Goal: Information Seeking & Learning: Compare options

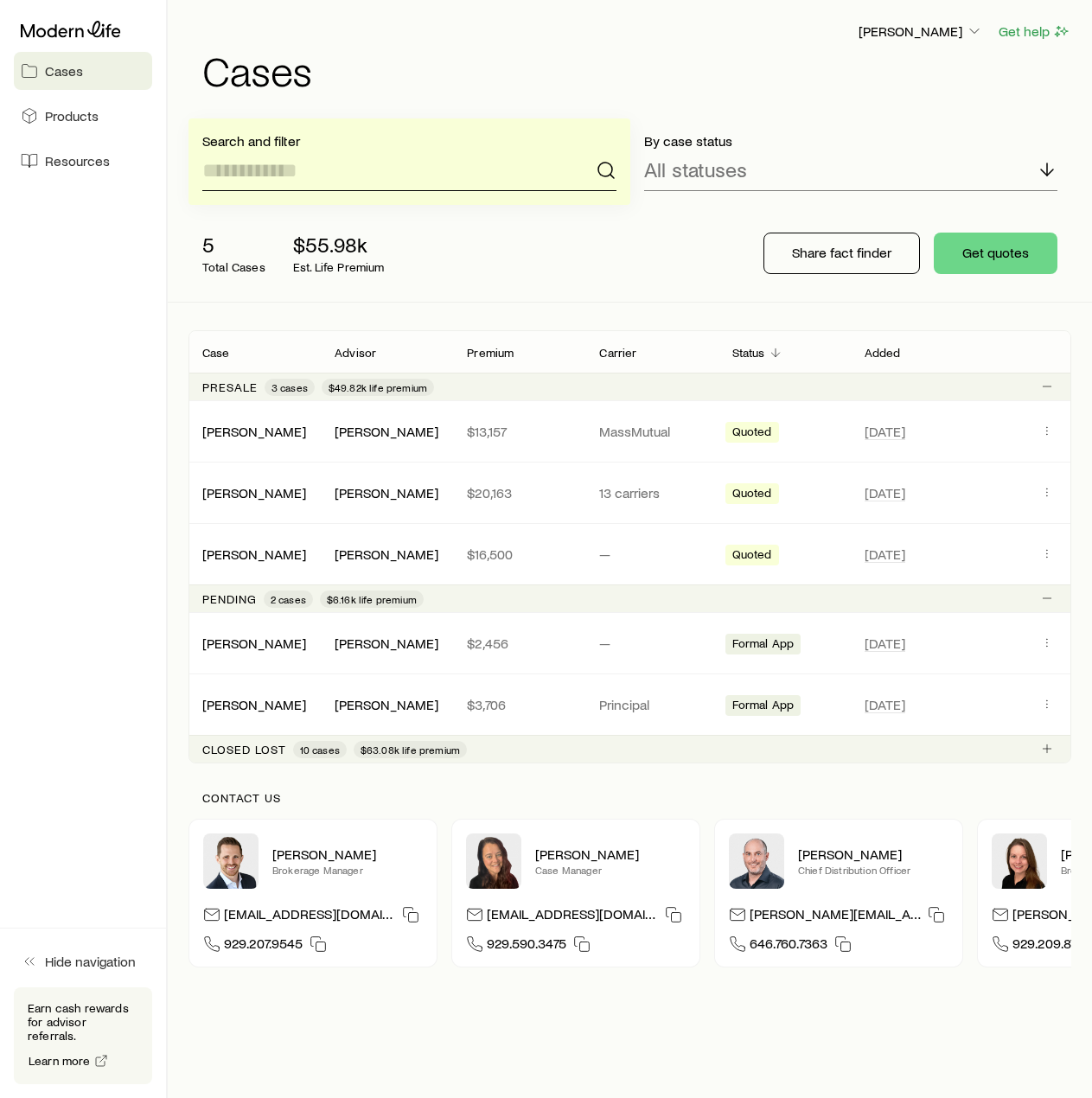
click at [481, 173] on input at bounding box center [409, 171] width 414 height 42
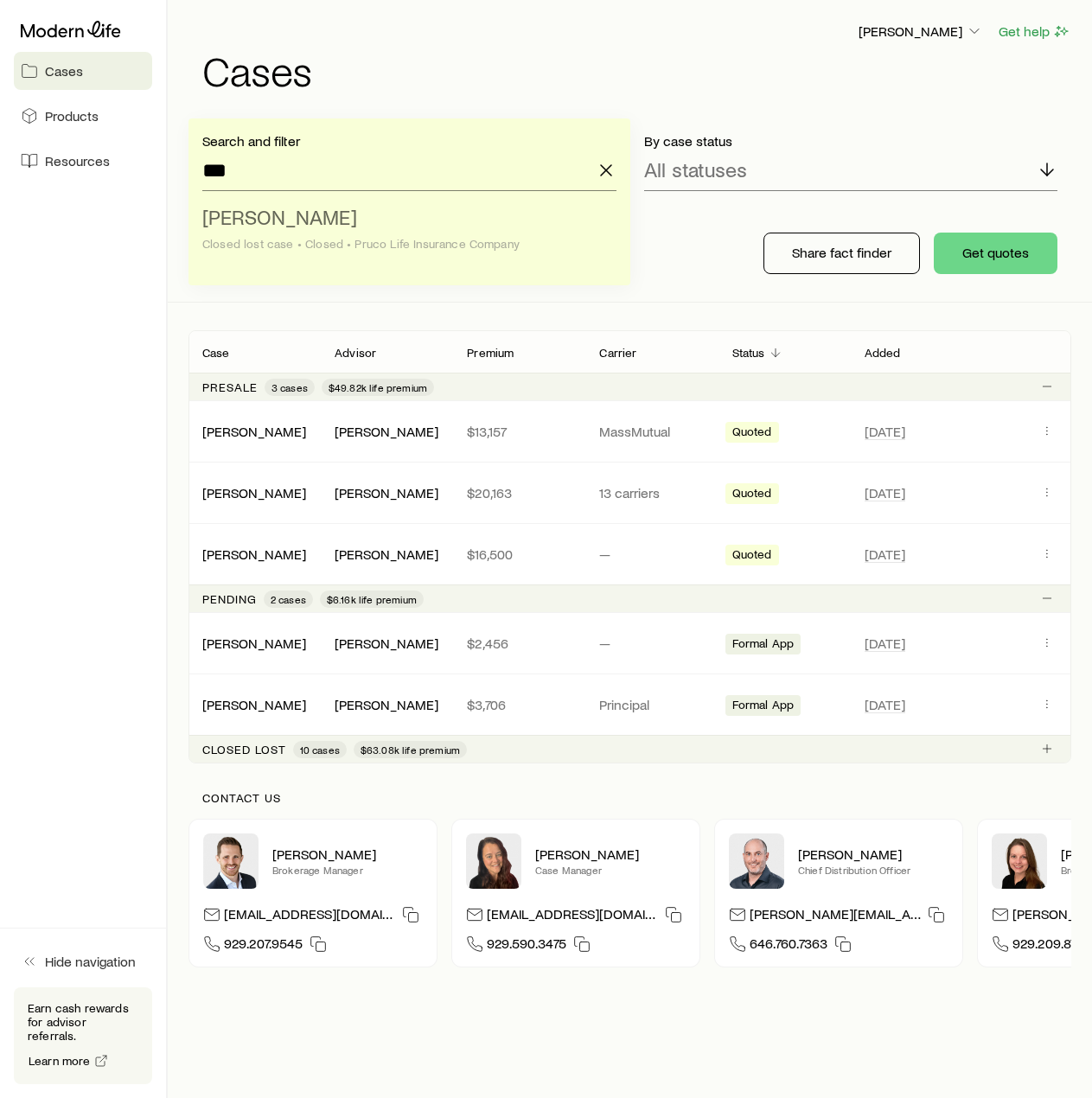
click at [412, 217] on li "[PERSON_NAME] lost case • Closed • Pruco Life Insurance Company" at bounding box center [404, 231] width 404 height 66
type input "**********"
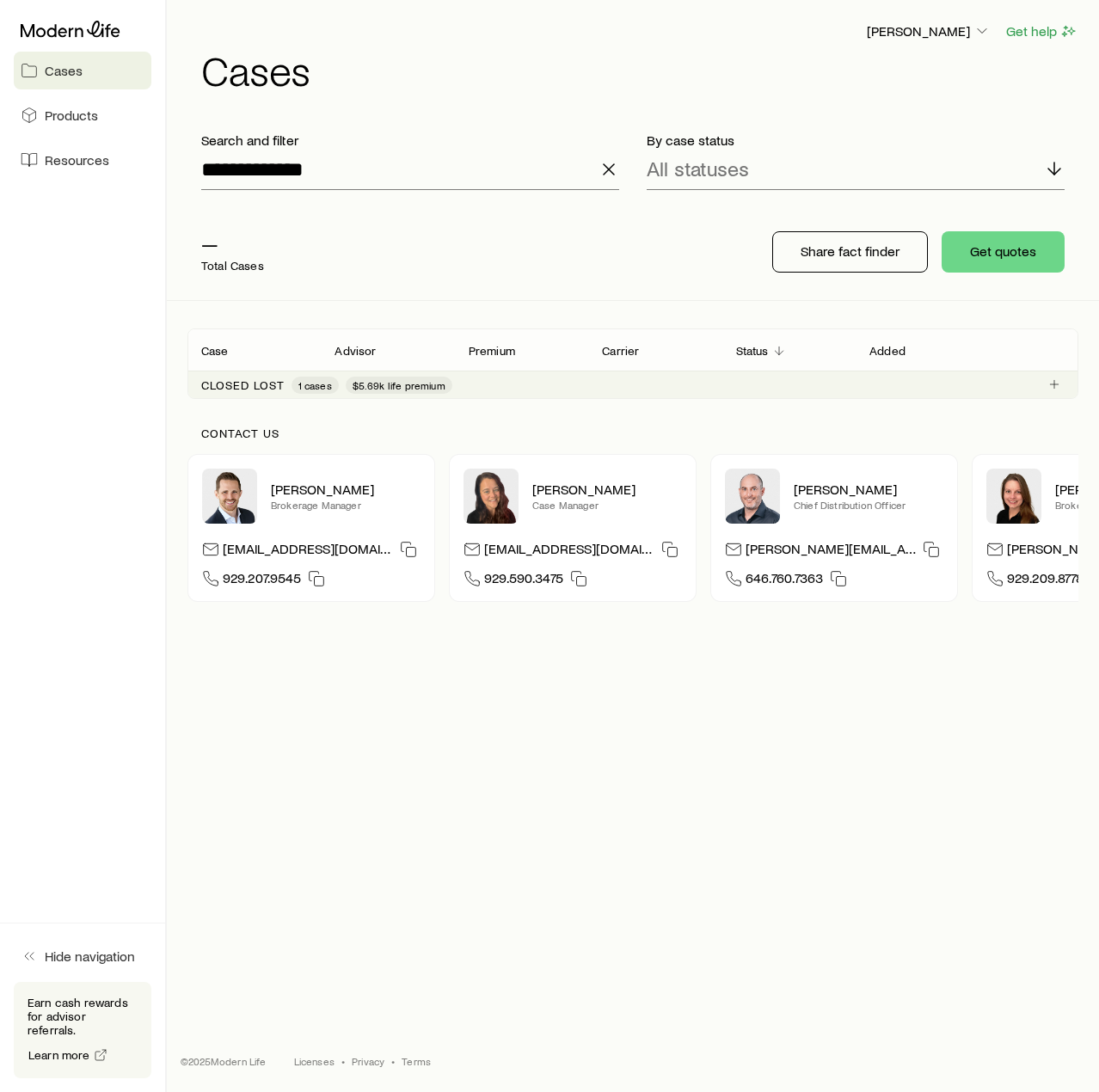
click at [981, 385] on div "Closed lost 1 cases $5.69k life premium" at bounding box center [633, 385] width 891 height 28
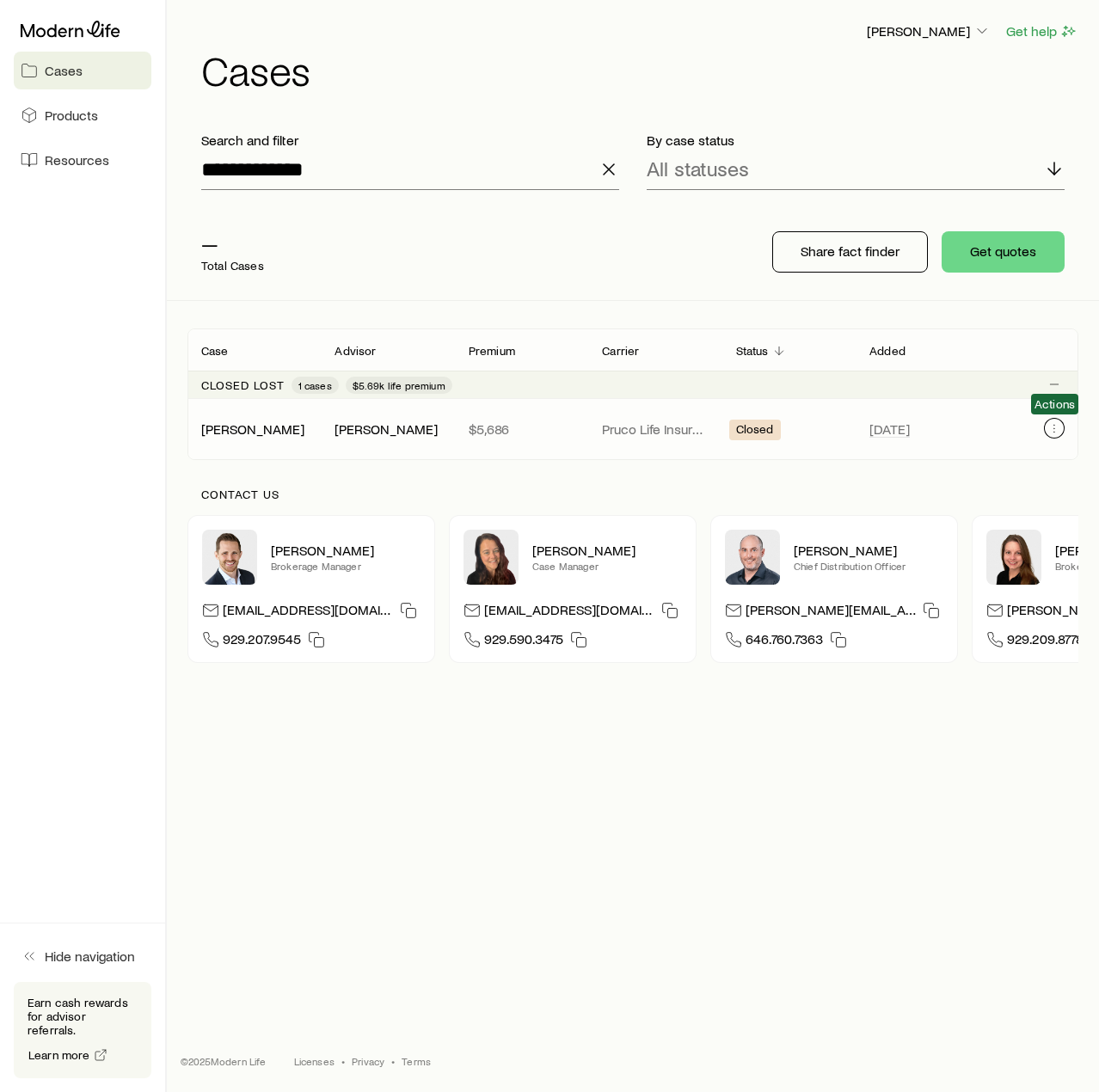
click at [1050, 427] on icon "Client cases" at bounding box center [1055, 428] width 14 height 14
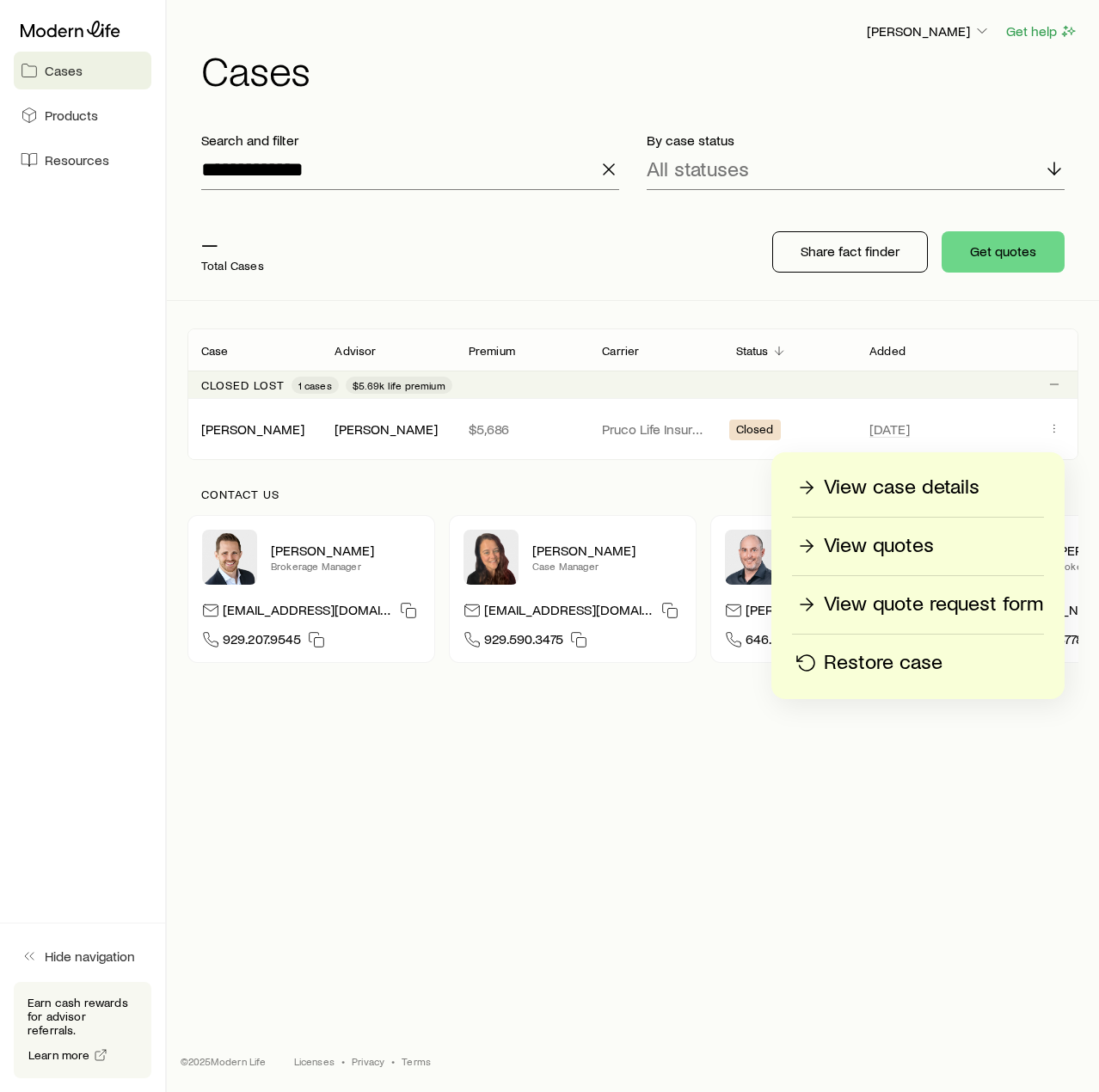
click at [863, 668] on p "Restore case" at bounding box center [883, 663] width 119 height 28
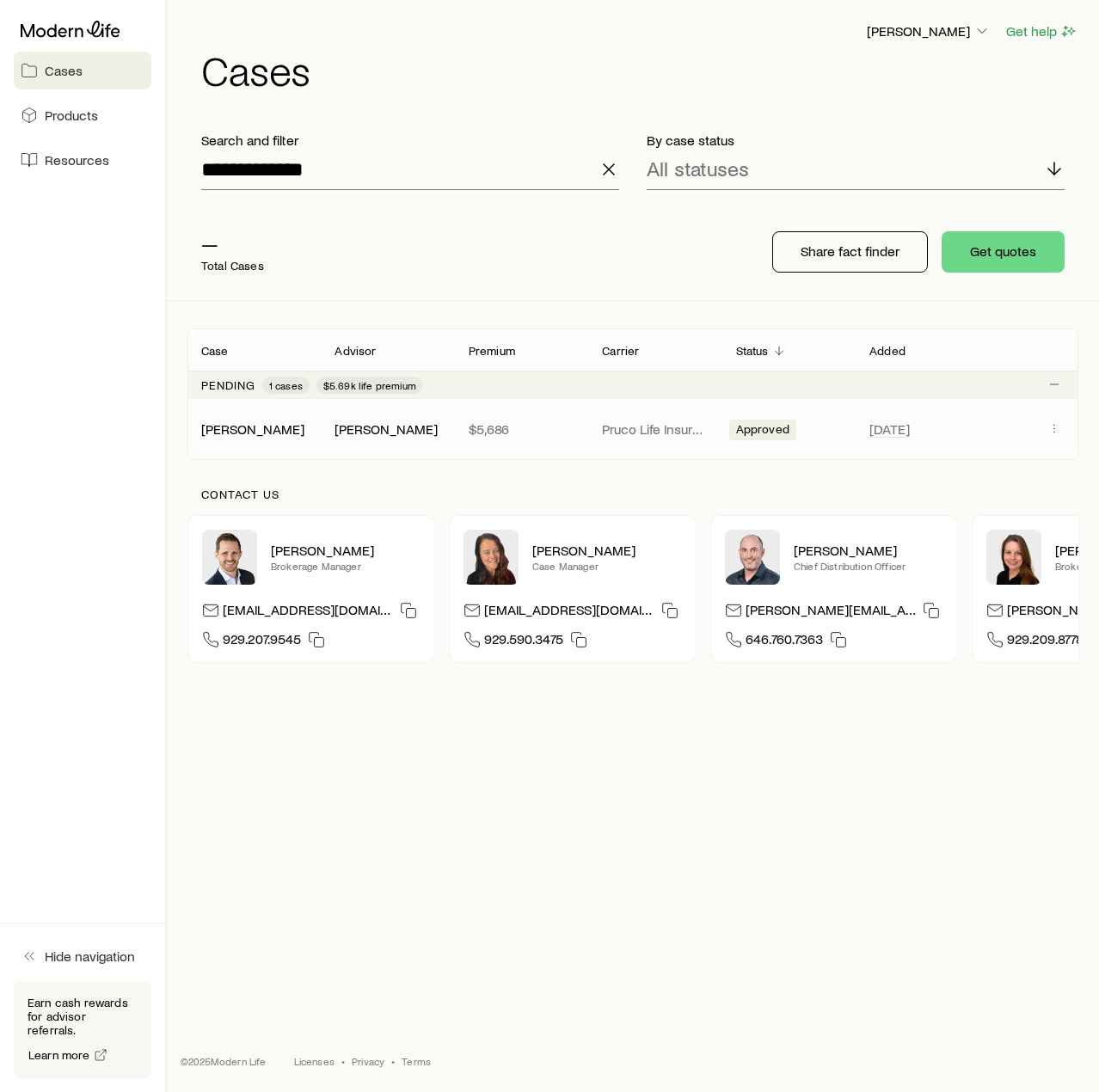
click at [739, 432] on span "Approved" at bounding box center [764, 431] width 54 height 18
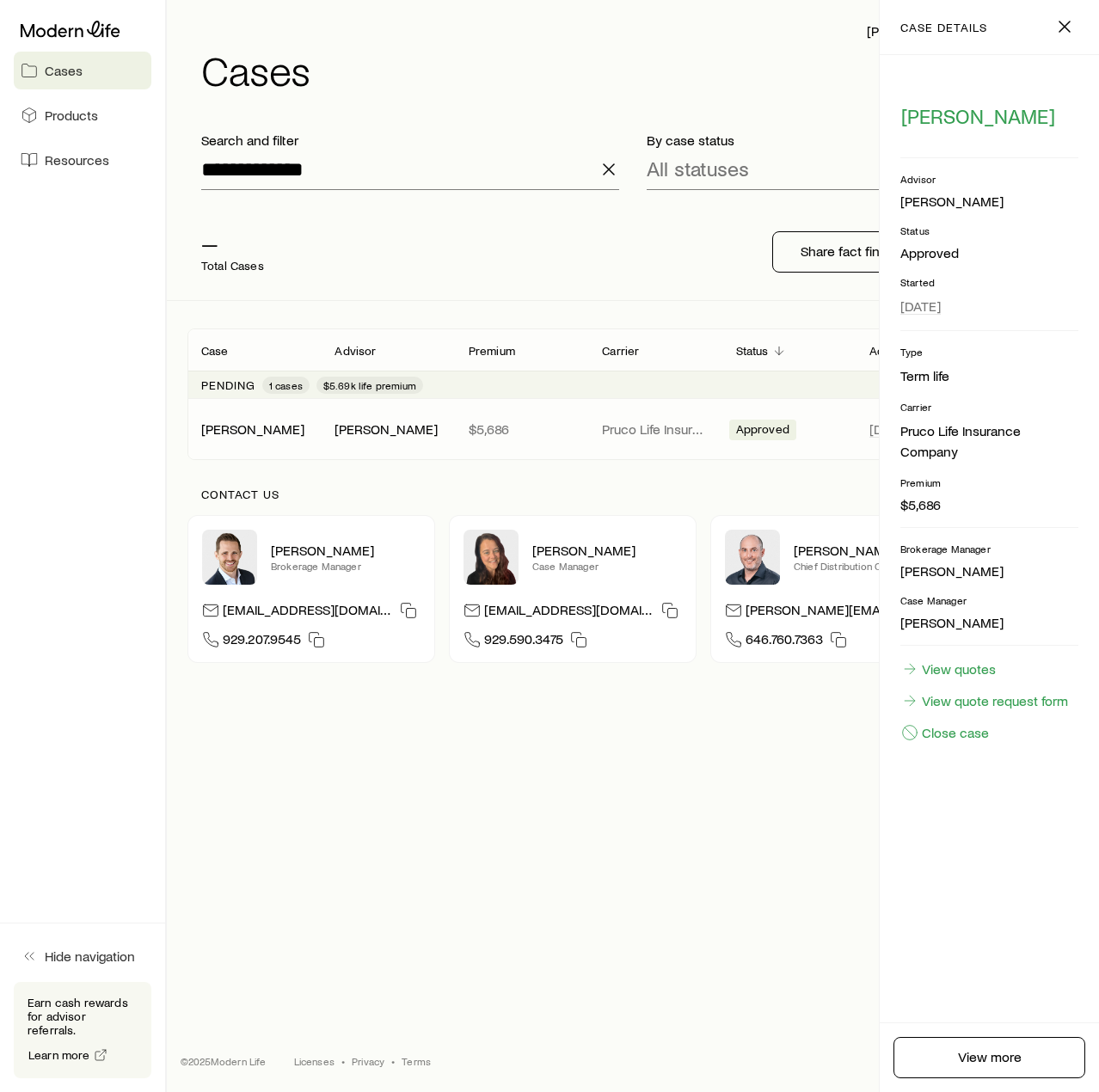
click at [442, 963] on div "**********" at bounding box center [634, 487] width 933 height 975
click at [706, 753] on div "**********" at bounding box center [634, 487] width 933 height 975
click at [1070, 23] on icon "button" at bounding box center [1065, 27] width 21 height 21
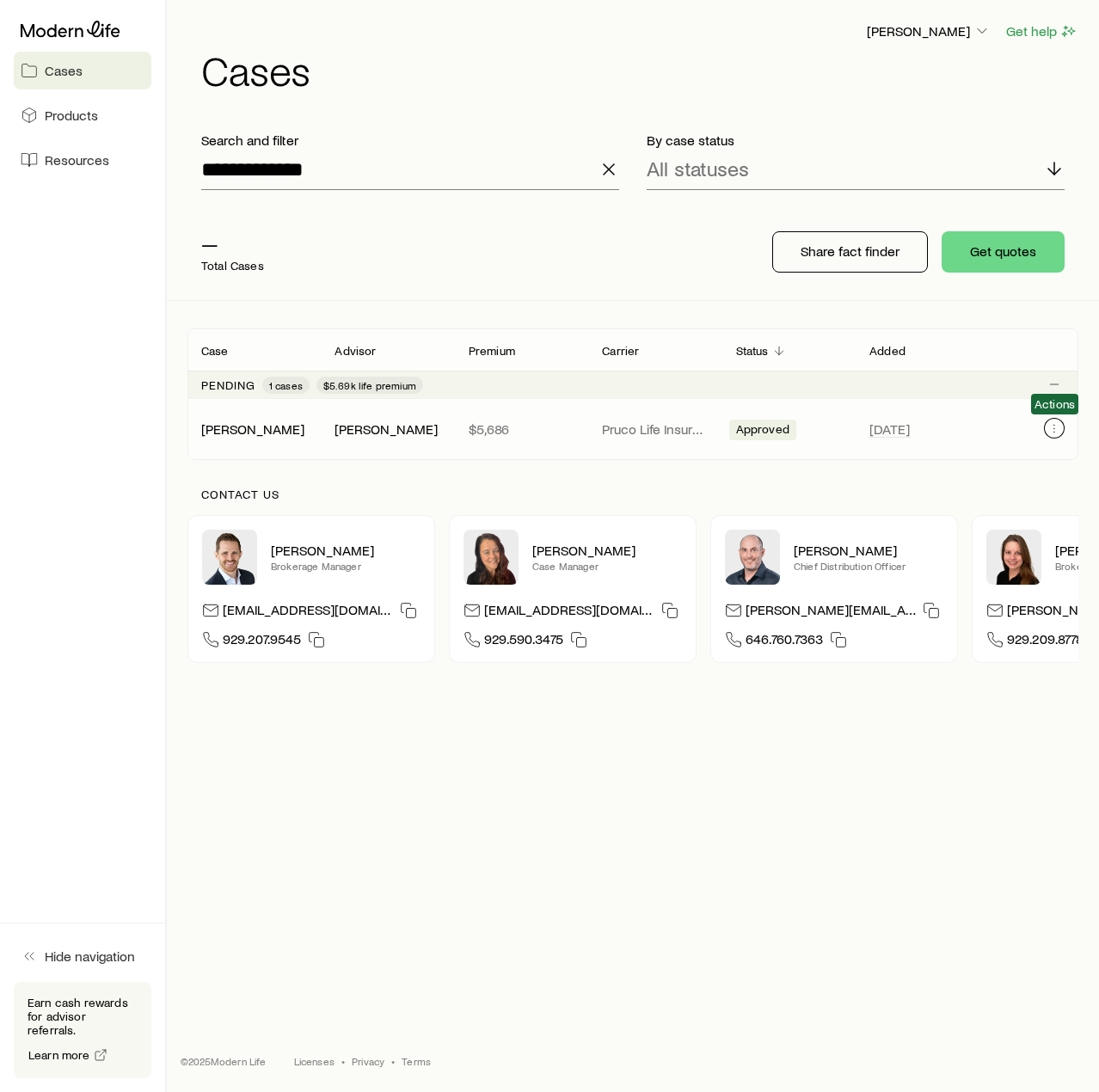
click at [1054, 426] on icon "Client cases" at bounding box center [1055, 428] width 14 height 14
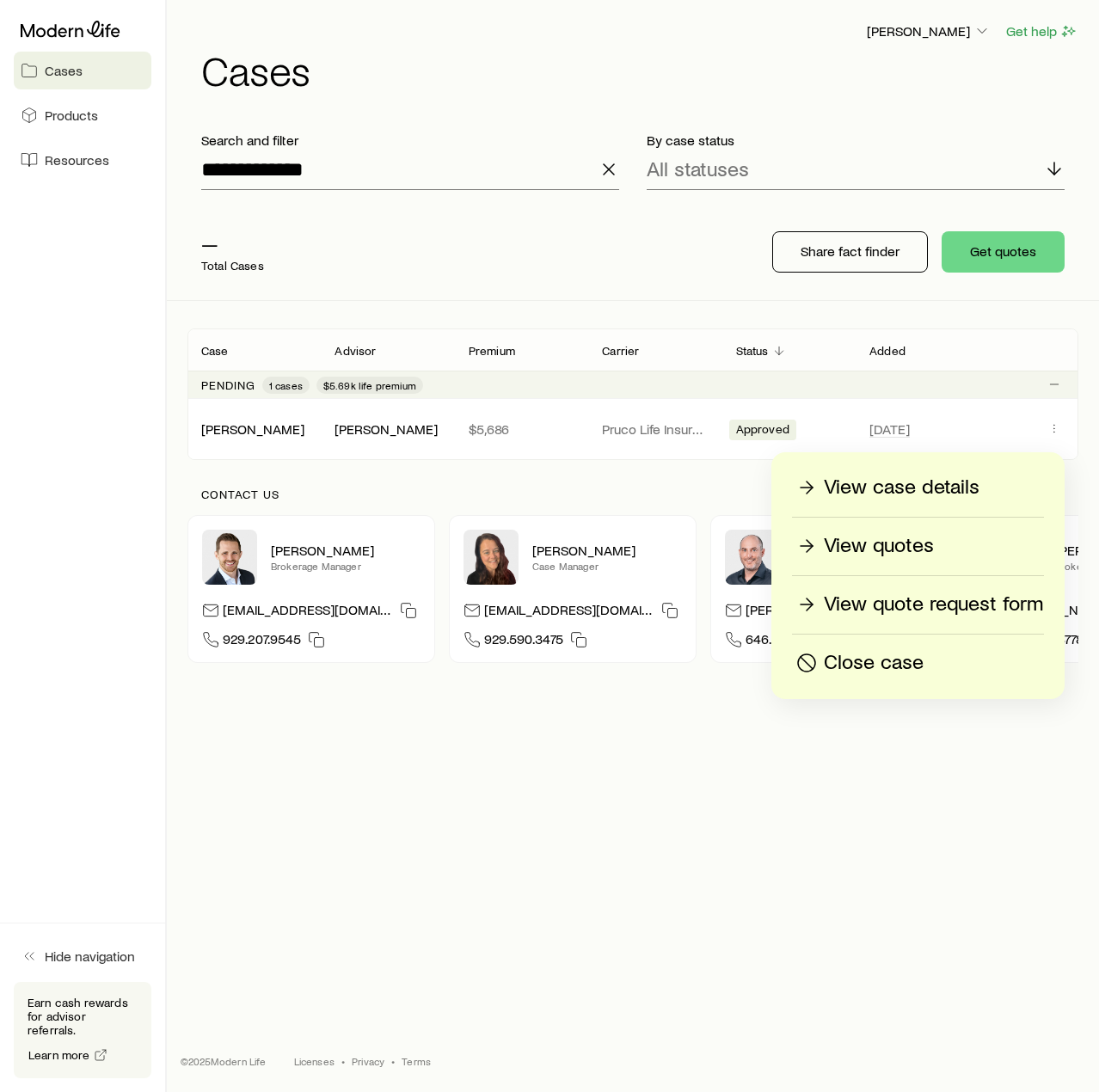
click at [581, 478] on div "Contact us [PERSON_NAME] Brokerage Manager [EMAIL_ADDRESS][DOMAIN_NAME] 929.207…" at bounding box center [633, 575] width 891 height 231
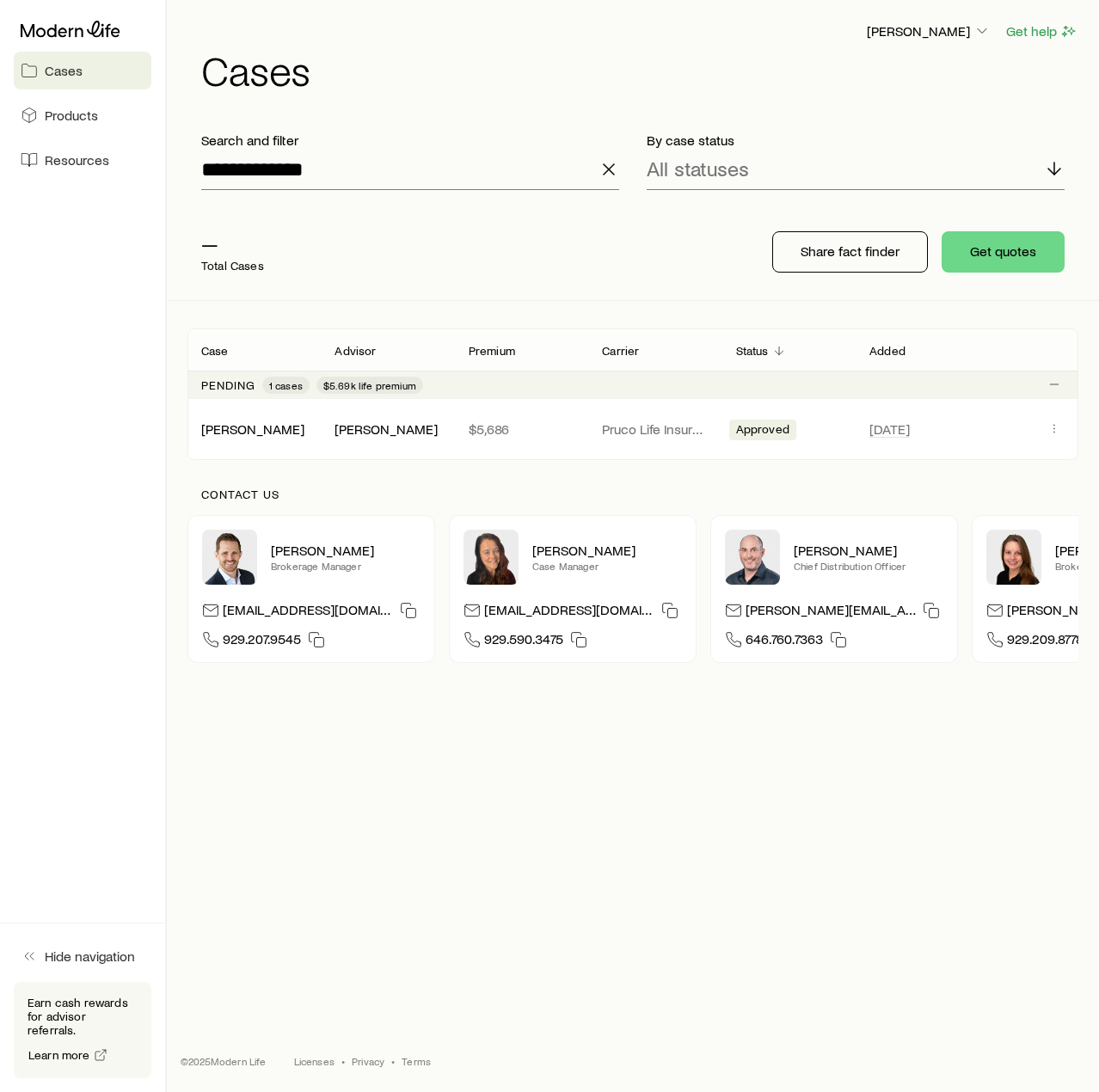
click at [378, 384] on span "$5.69k life premium" at bounding box center [369, 386] width 93 height 14
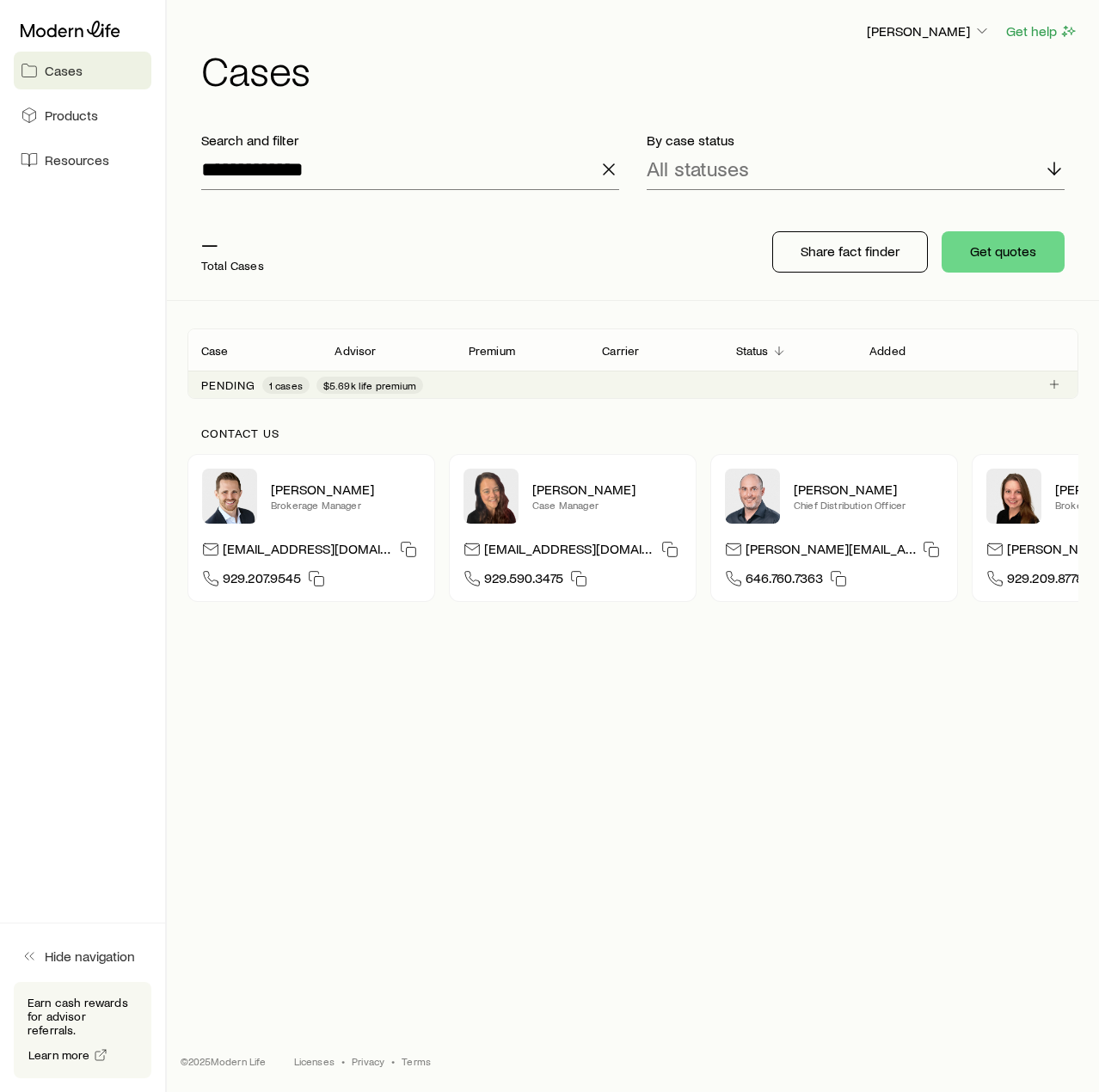
click at [1016, 377] on div "Pending 1 cases $5.69k life premium" at bounding box center [633, 385] width 891 height 28
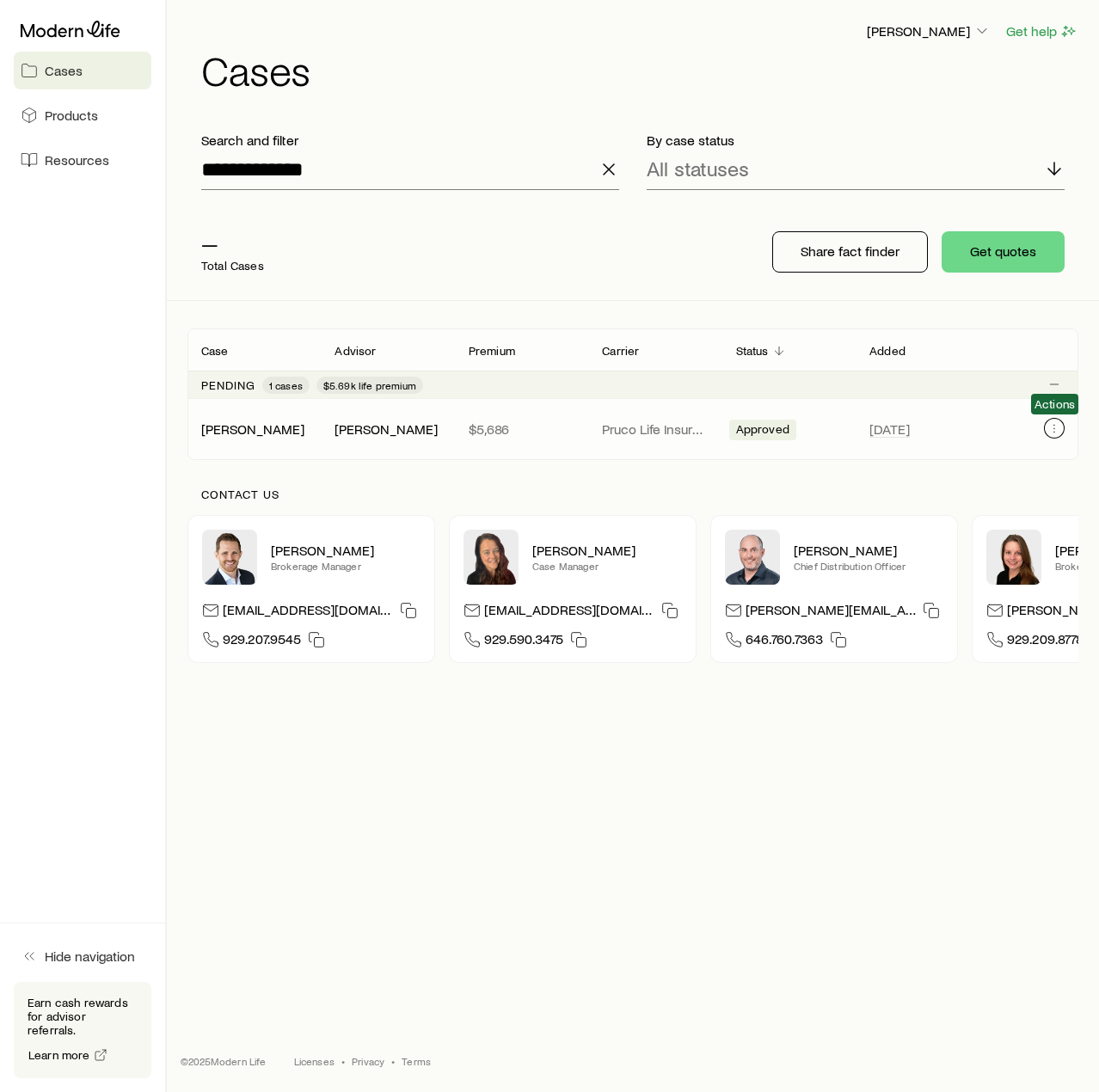
click at [1057, 426] on icon "Client cases" at bounding box center [1055, 428] width 14 height 14
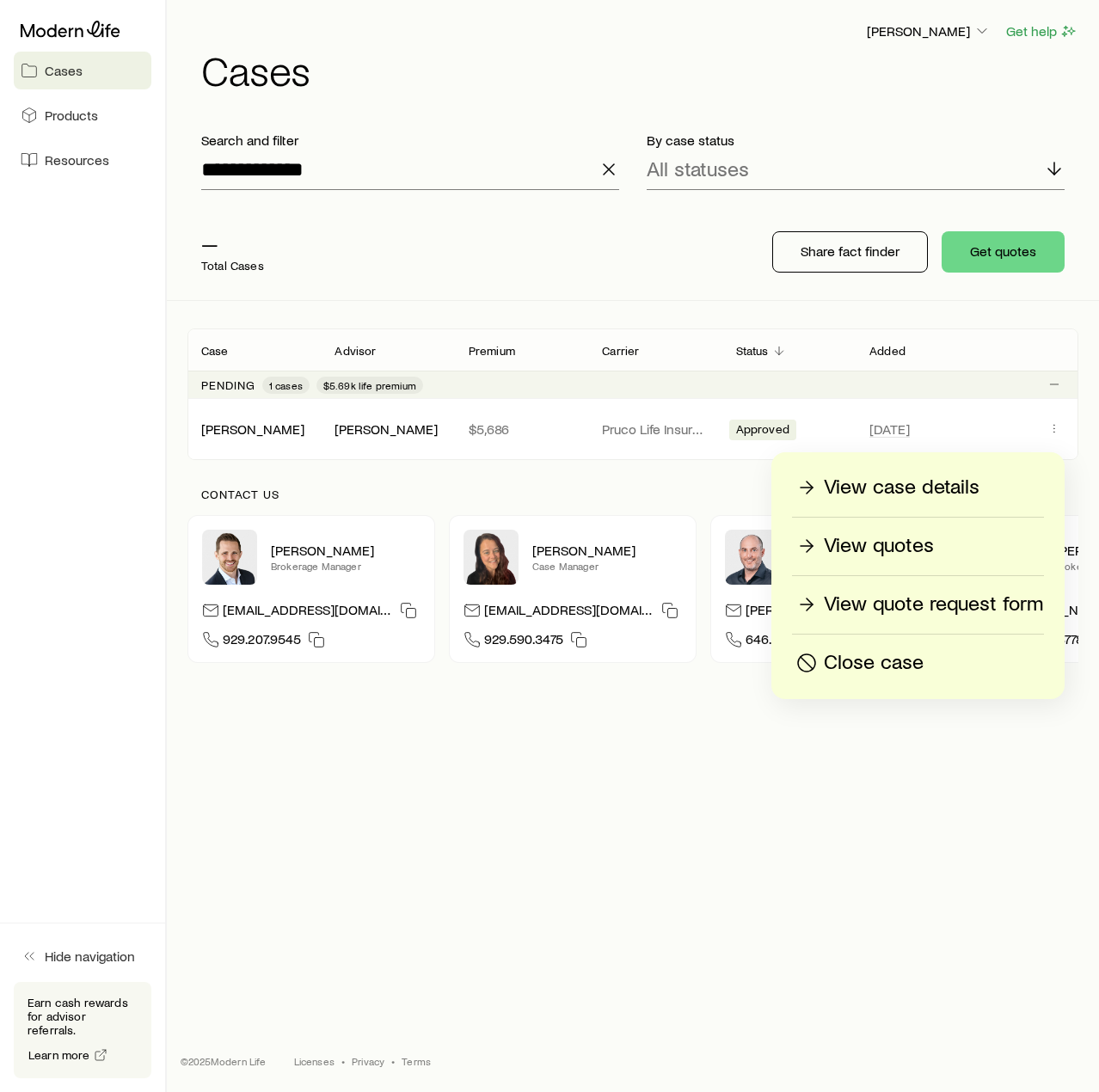
click at [881, 544] on p "View quotes" at bounding box center [879, 546] width 110 height 28
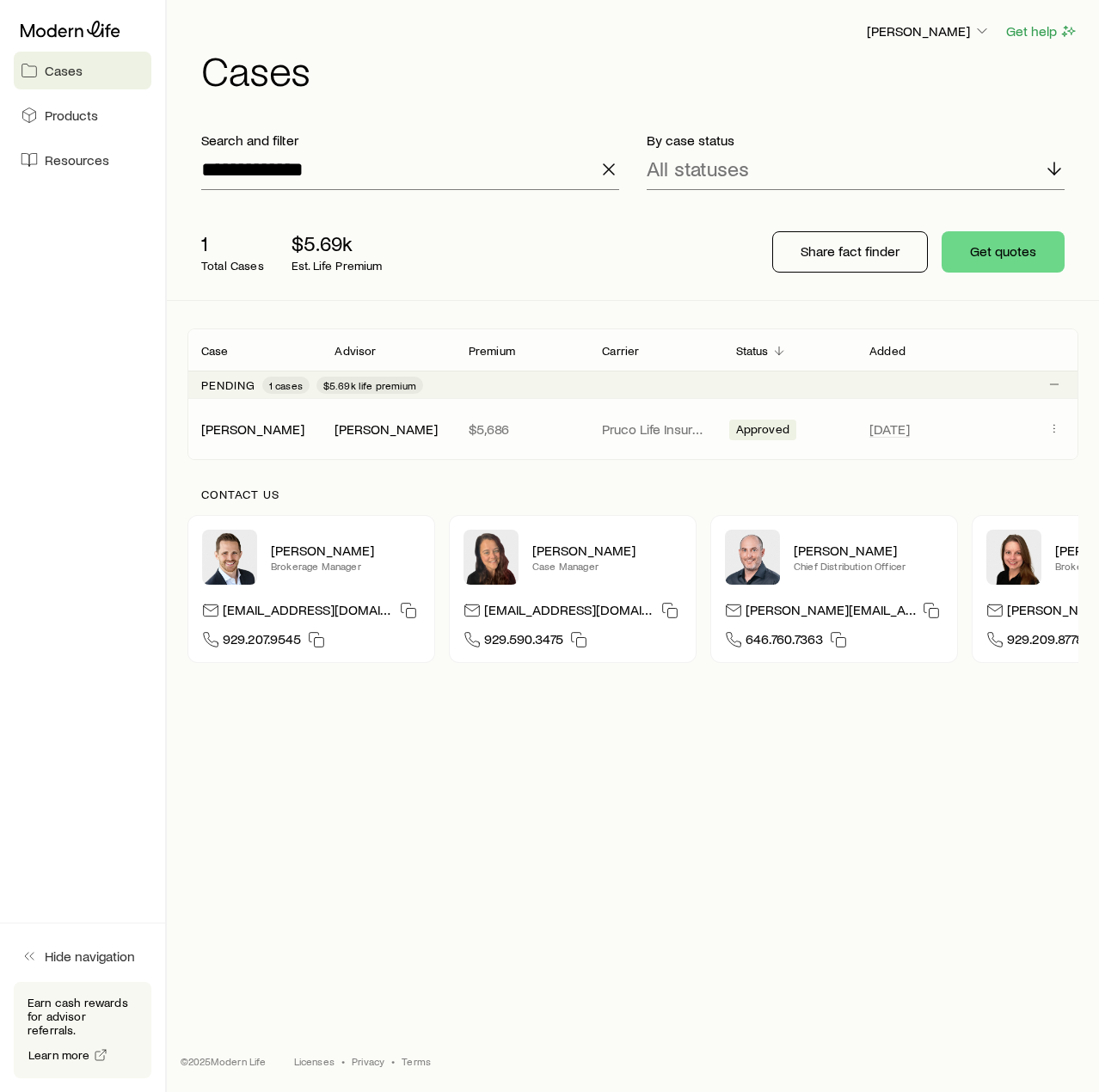
click at [633, 427] on p "Pruco Life Insurance Company" at bounding box center [655, 429] width 106 height 17
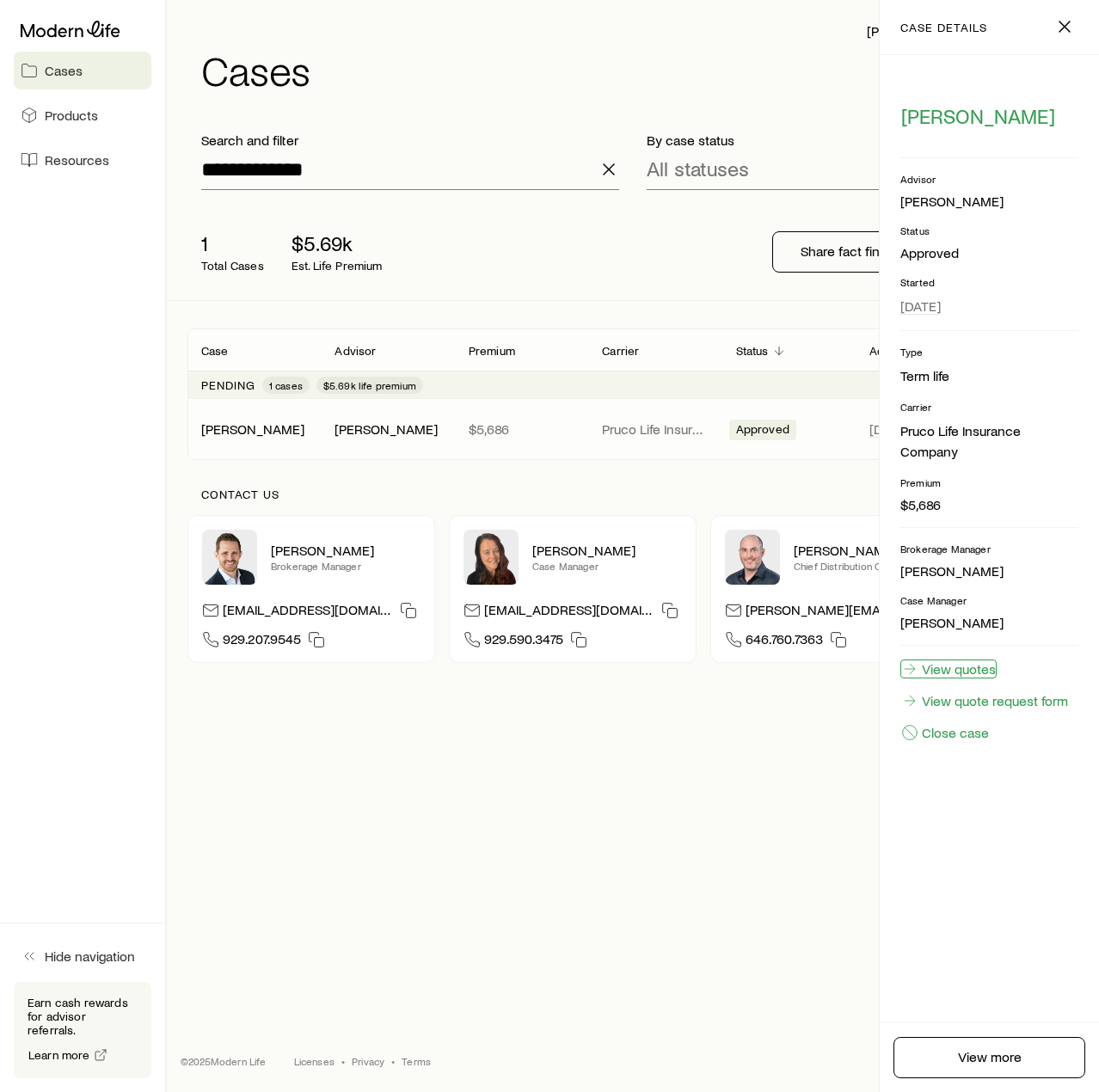
click at [974, 673] on link "View quotes" at bounding box center [948, 669] width 96 height 19
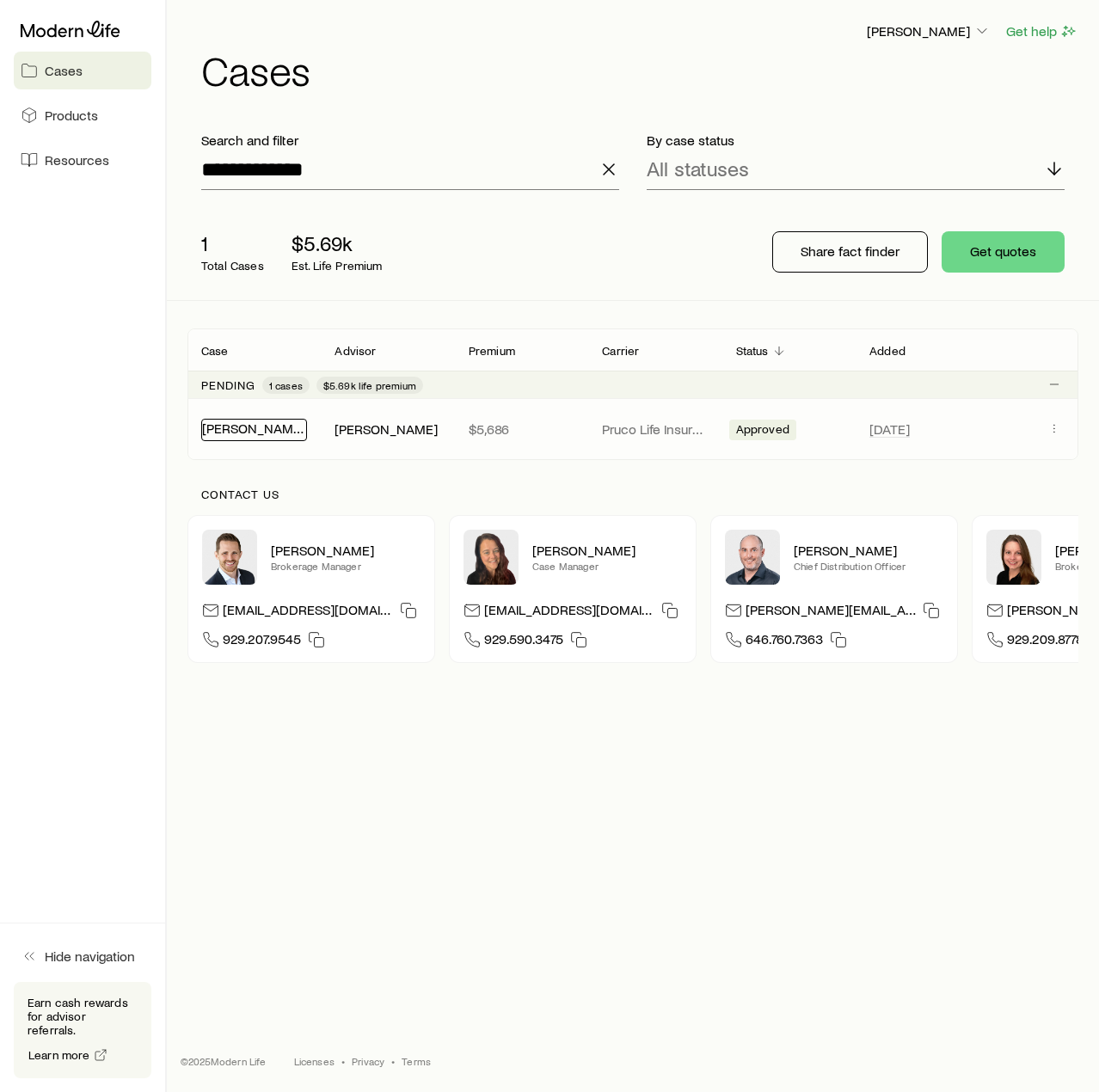
click at [257, 431] on link "[PERSON_NAME]" at bounding box center [253, 427] width 103 height 16
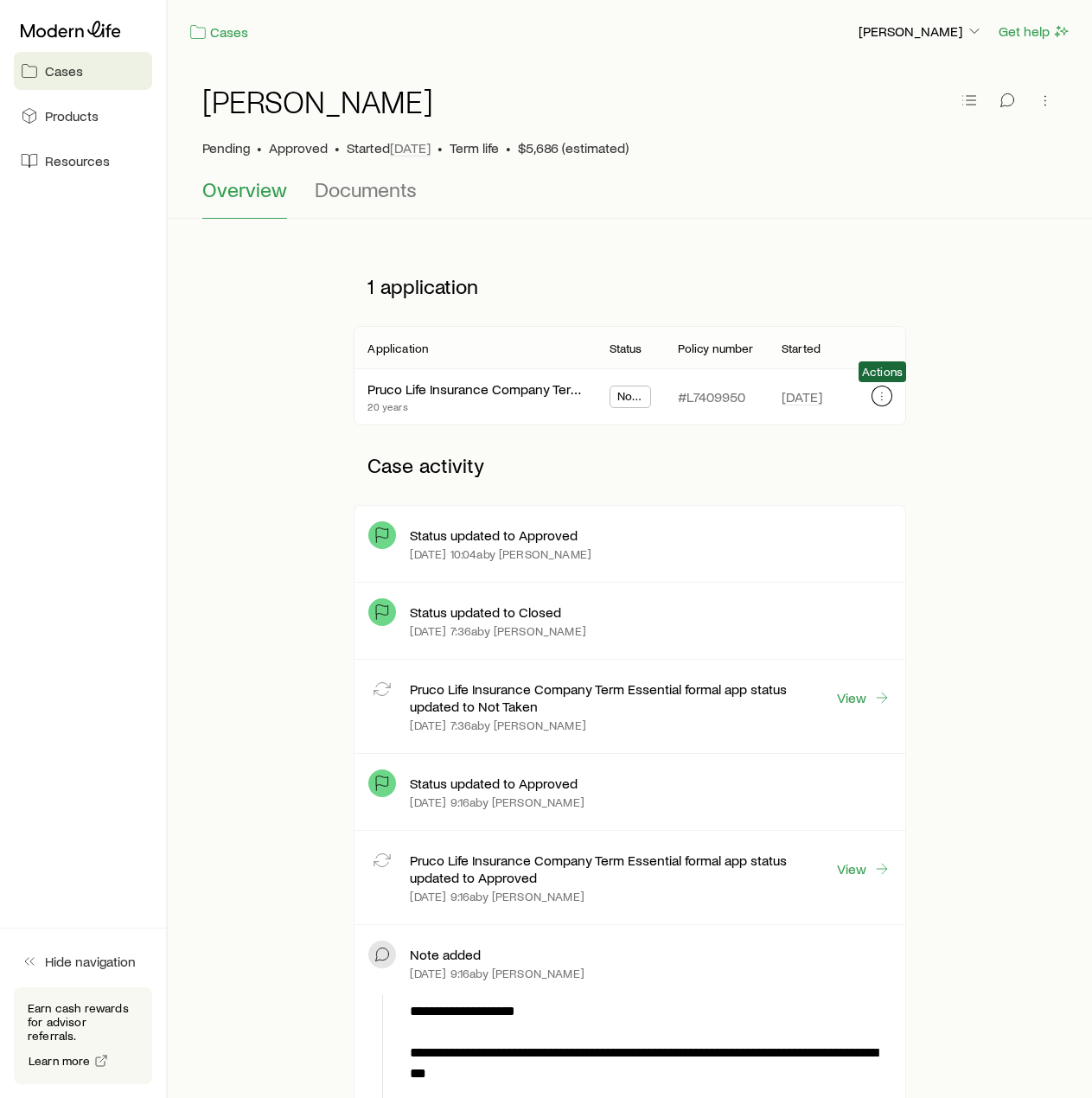
click at [880, 396] on icon "button" at bounding box center [882, 396] width 14 height 14
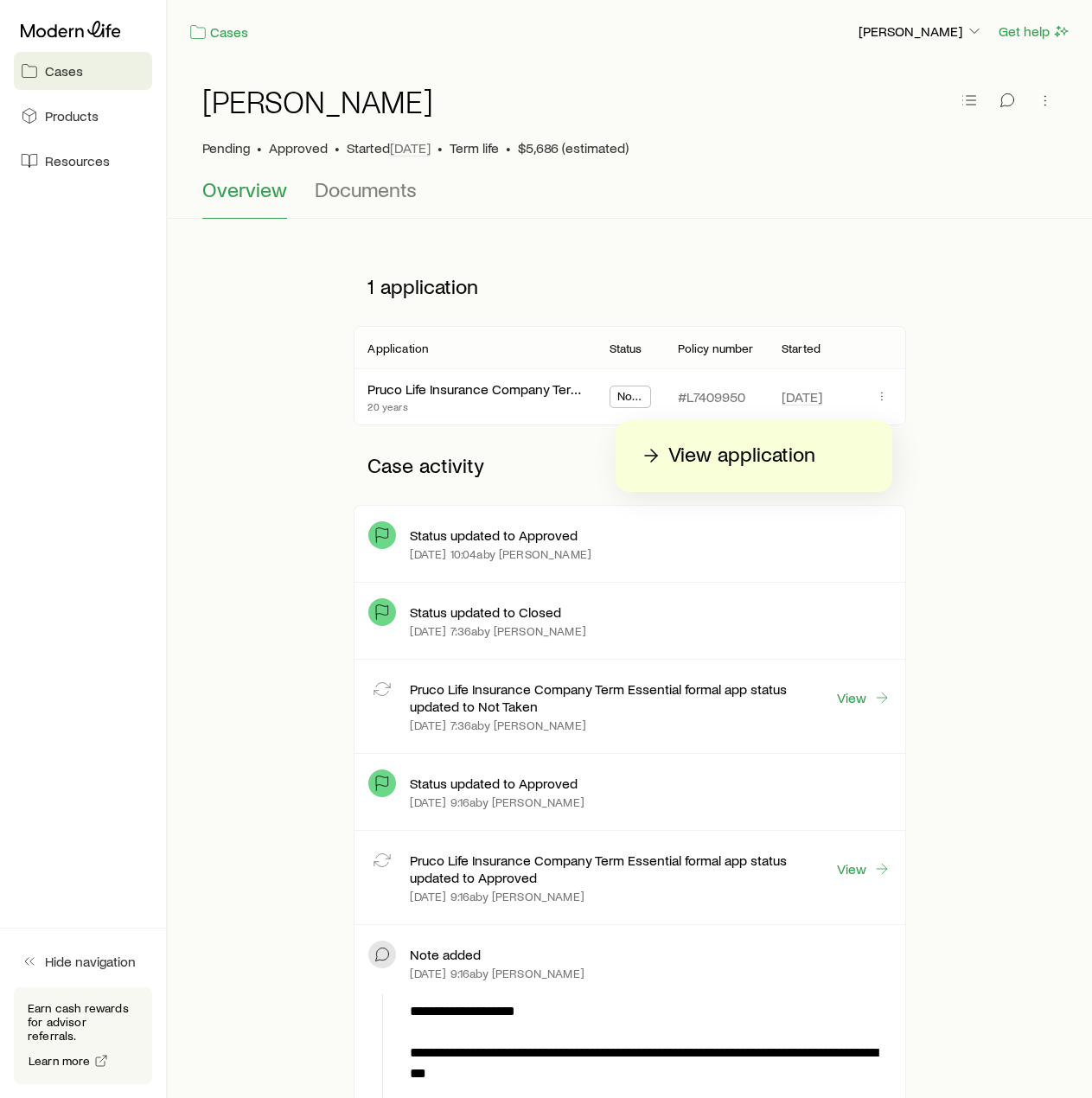
click at [523, 465] on p "Case activity" at bounding box center [629, 465] width 552 height 52
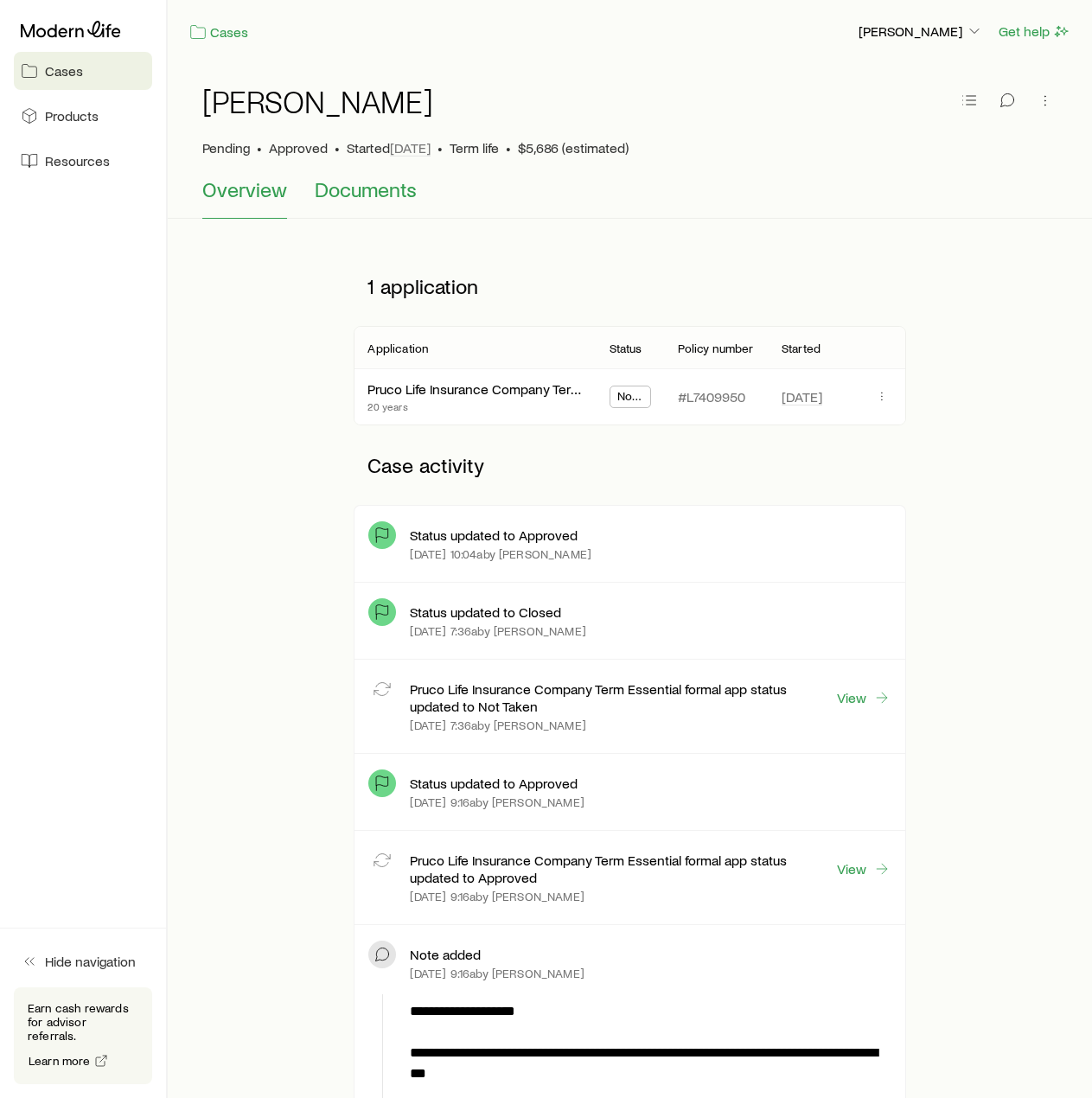
click at [370, 189] on span "Documents" at bounding box center [365, 189] width 102 height 24
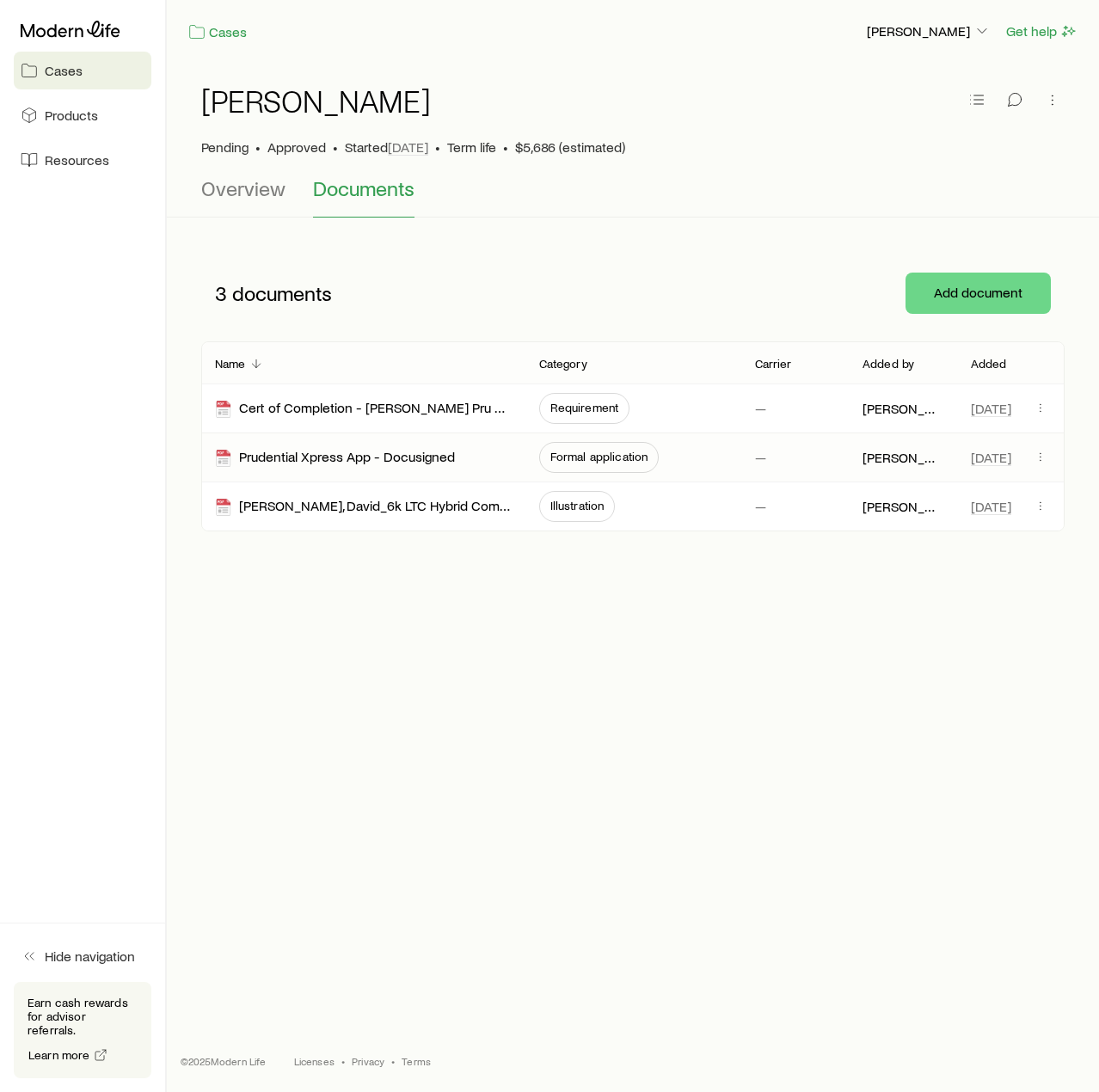
click at [576, 456] on span "Formal application" at bounding box center [599, 457] width 98 height 14
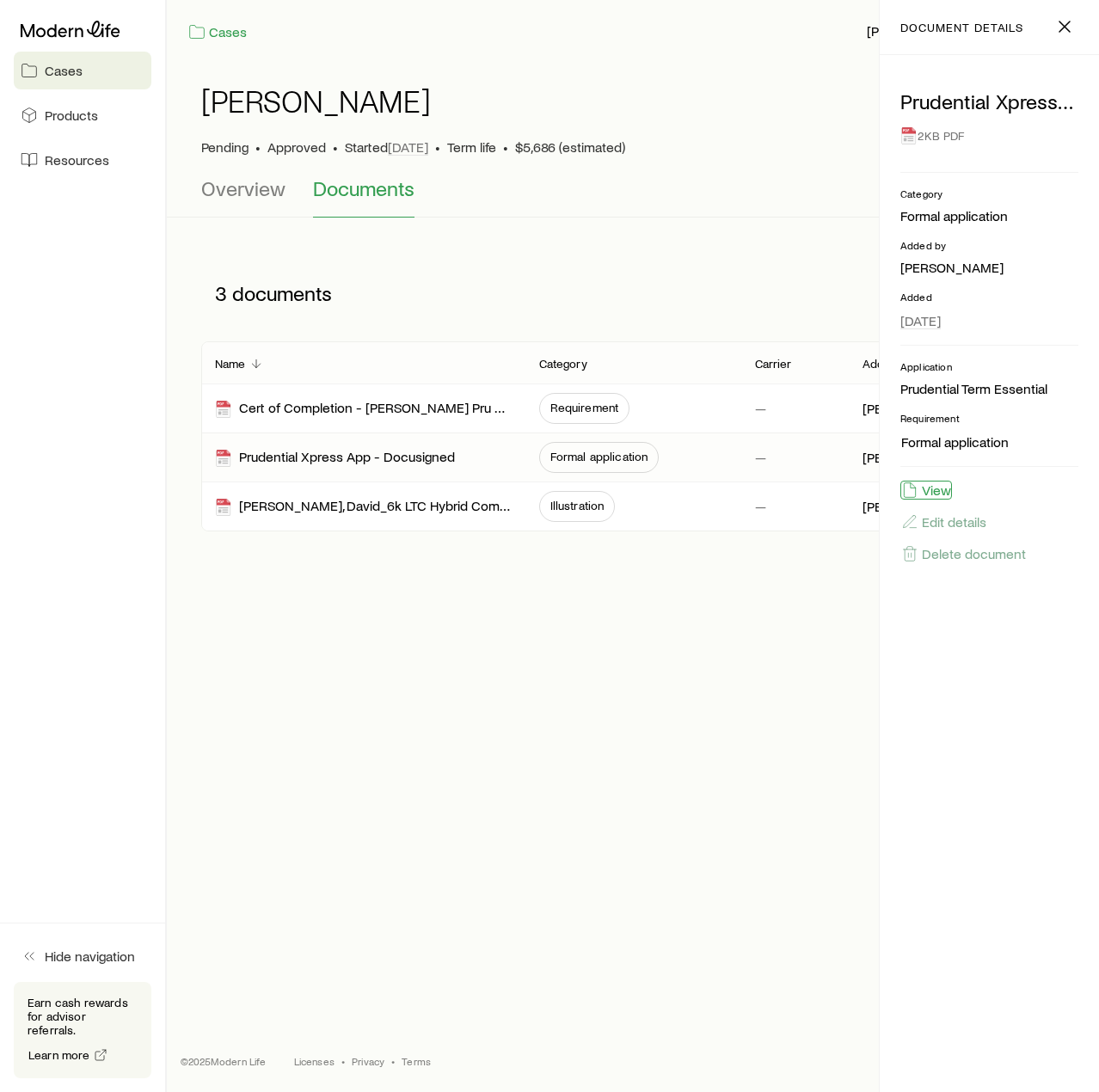
click at [928, 491] on button "View" at bounding box center [927, 491] width 52 height 19
click at [1067, 24] on line "button" at bounding box center [1065, 27] width 10 height 10
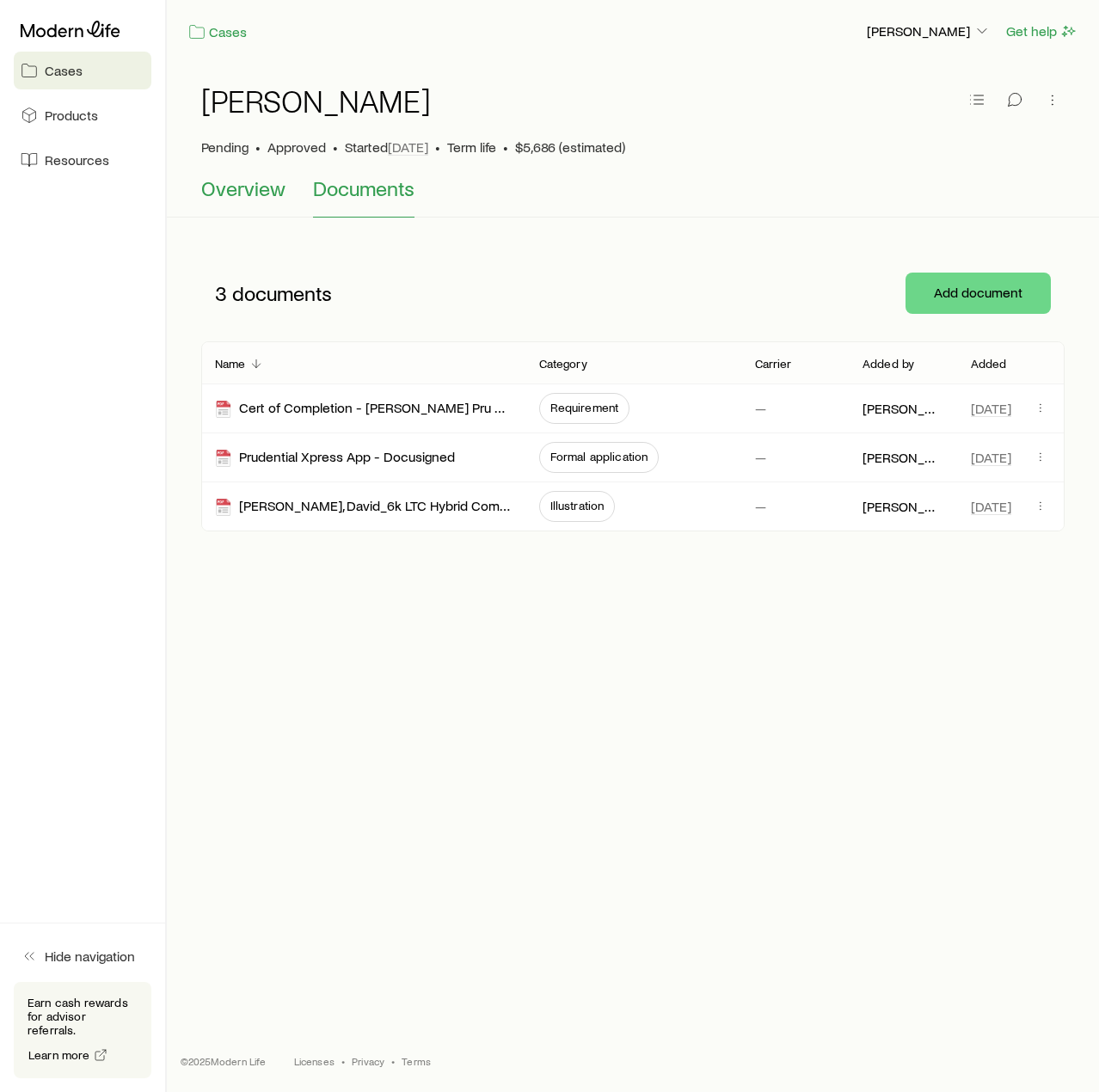
click at [244, 186] on span "Overview" at bounding box center [243, 188] width 84 height 24
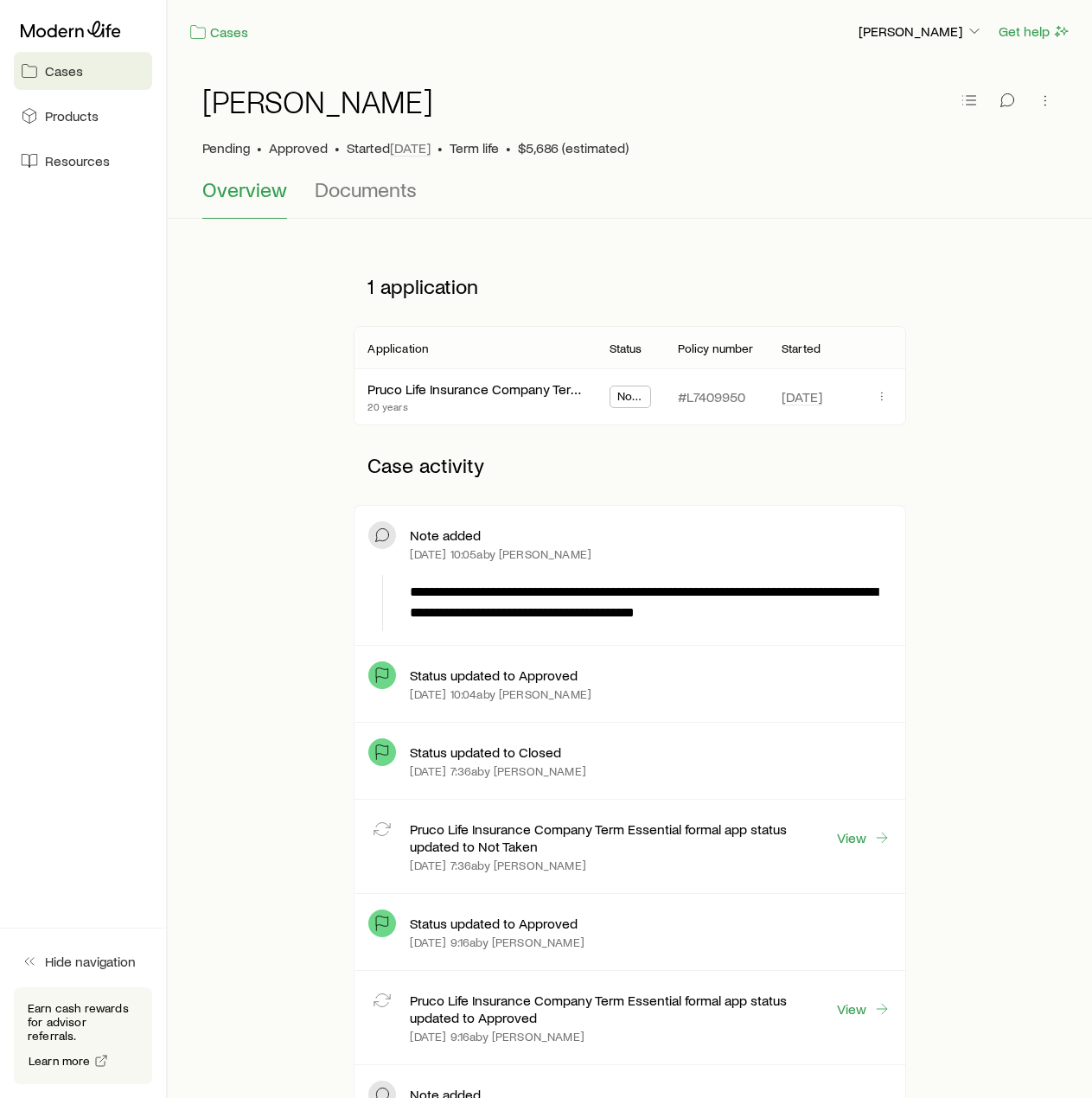
click at [75, 71] on span "Cases" at bounding box center [64, 71] width 38 height 17
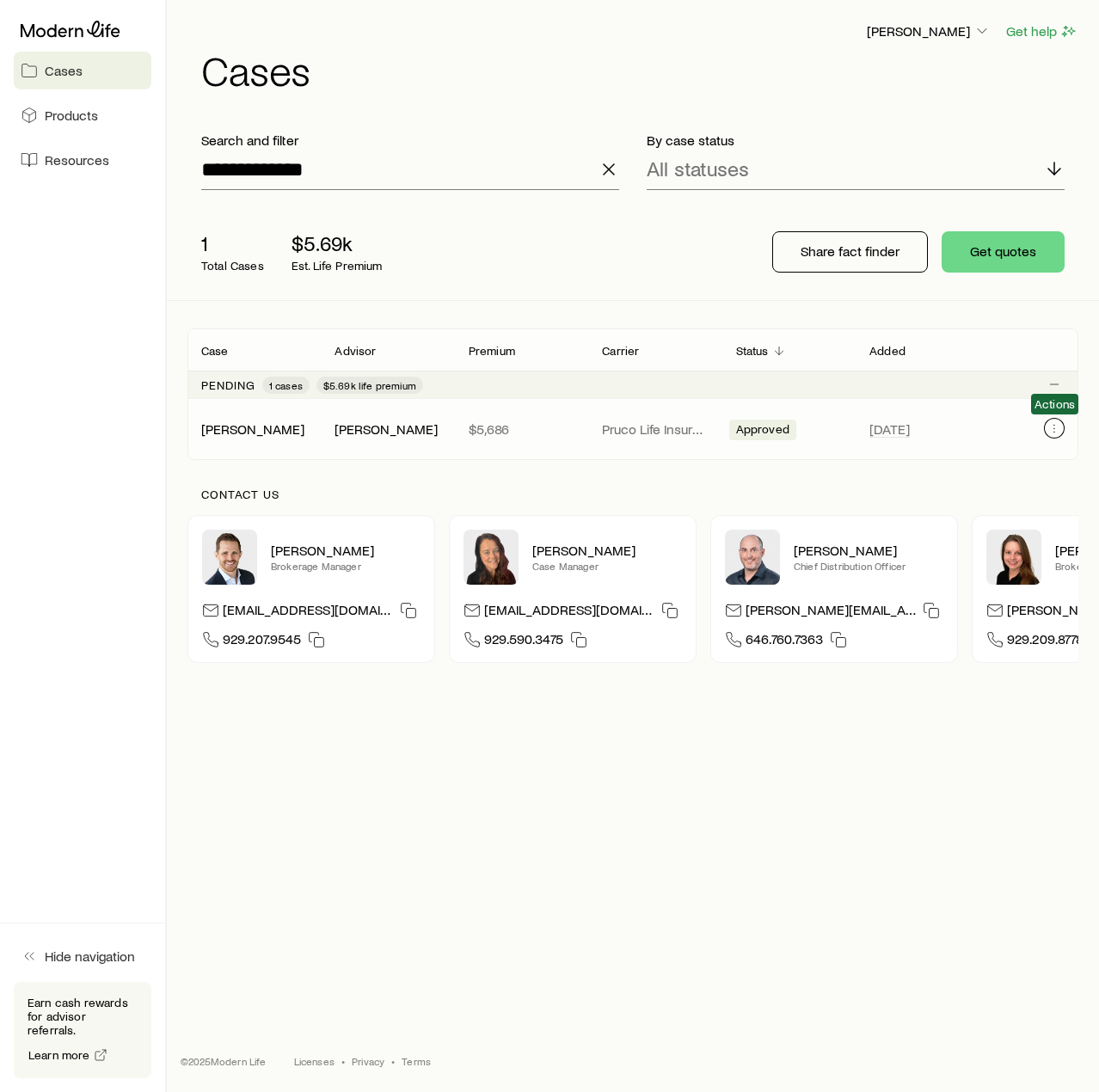
click at [1055, 435] on button "Client cases" at bounding box center [1055, 428] width 21 height 21
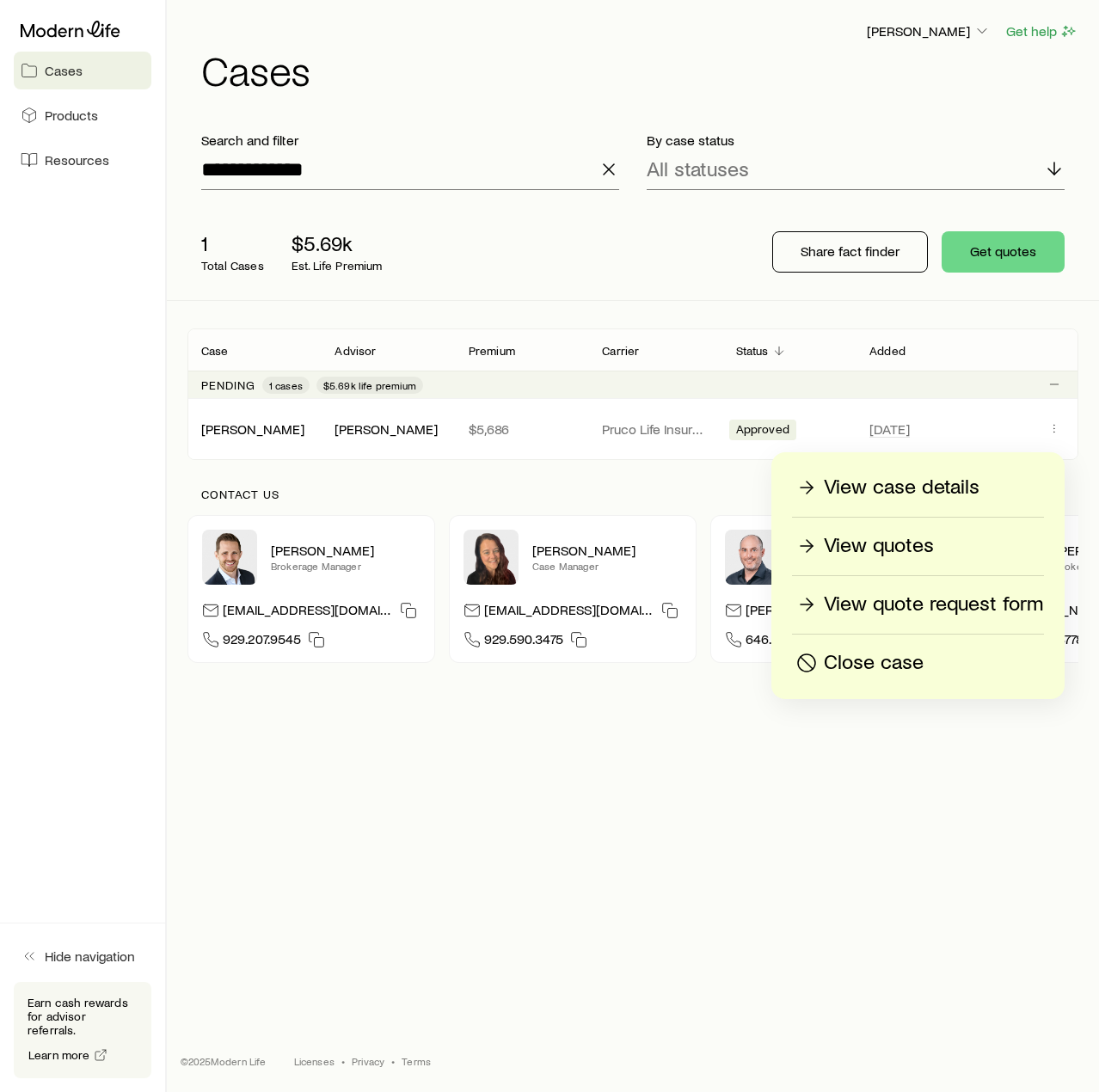
click at [943, 486] on p "View case details" at bounding box center [902, 488] width 156 height 28
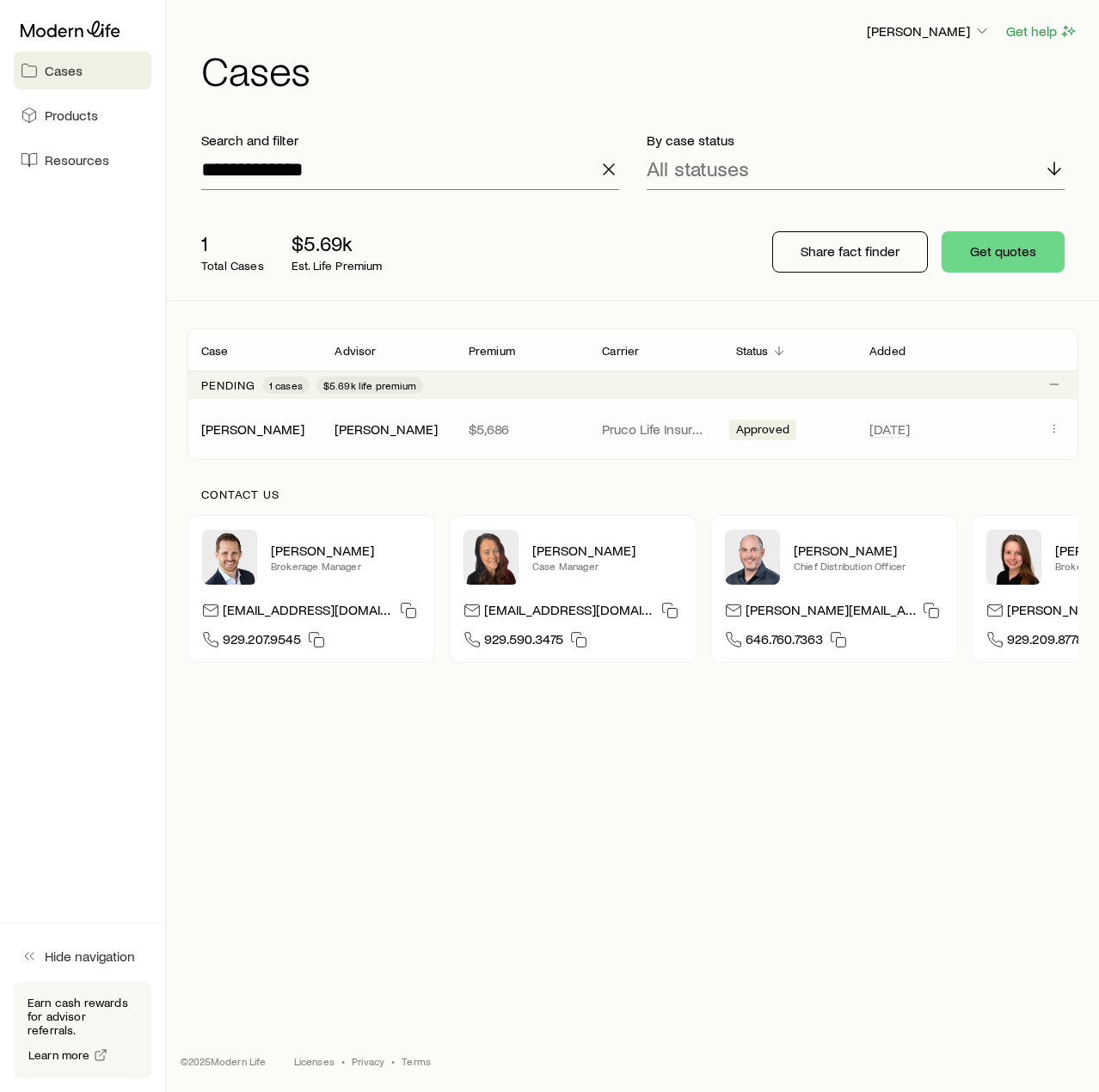
click at [762, 436] on span "Approved" at bounding box center [764, 431] width 54 height 18
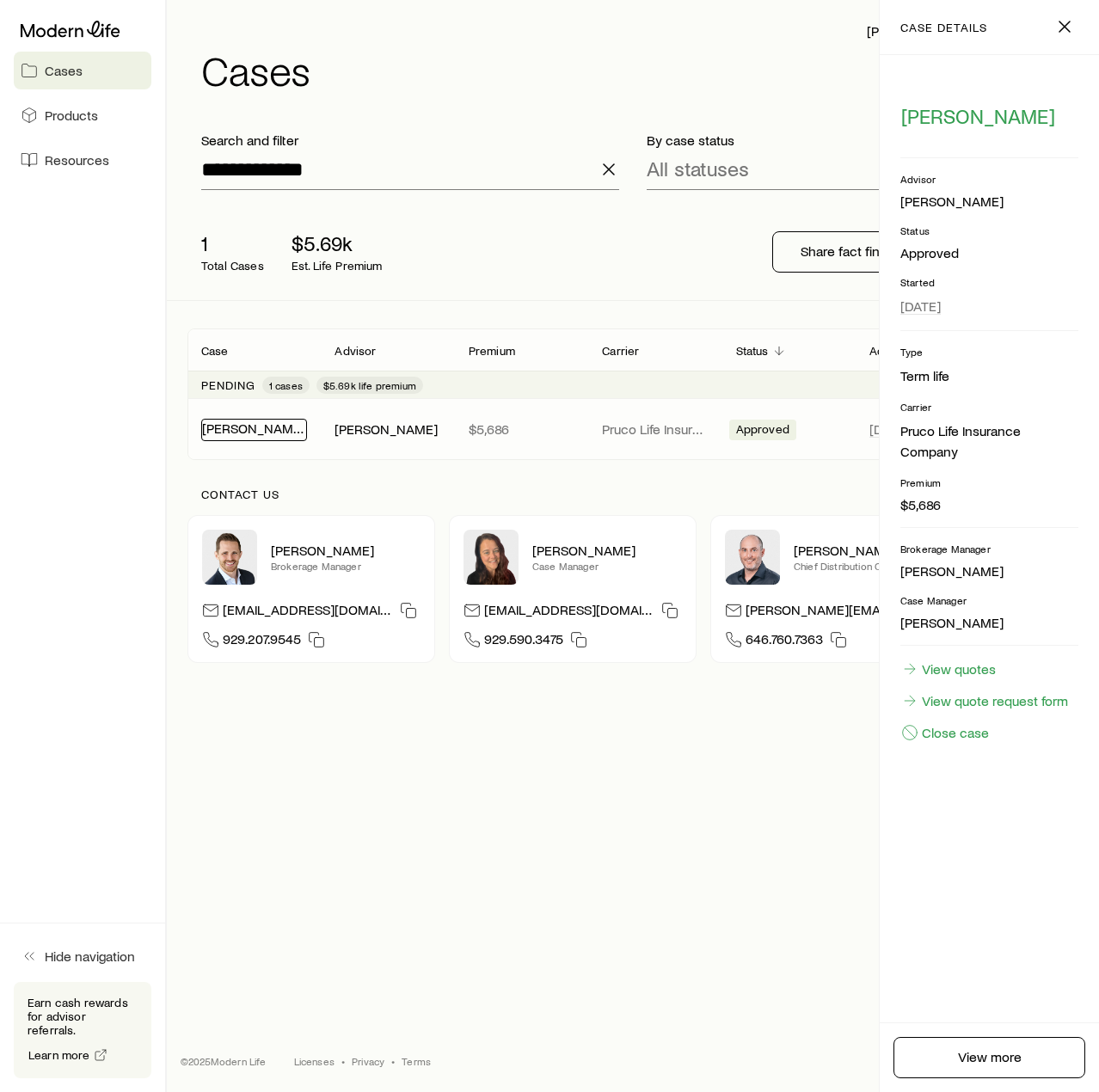
click at [251, 434] on link "[PERSON_NAME]" at bounding box center [253, 427] width 103 height 16
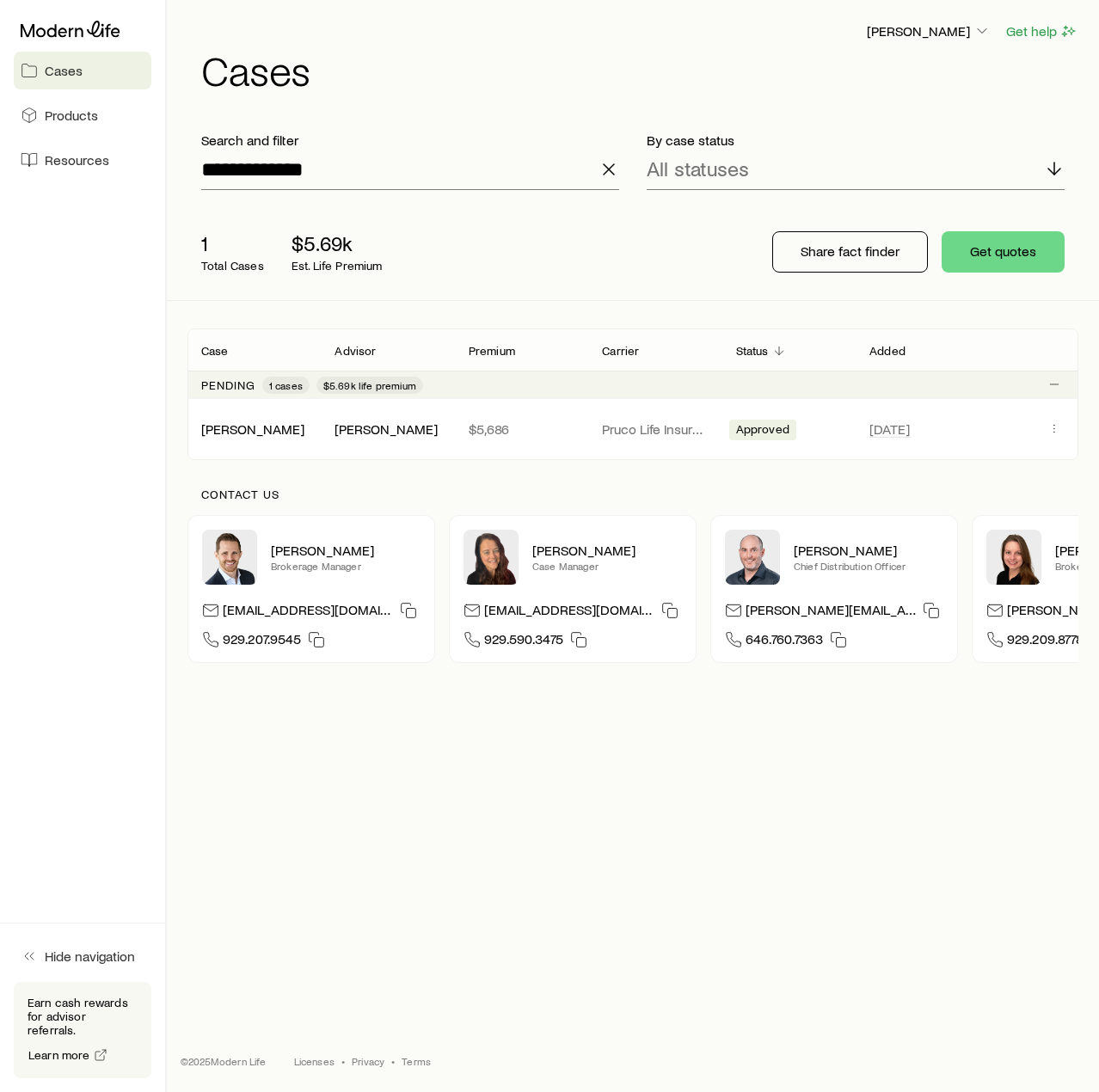
click at [62, 67] on span "Cases" at bounding box center [64, 70] width 38 height 17
click at [1051, 426] on icon "Client cases" at bounding box center [1055, 428] width 14 height 14
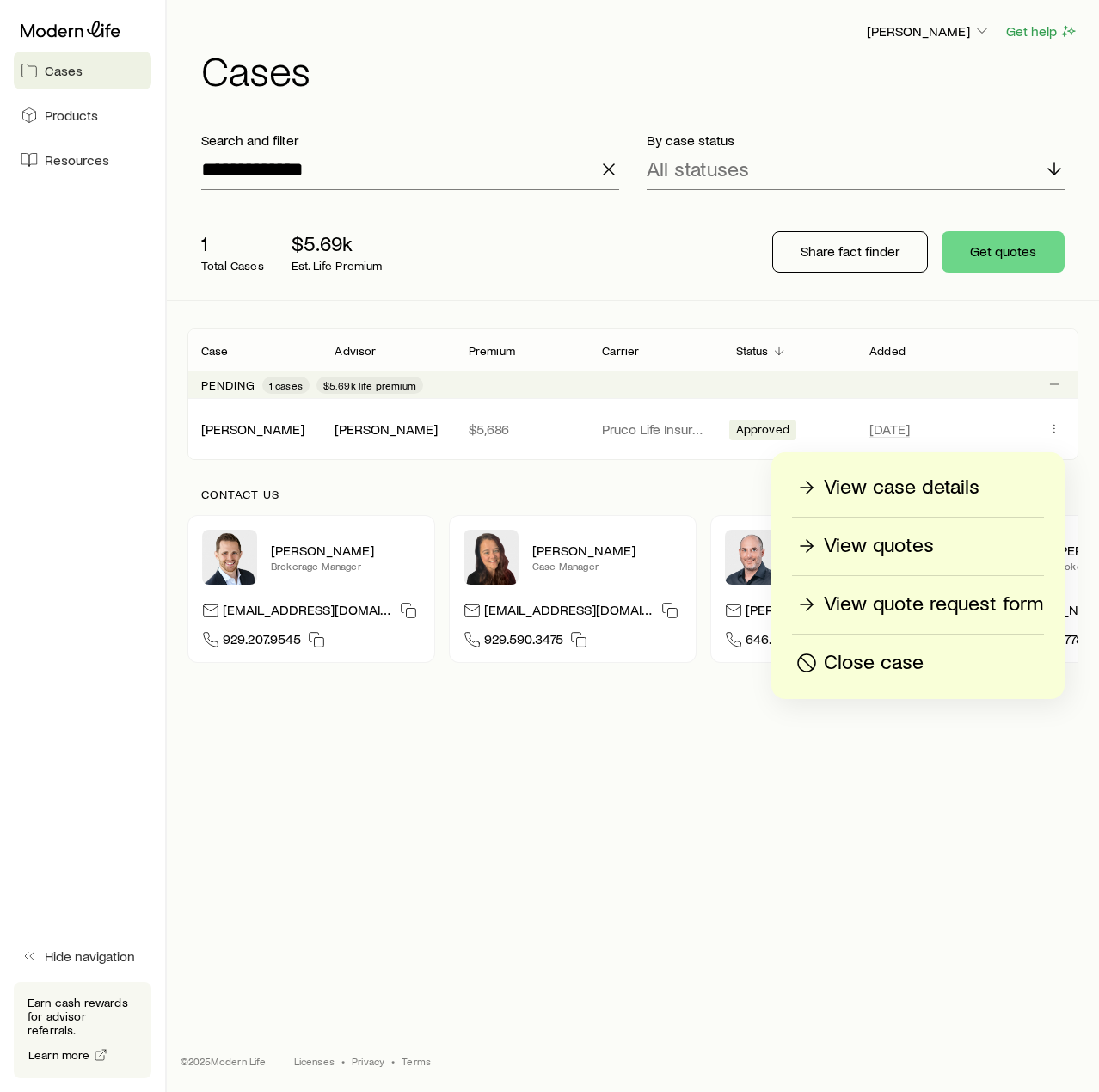
click at [927, 490] on p "View case details" at bounding box center [902, 488] width 156 height 28
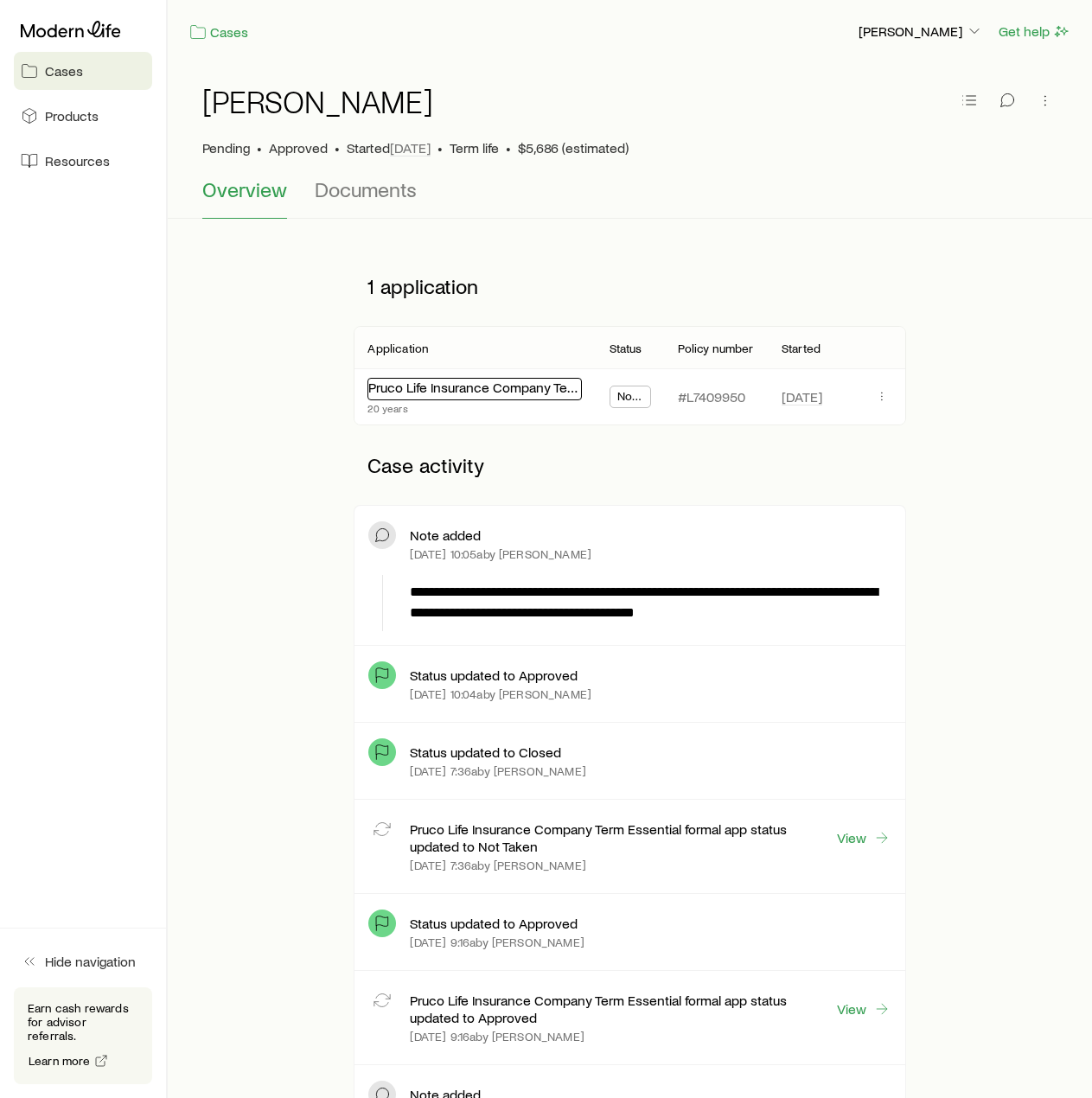
click at [463, 391] on link "Pruco Life Insurance Company Term Essential" at bounding box center [505, 387] width 272 height 17
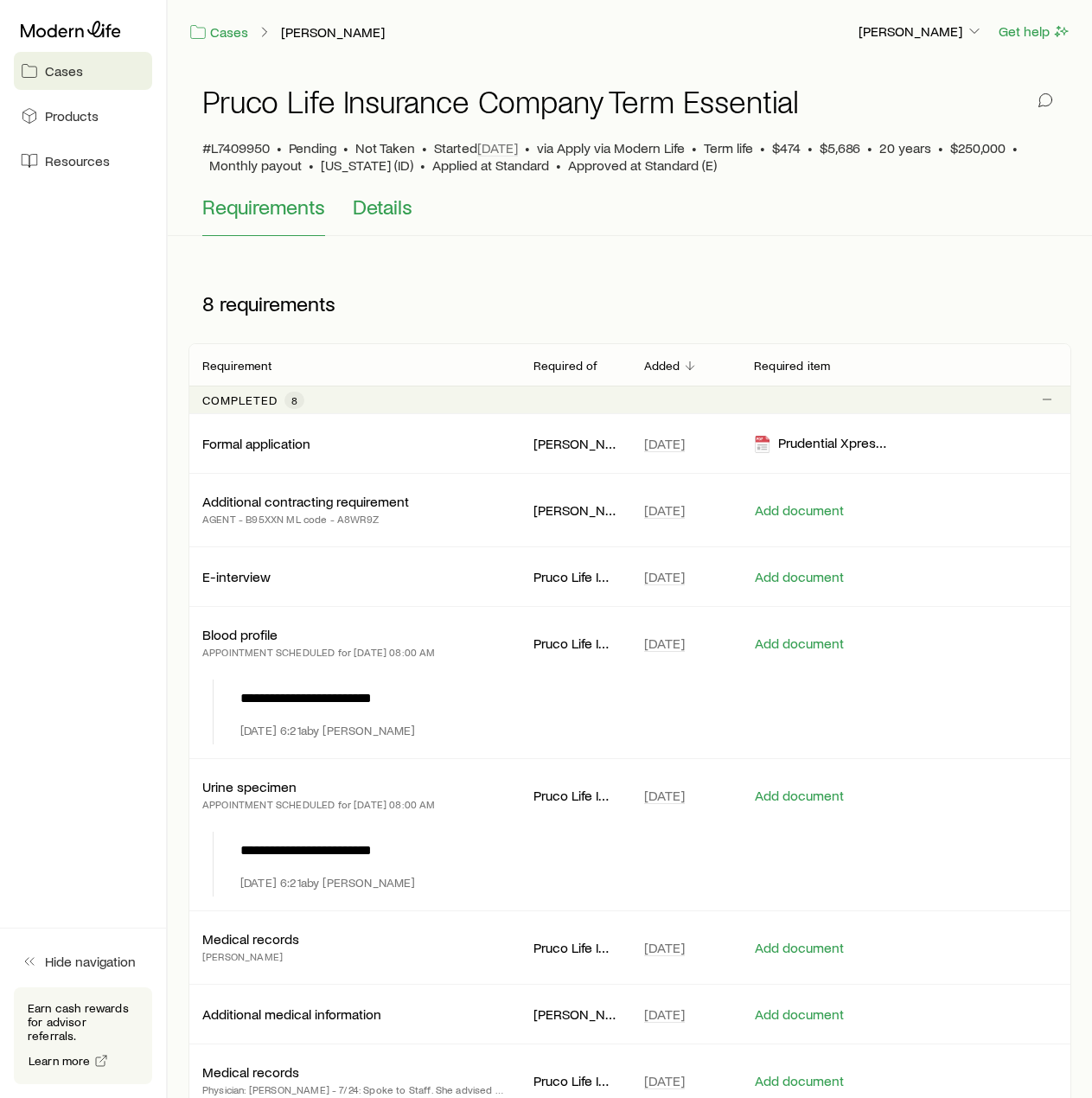
click at [376, 208] on span "Details" at bounding box center [383, 207] width 59 height 24
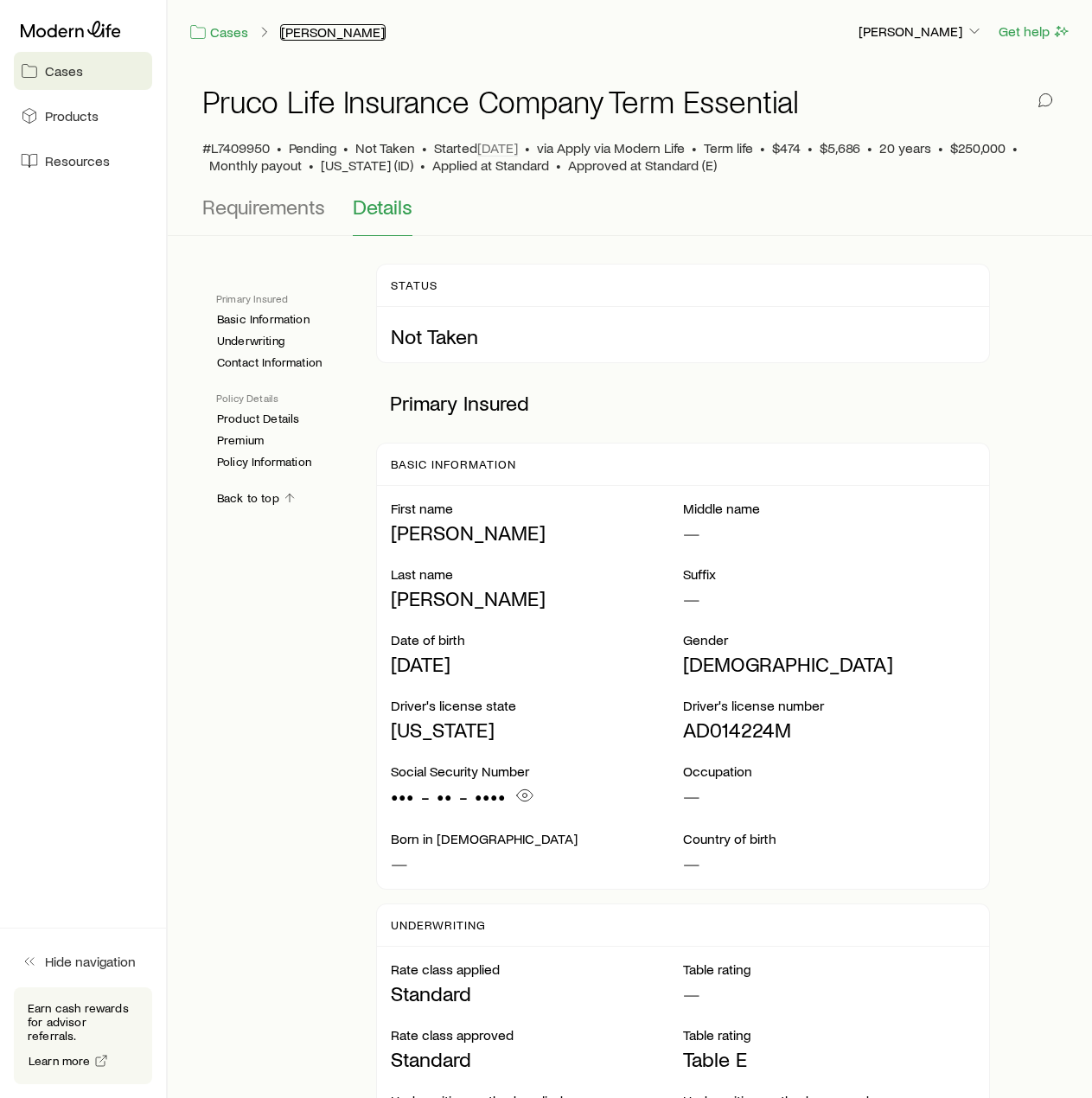
click at [304, 35] on link "[PERSON_NAME]" at bounding box center [333, 32] width 105 height 17
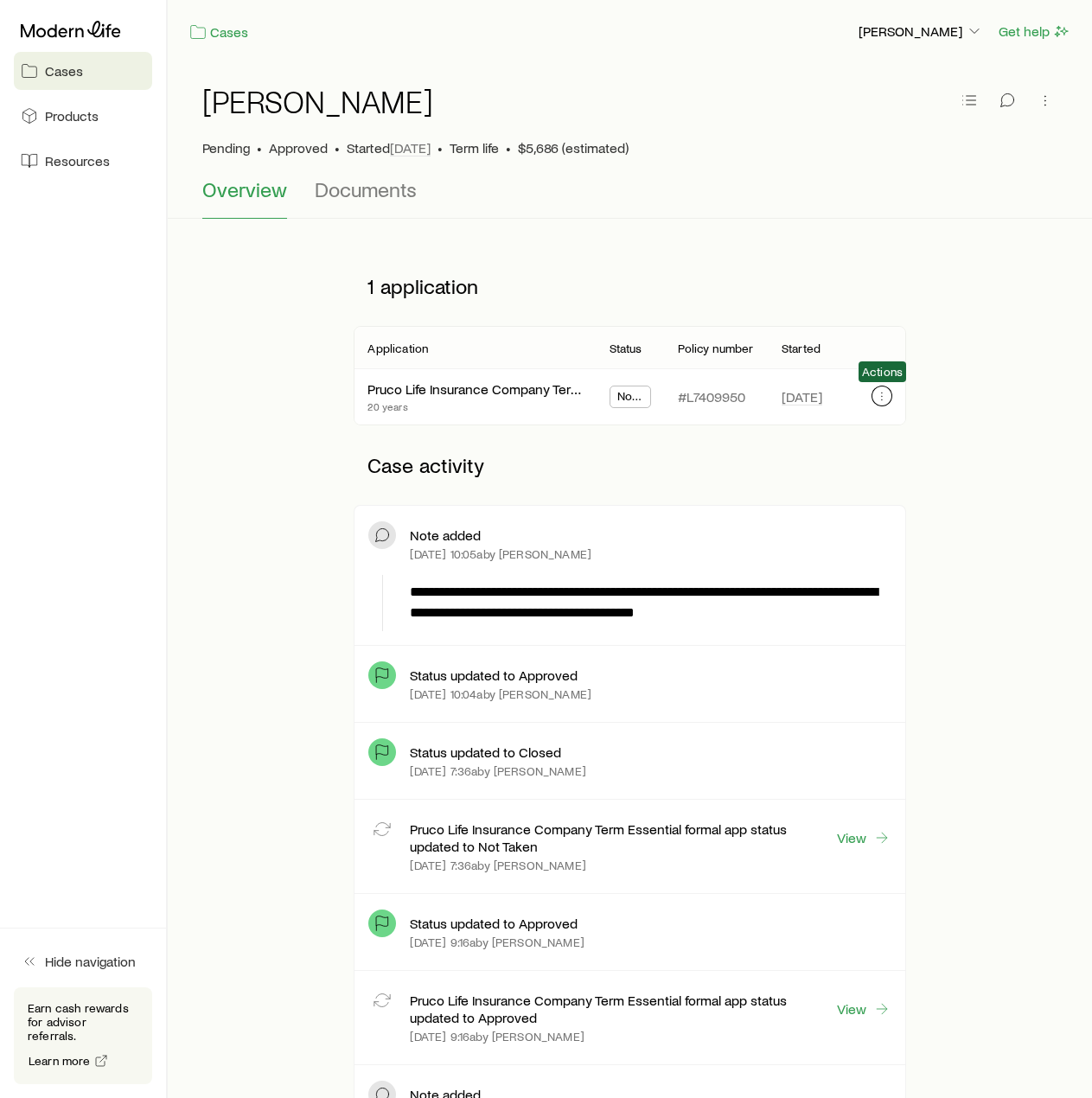
click at [887, 399] on icon "button" at bounding box center [882, 396] width 14 height 14
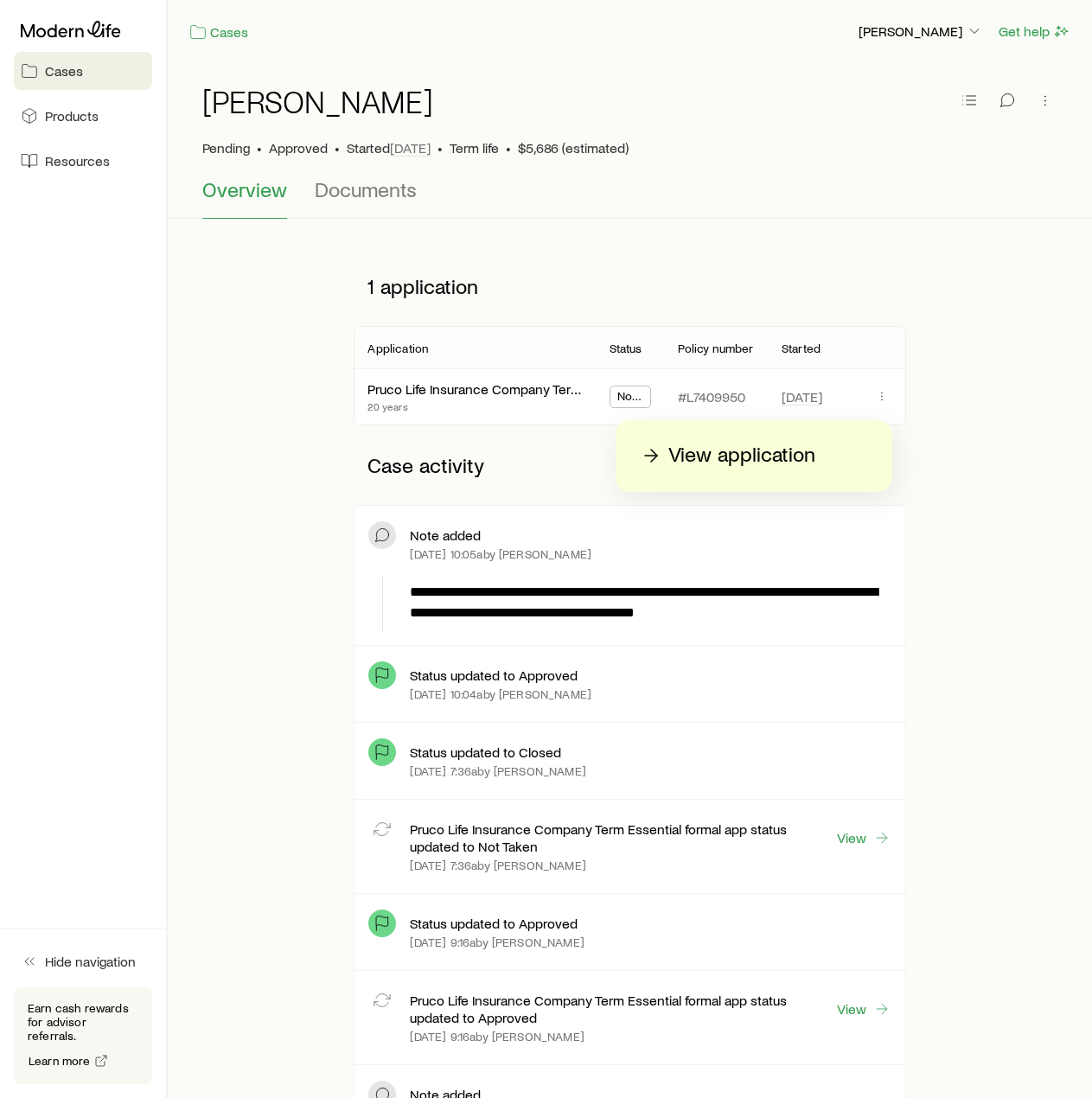
click at [781, 455] on p "View application" at bounding box center [742, 456] width 147 height 28
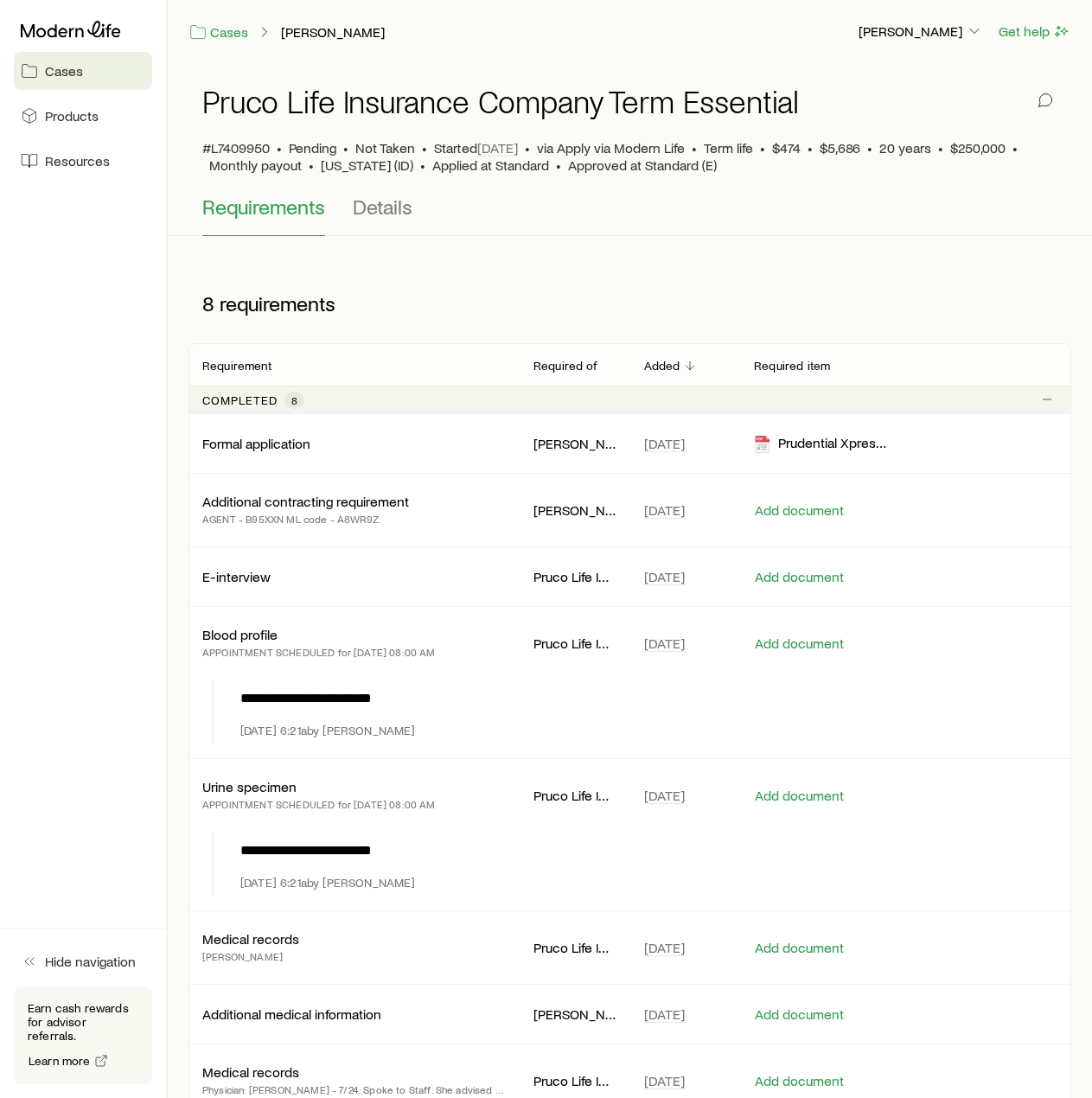
click at [317, 23] on div "Cases [PERSON_NAME]" at bounding box center [516, 31] width 655 height 22
click at [334, 35] on link "[PERSON_NAME]" at bounding box center [333, 32] width 105 height 17
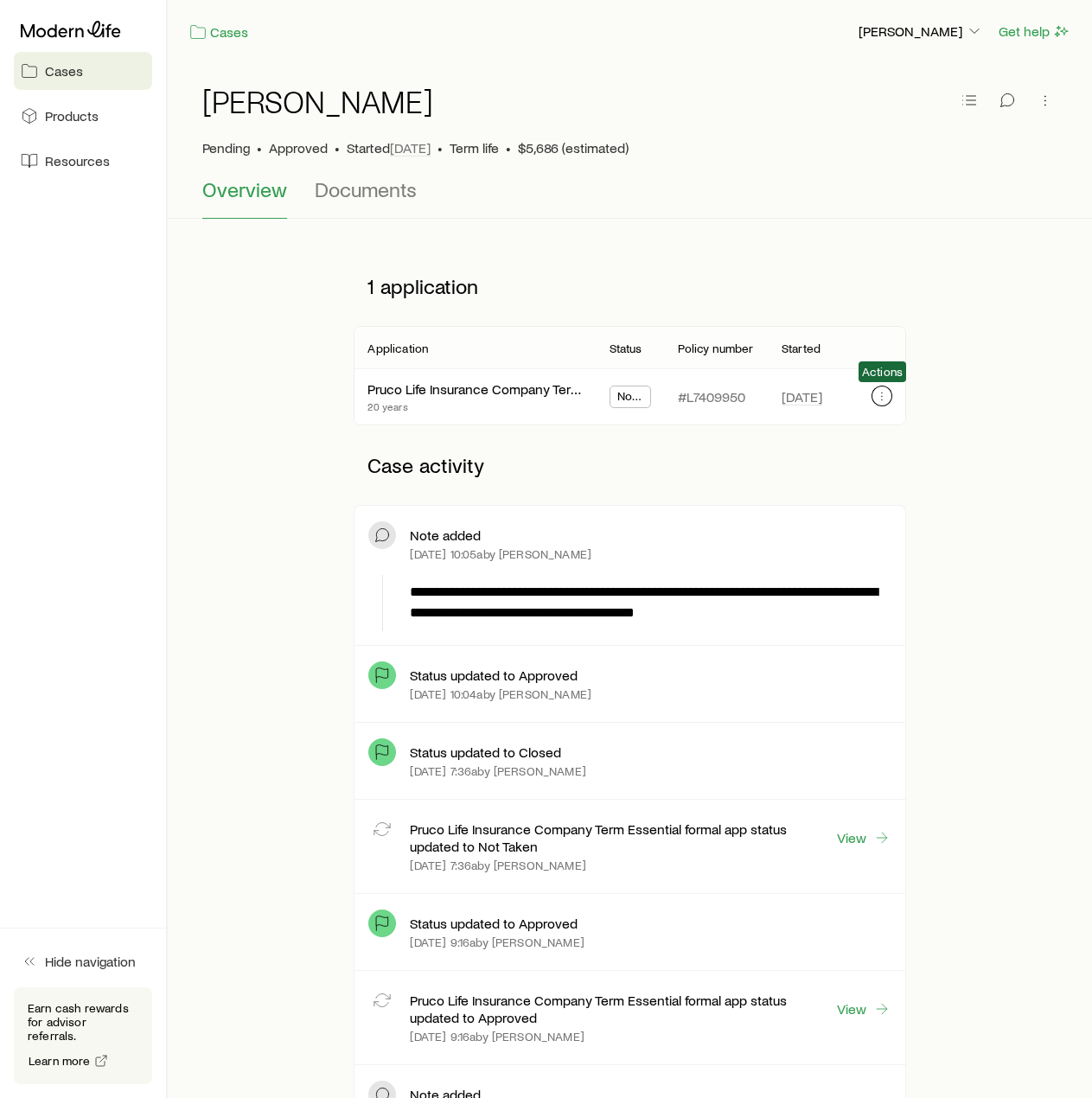
click at [877, 397] on icon "button" at bounding box center [882, 396] width 14 height 14
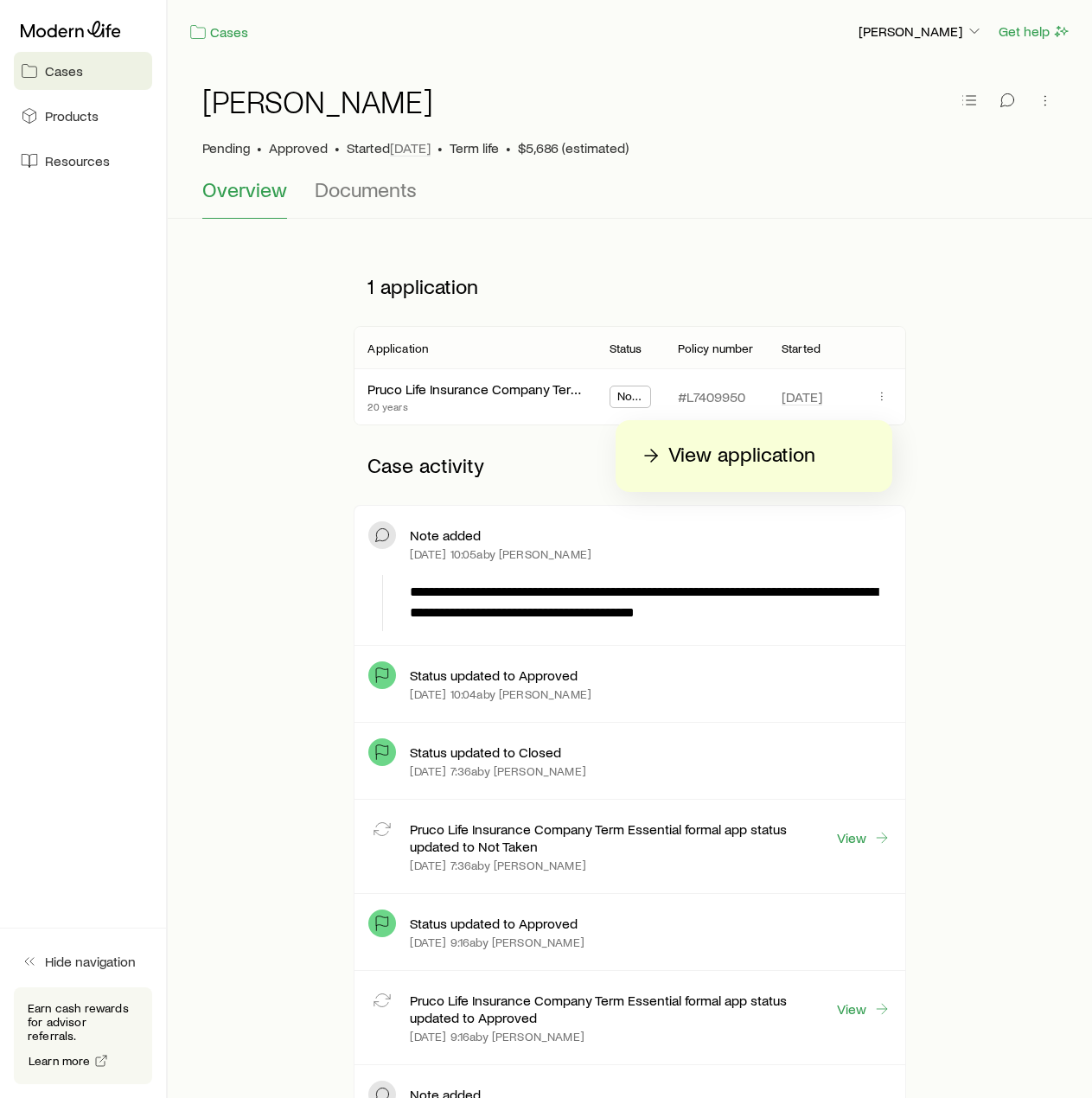
click at [748, 455] on p "View application" at bounding box center [742, 456] width 147 height 28
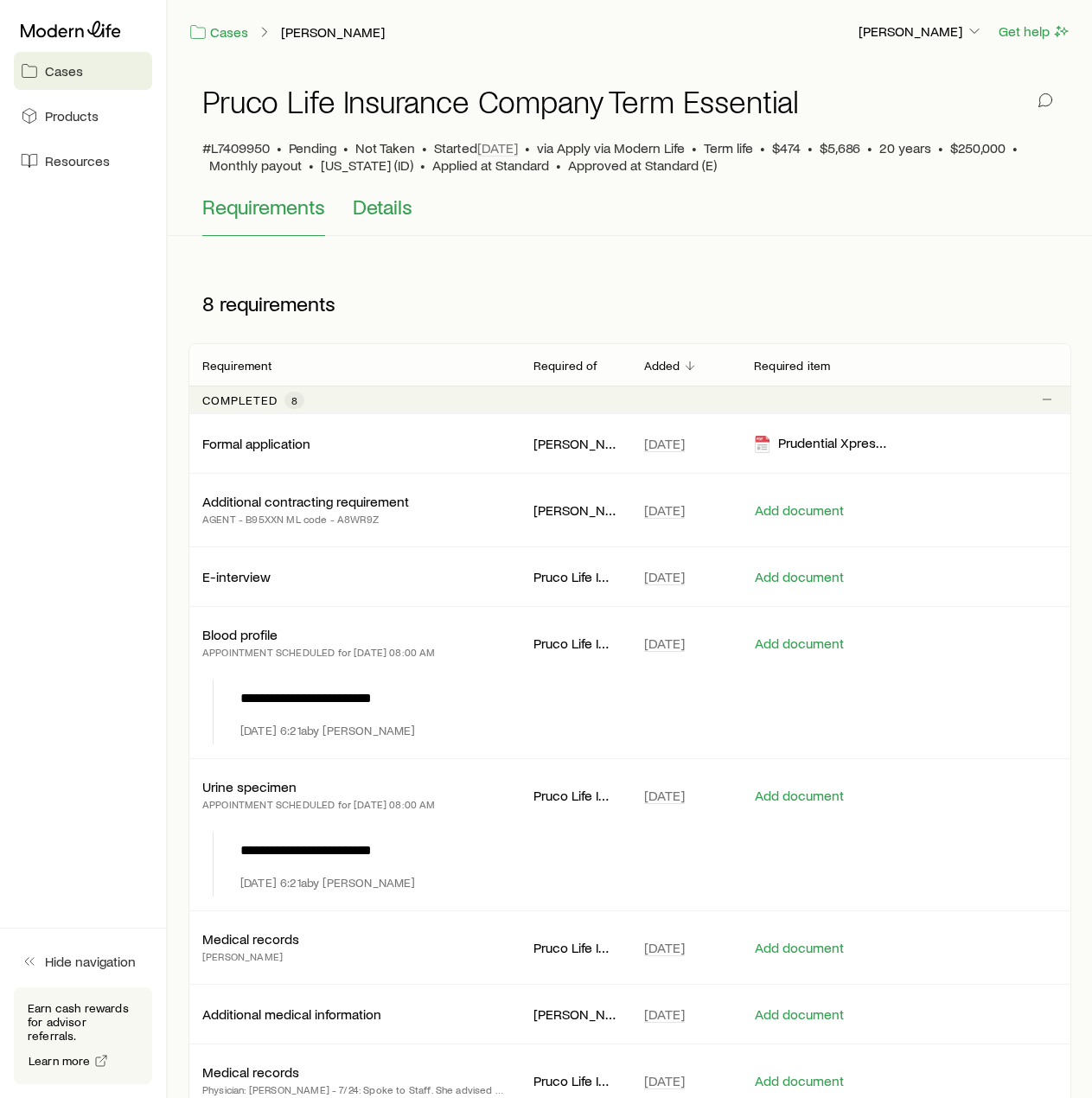
click at [399, 213] on span "Details" at bounding box center [383, 207] width 59 height 24
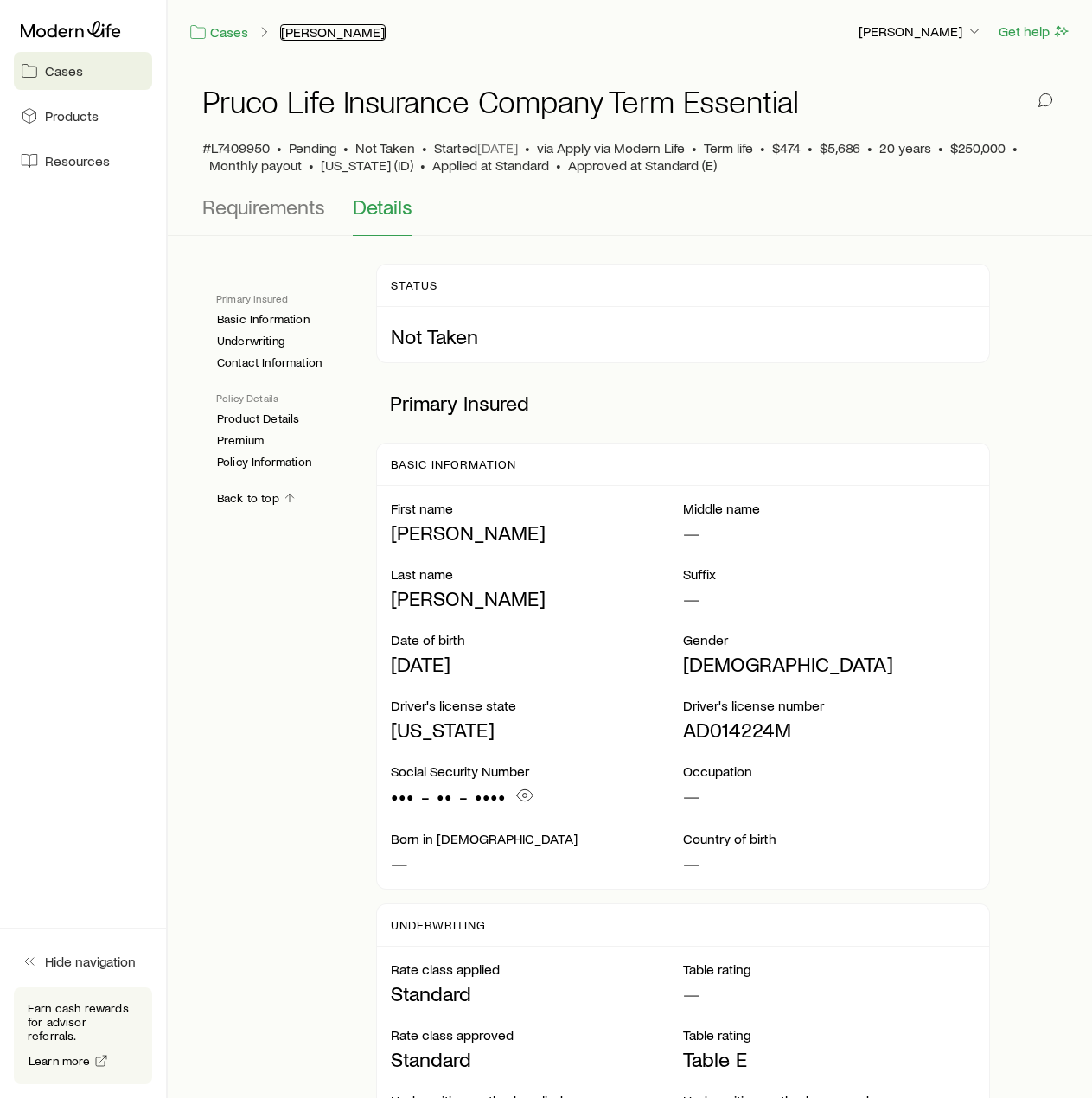
click at [319, 37] on link "[PERSON_NAME]" at bounding box center [333, 32] width 105 height 17
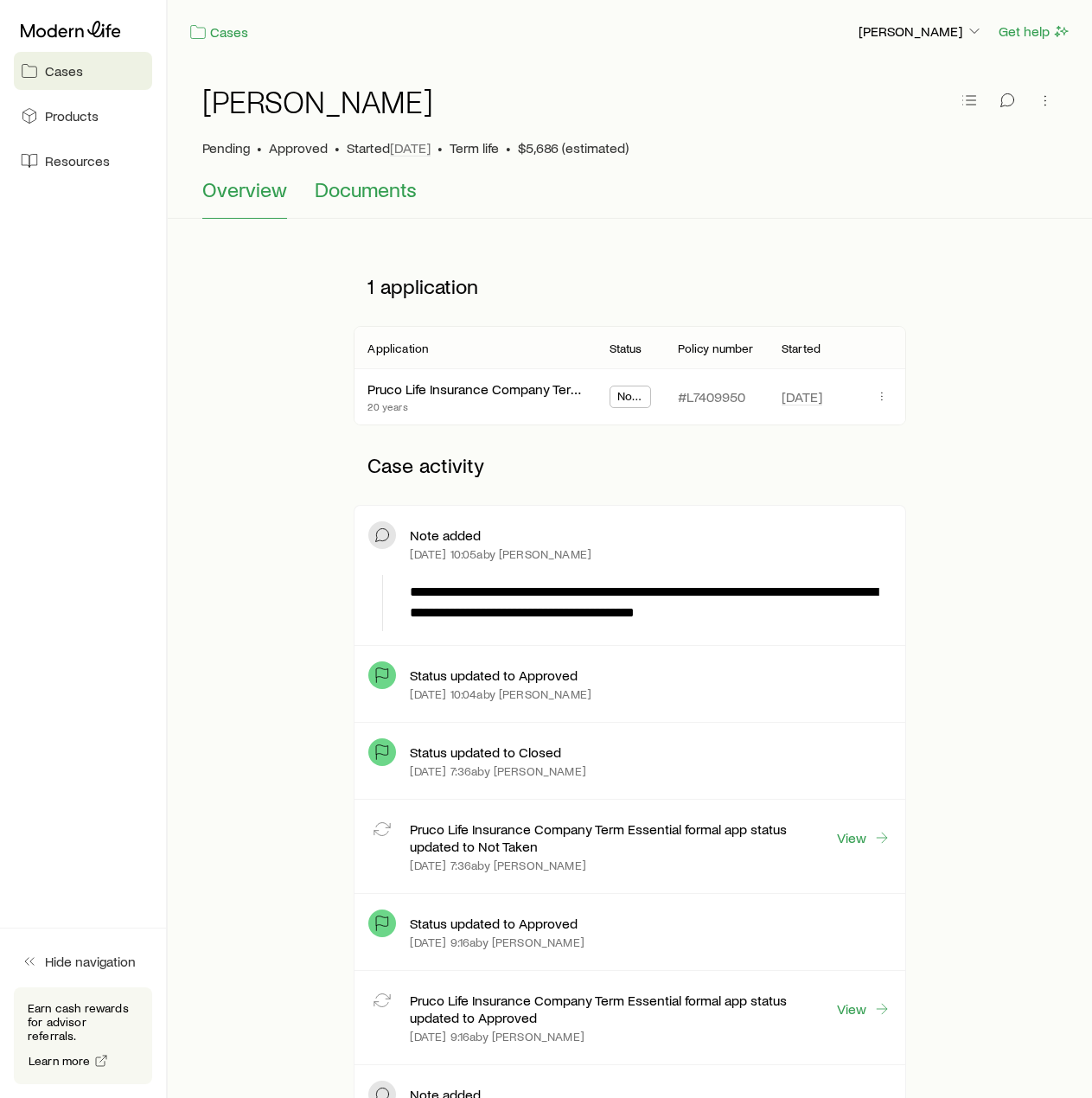
click at [397, 180] on span "Documents" at bounding box center [365, 189] width 102 height 24
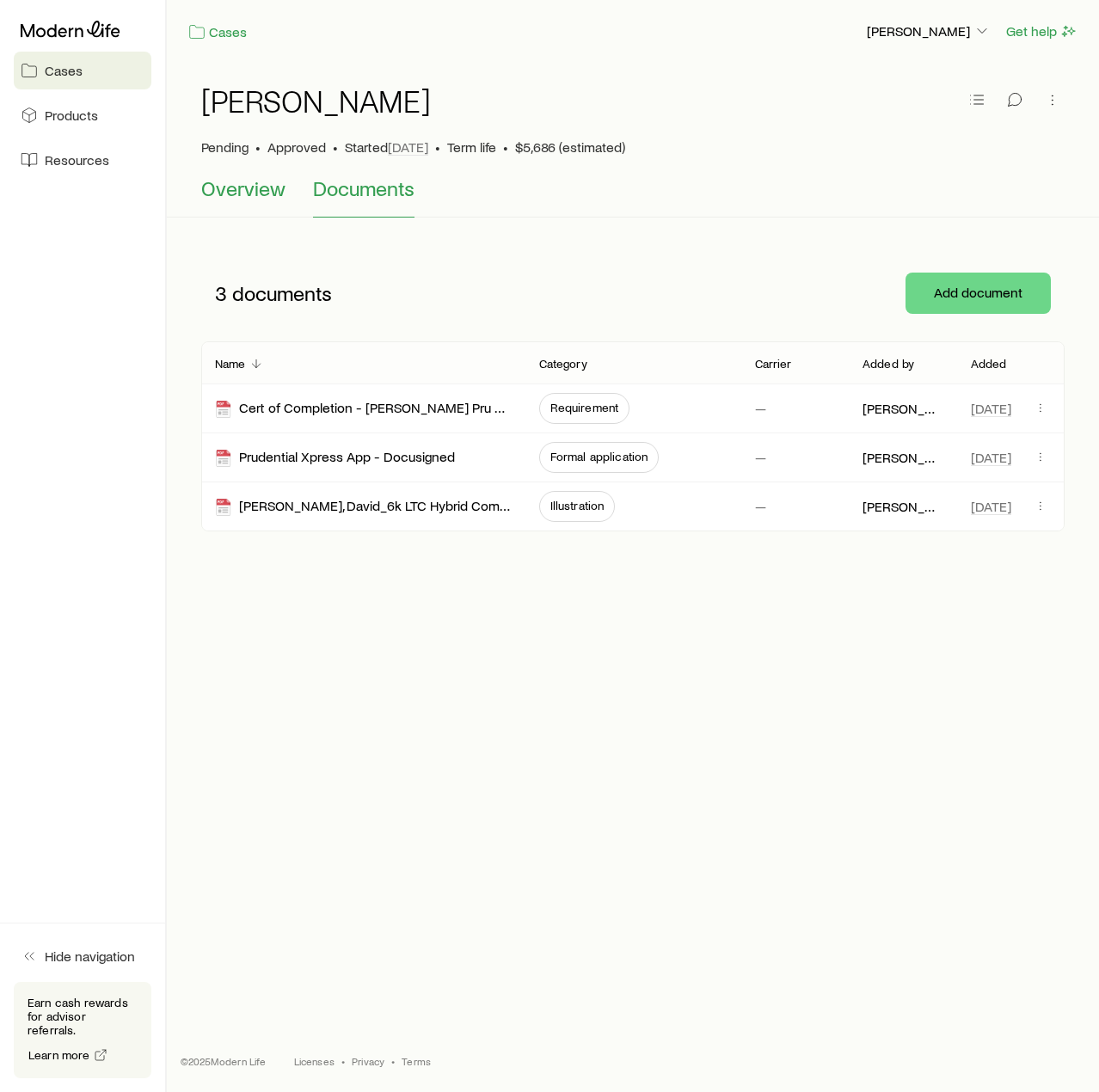
click at [259, 192] on span "Overview" at bounding box center [243, 188] width 84 height 24
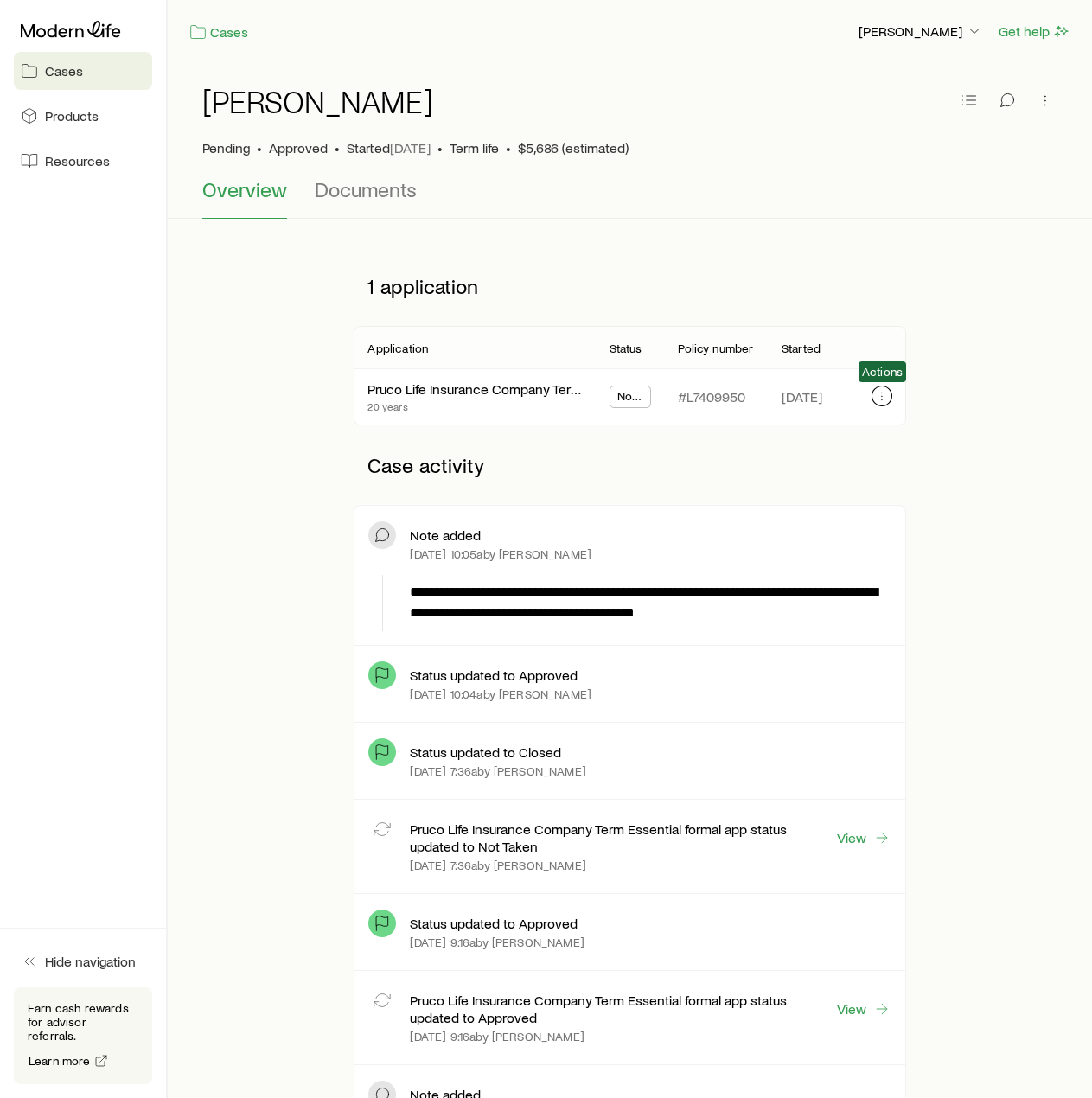
click at [892, 398] on button "button" at bounding box center [882, 396] width 21 height 21
click at [488, 395] on link "Pruco Life Insurance Company Term Essential" at bounding box center [505, 387] width 272 height 17
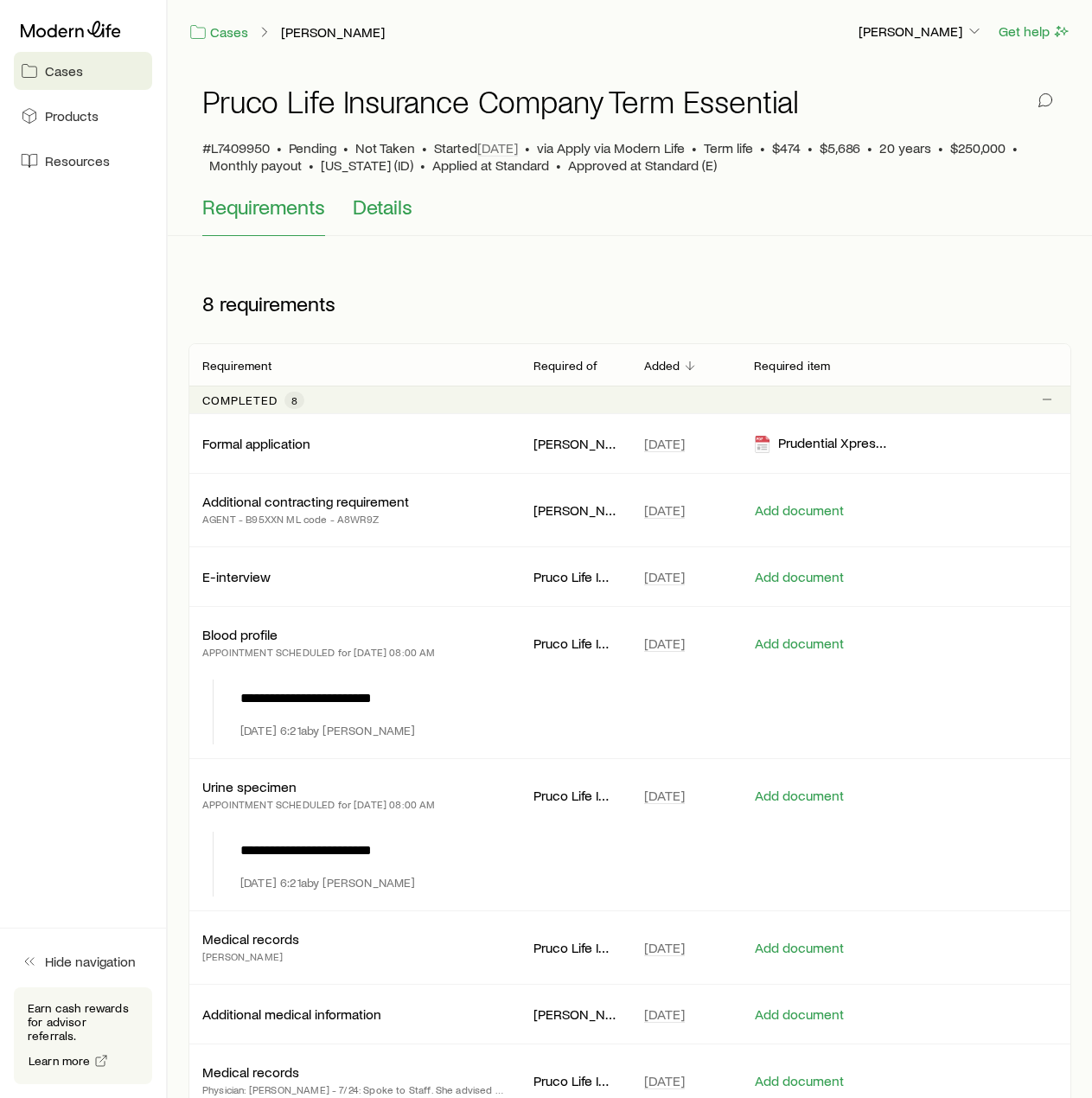
click at [387, 209] on span "Details" at bounding box center [383, 207] width 59 height 24
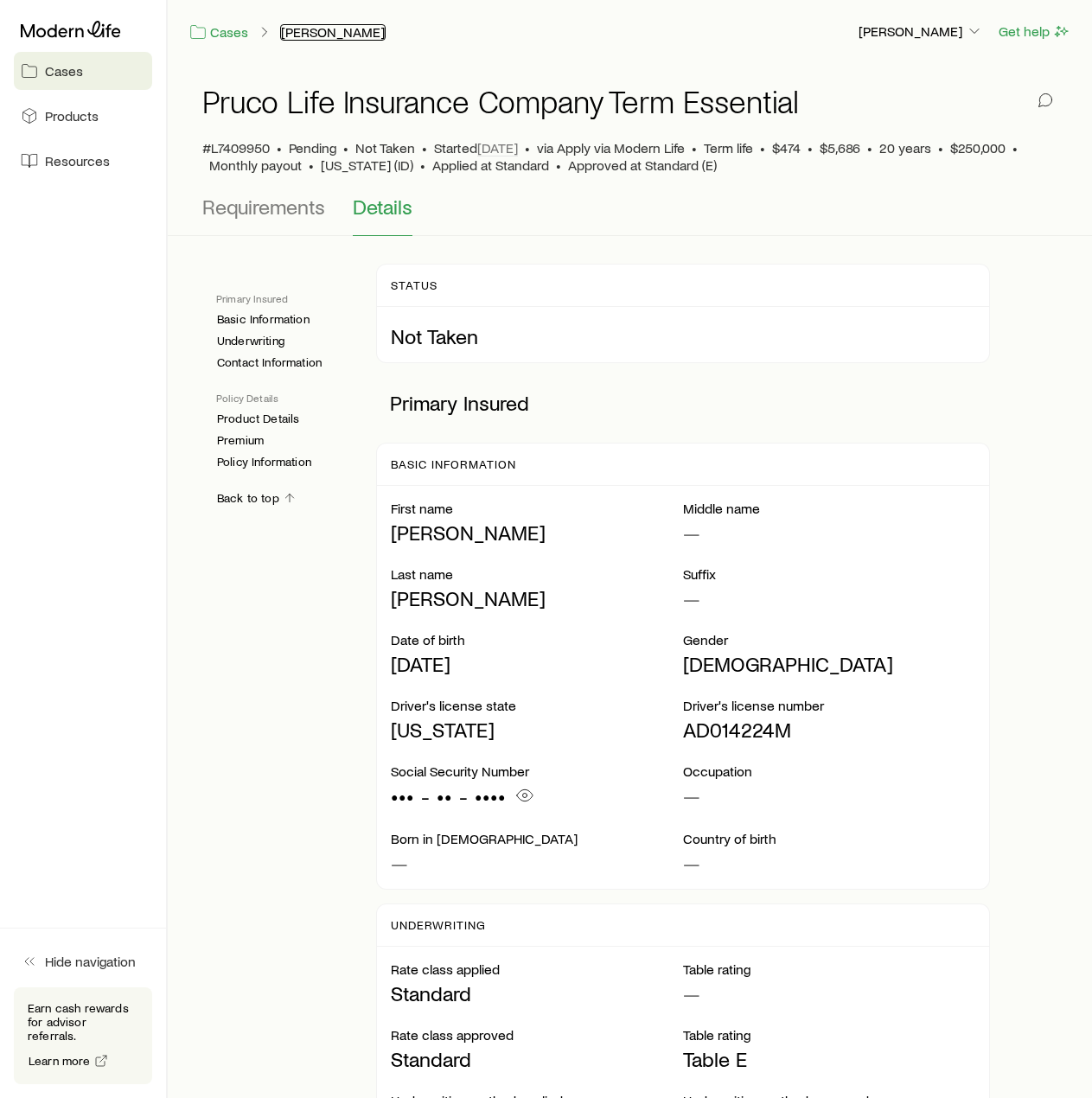
click at [331, 30] on link "[PERSON_NAME]" at bounding box center [333, 32] width 105 height 17
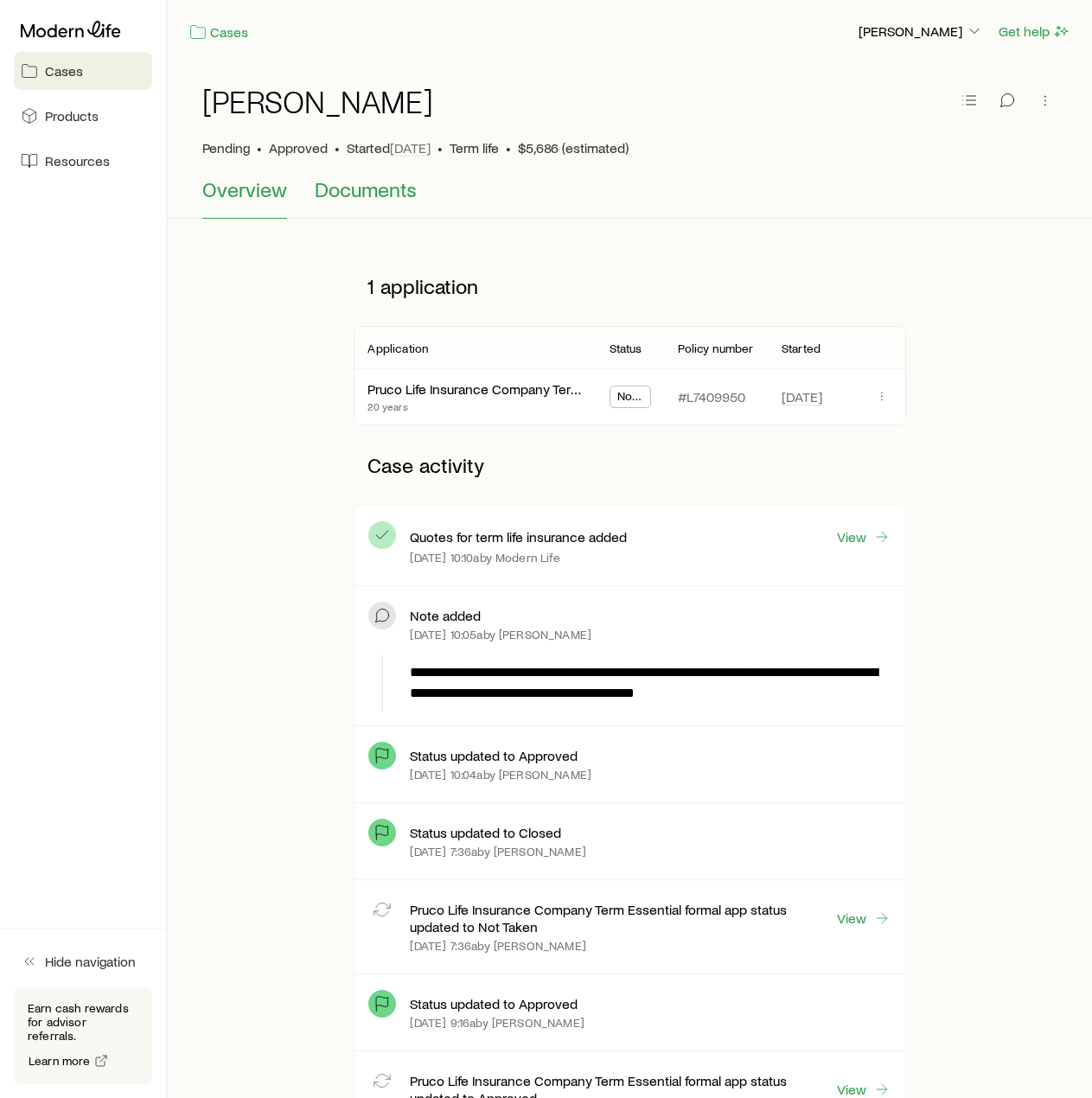
click at [366, 189] on span "Documents" at bounding box center [365, 189] width 102 height 24
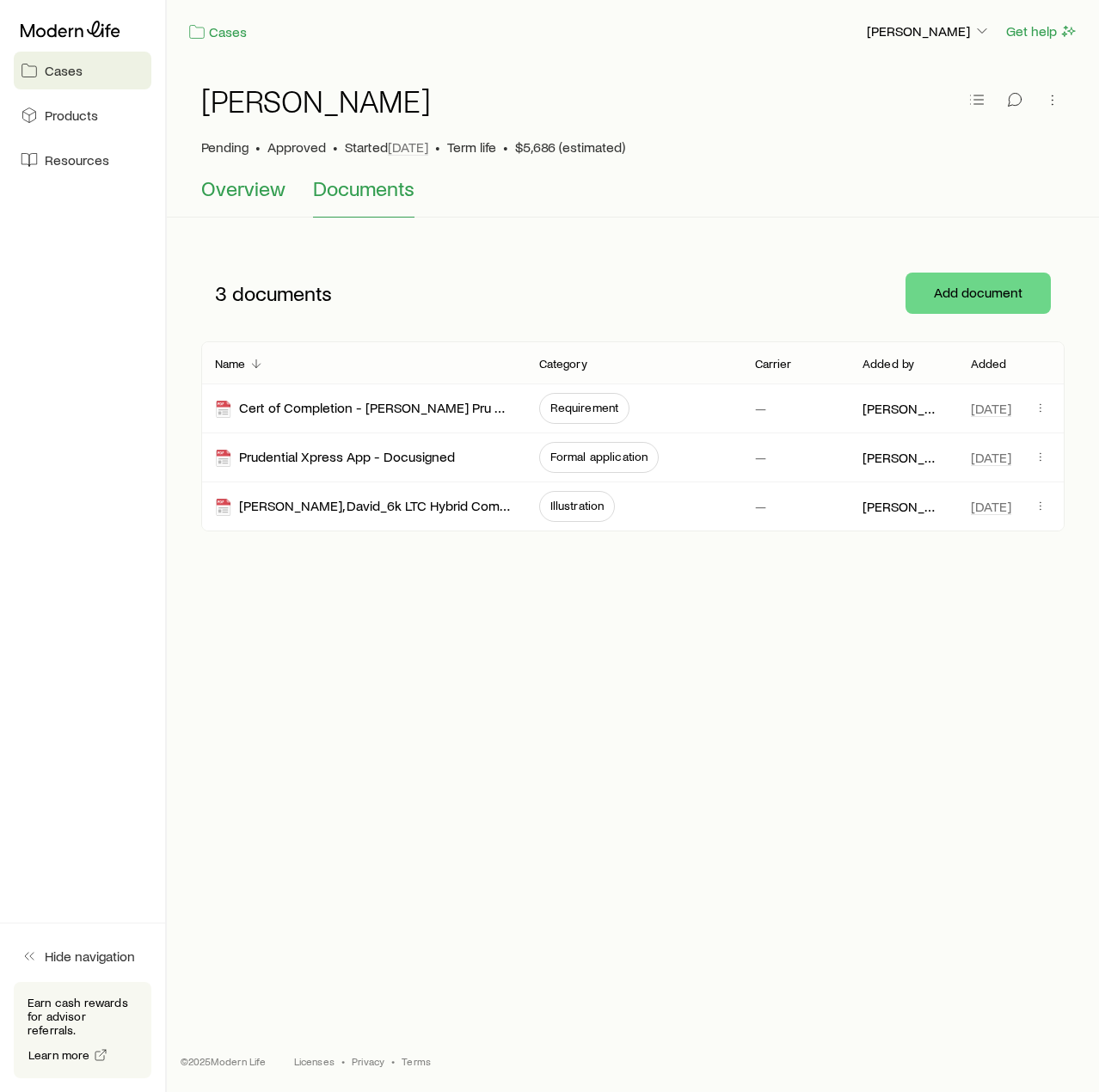
click at [263, 203] on button "Overview" at bounding box center [243, 197] width 84 height 42
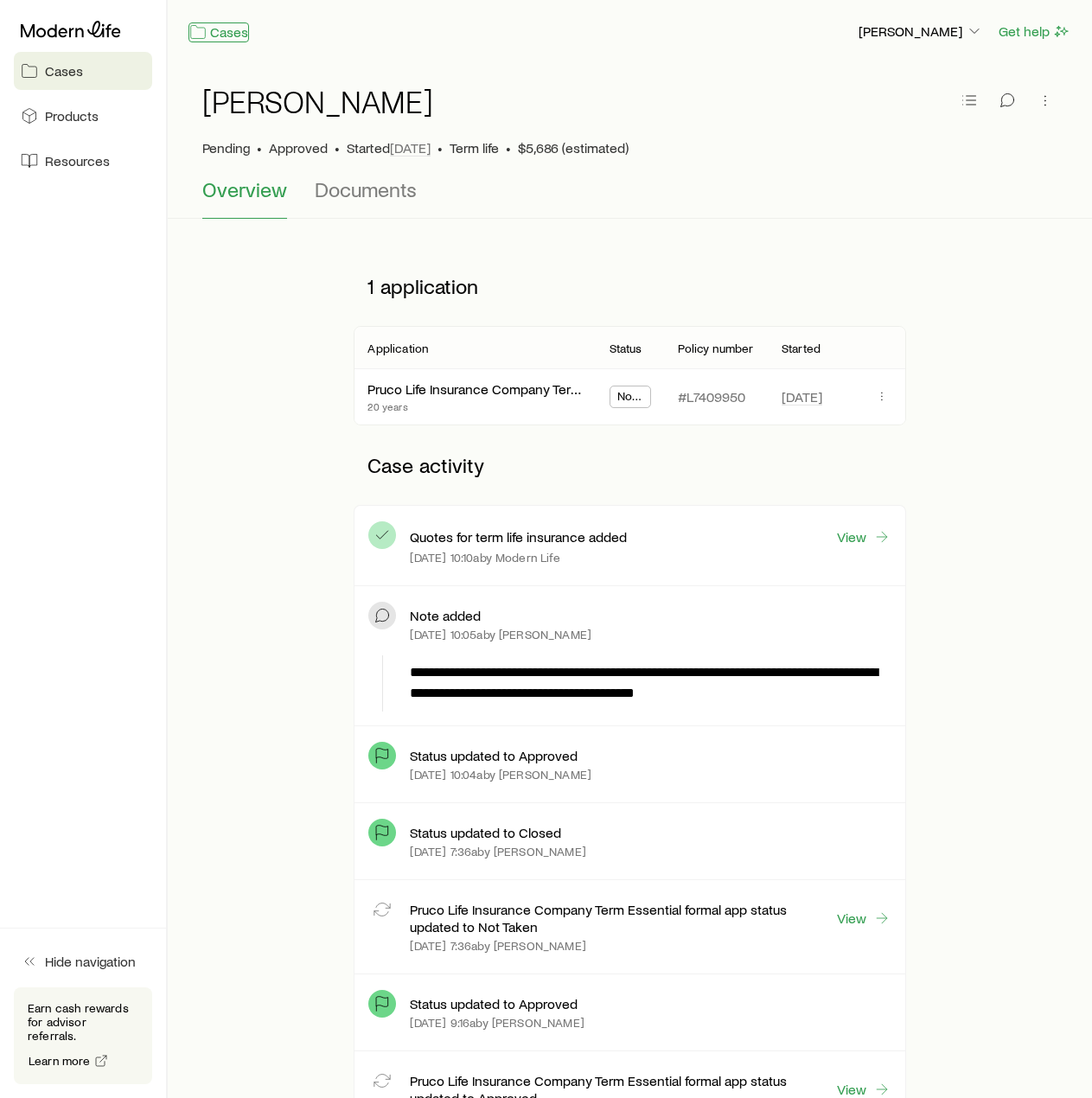
click at [227, 35] on link "Cases" at bounding box center [218, 32] width 60 height 20
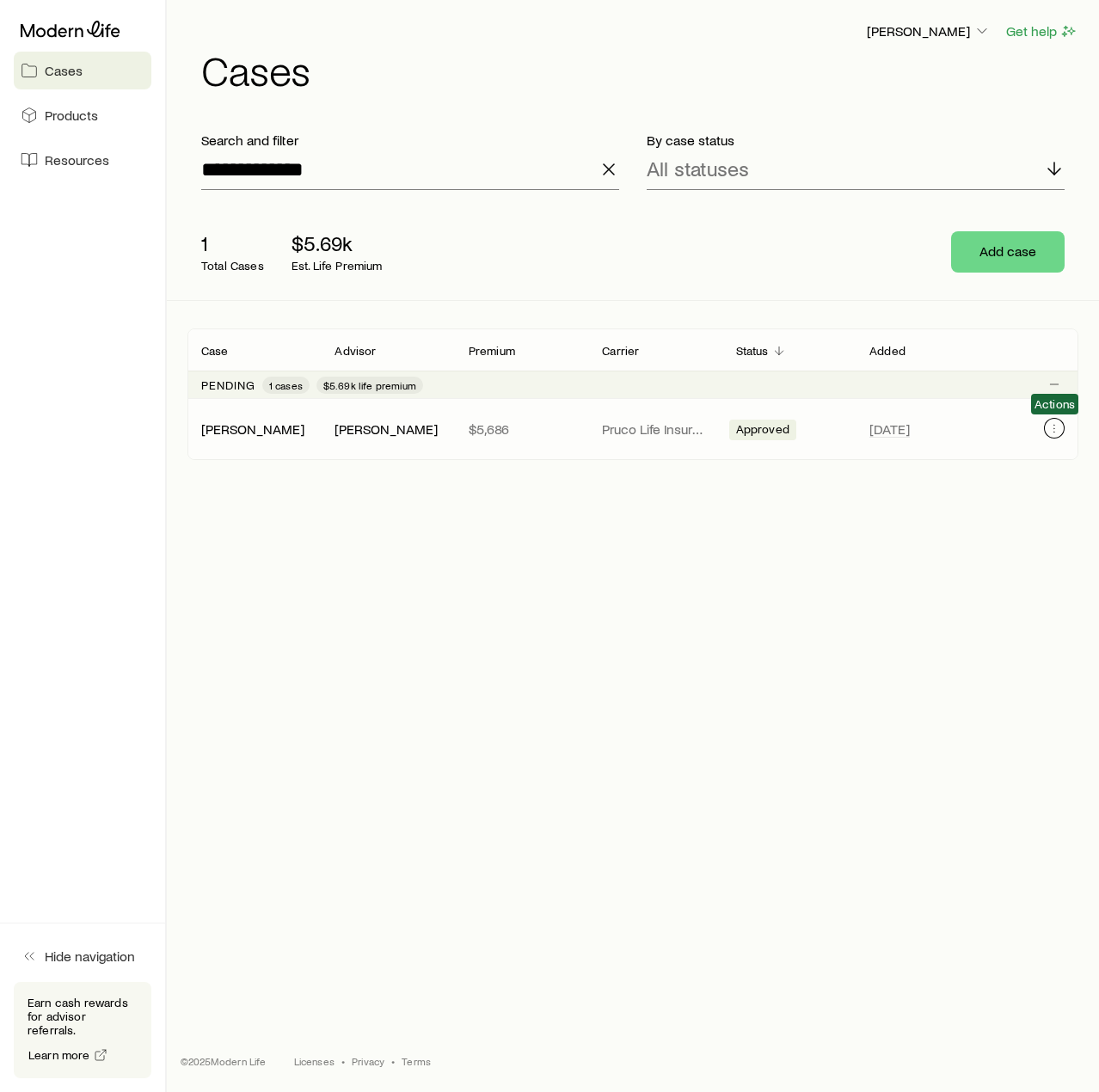
click at [1063, 431] on button "Client cases" at bounding box center [1055, 428] width 21 height 21
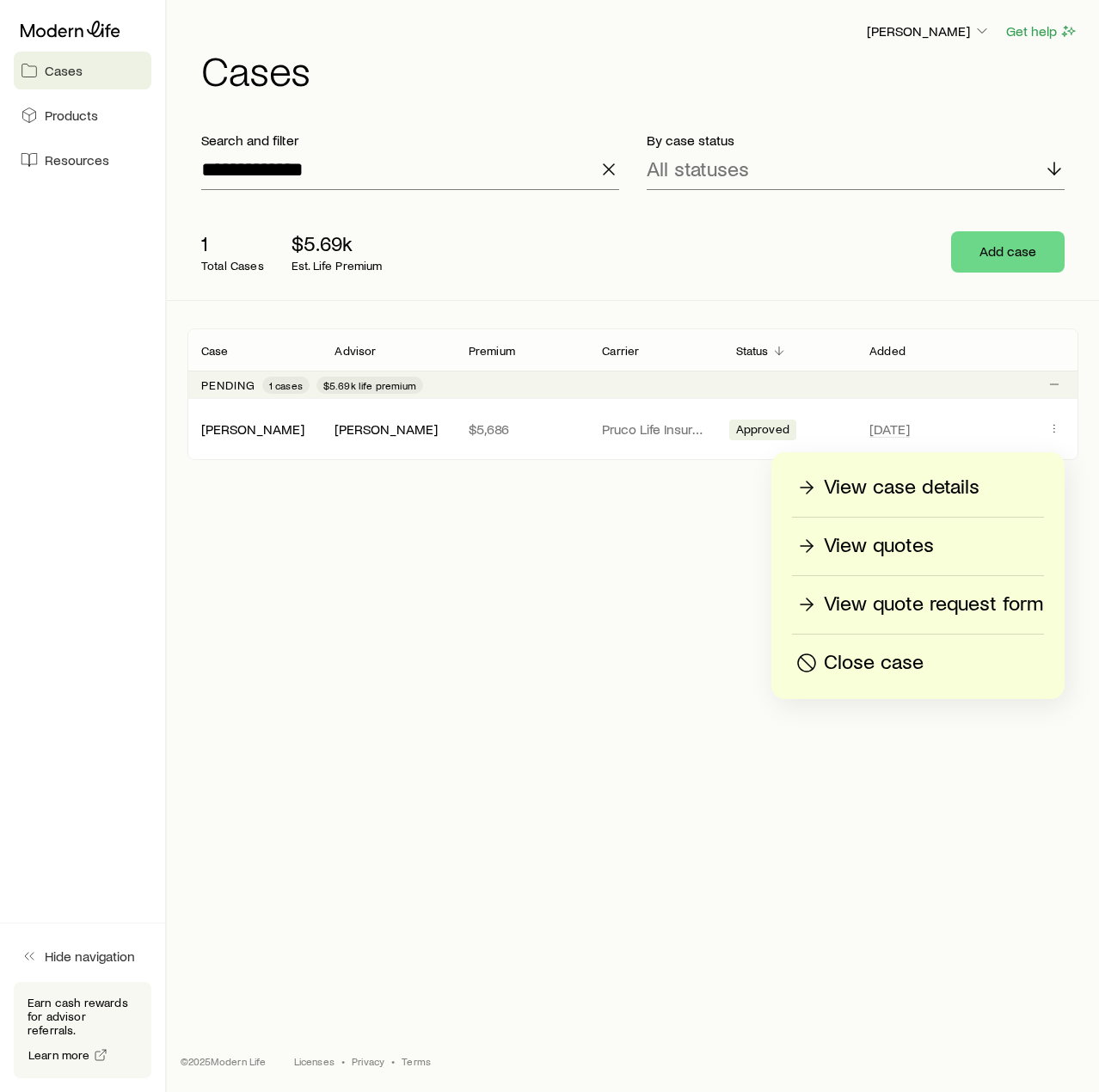
click at [884, 543] on p "View quotes" at bounding box center [879, 546] width 110 height 28
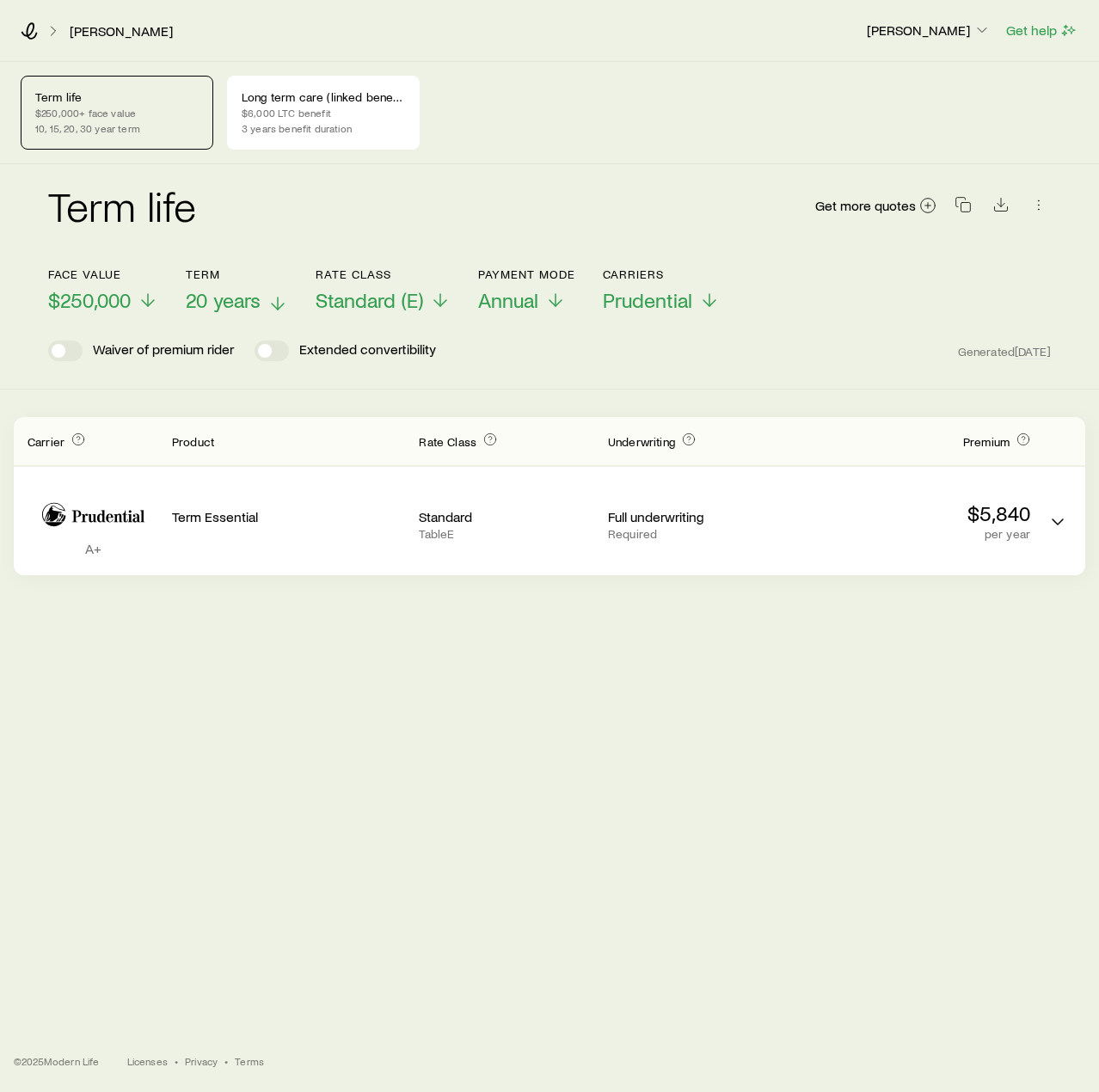
click at [243, 305] on span "20 years" at bounding box center [223, 300] width 75 height 24
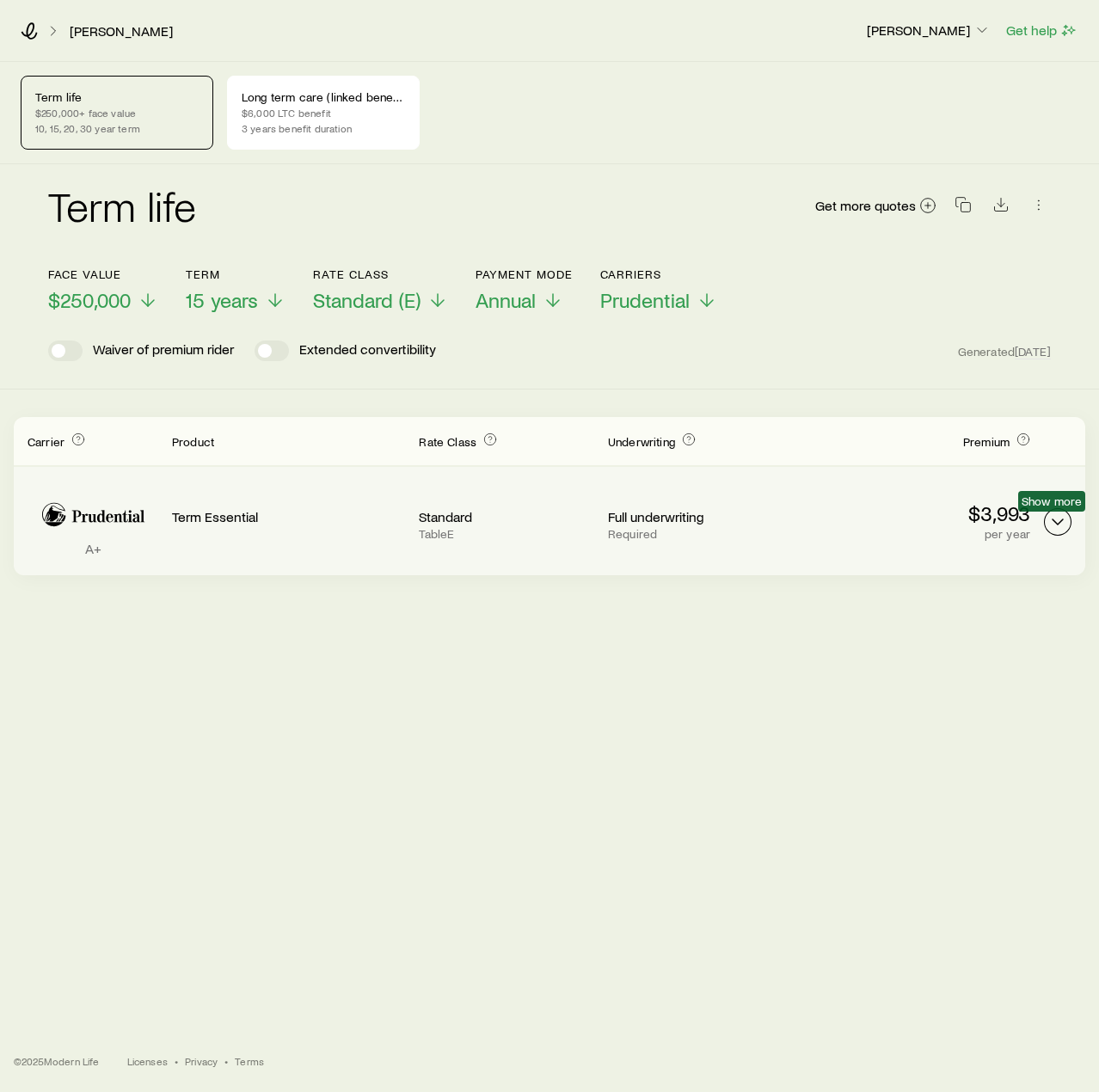
click at [1060, 526] on icon "Term quotes" at bounding box center [1058, 523] width 21 height 21
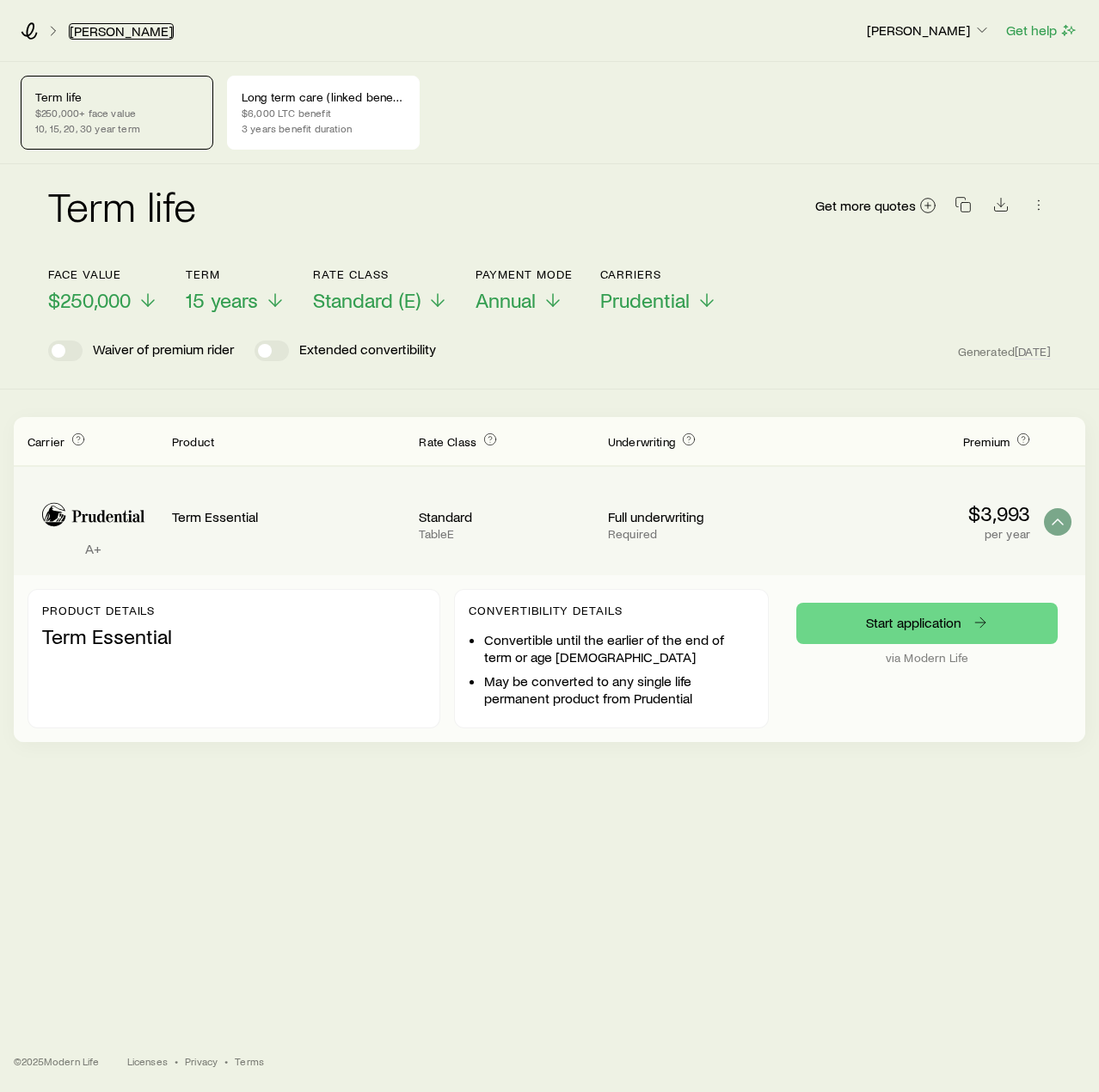
click at [110, 27] on link "[PERSON_NAME]" at bounding box center [120, 31] width 105 height 16
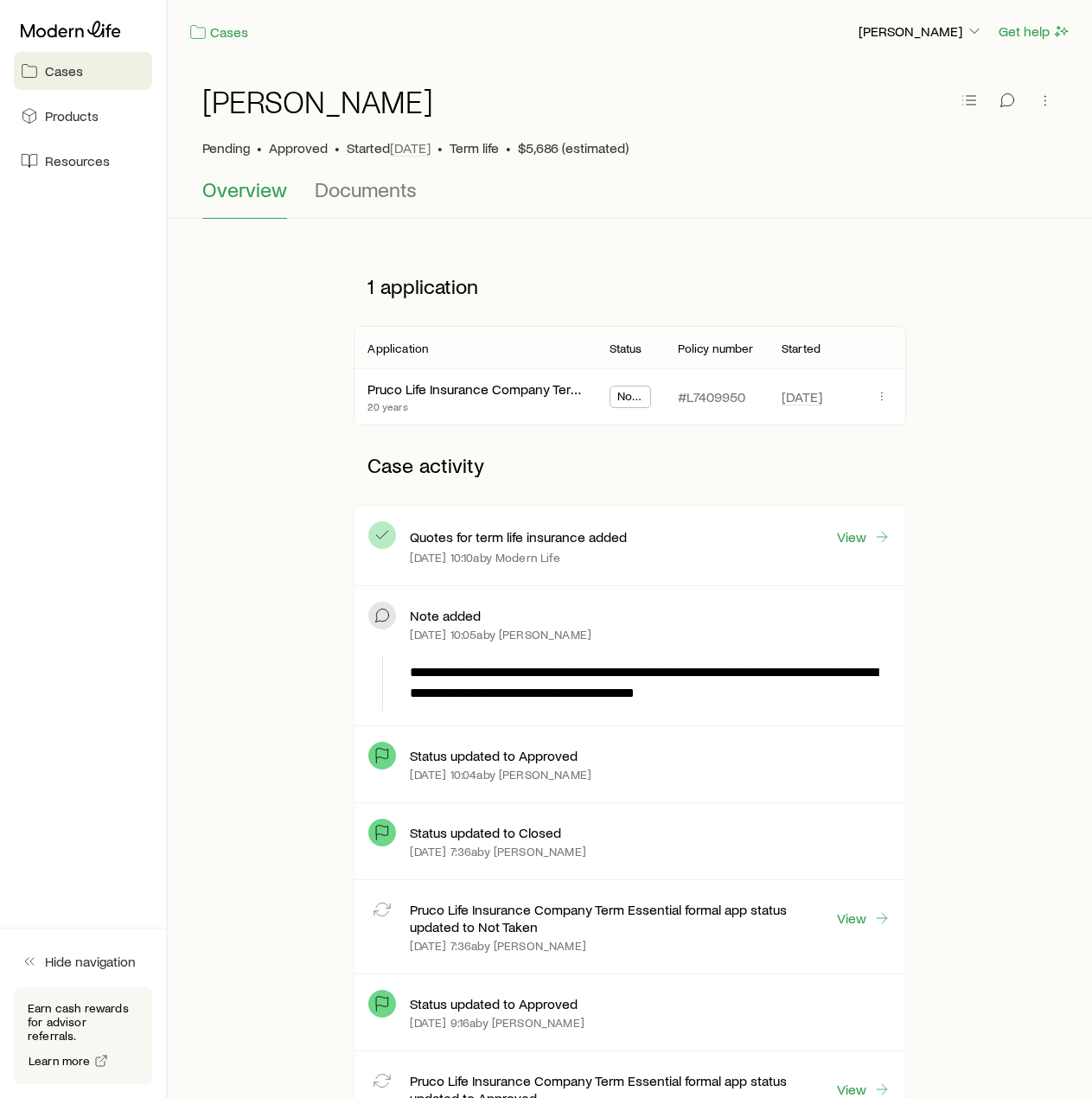
click at [67, 70] on span "Cases" at bounding box center [64, 71] width 38 height 17
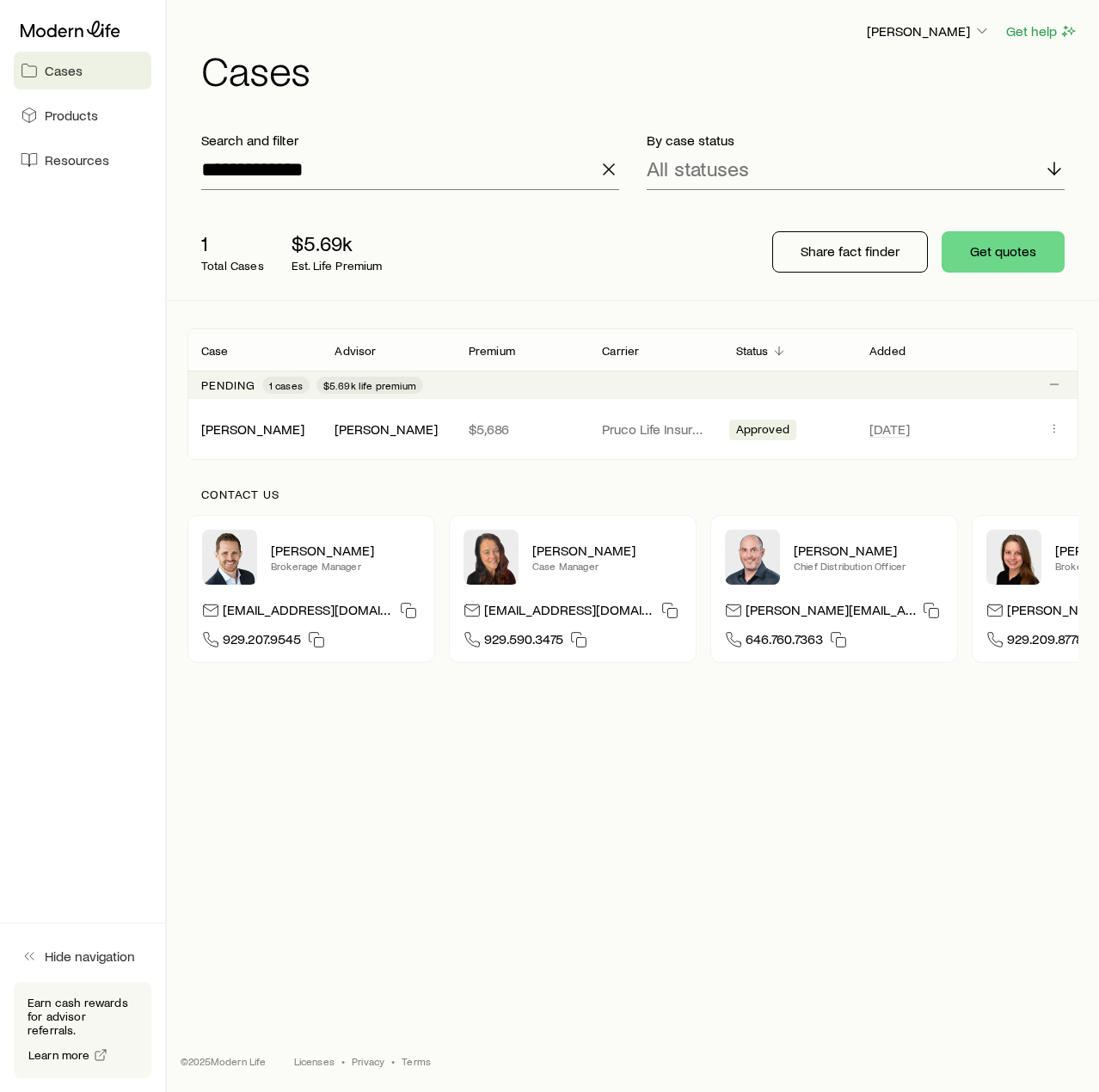
click at [82, 59] on link "Cases" at bounding box center [82, 71] width 138 height 38
click at [77, 84] on link "Cases" at bounding box center [82, 71] width 138 height 38
click at [87, 37] on icon at bounding box center [70, 29] width 100 height 17
click at [71, 71] on span "Cases" at bounding box center [64, 70] width 38 height 17
click at [956, 28] on p "[PERSON_NAME]" at bounding box center [928, 31] width 124 height 17
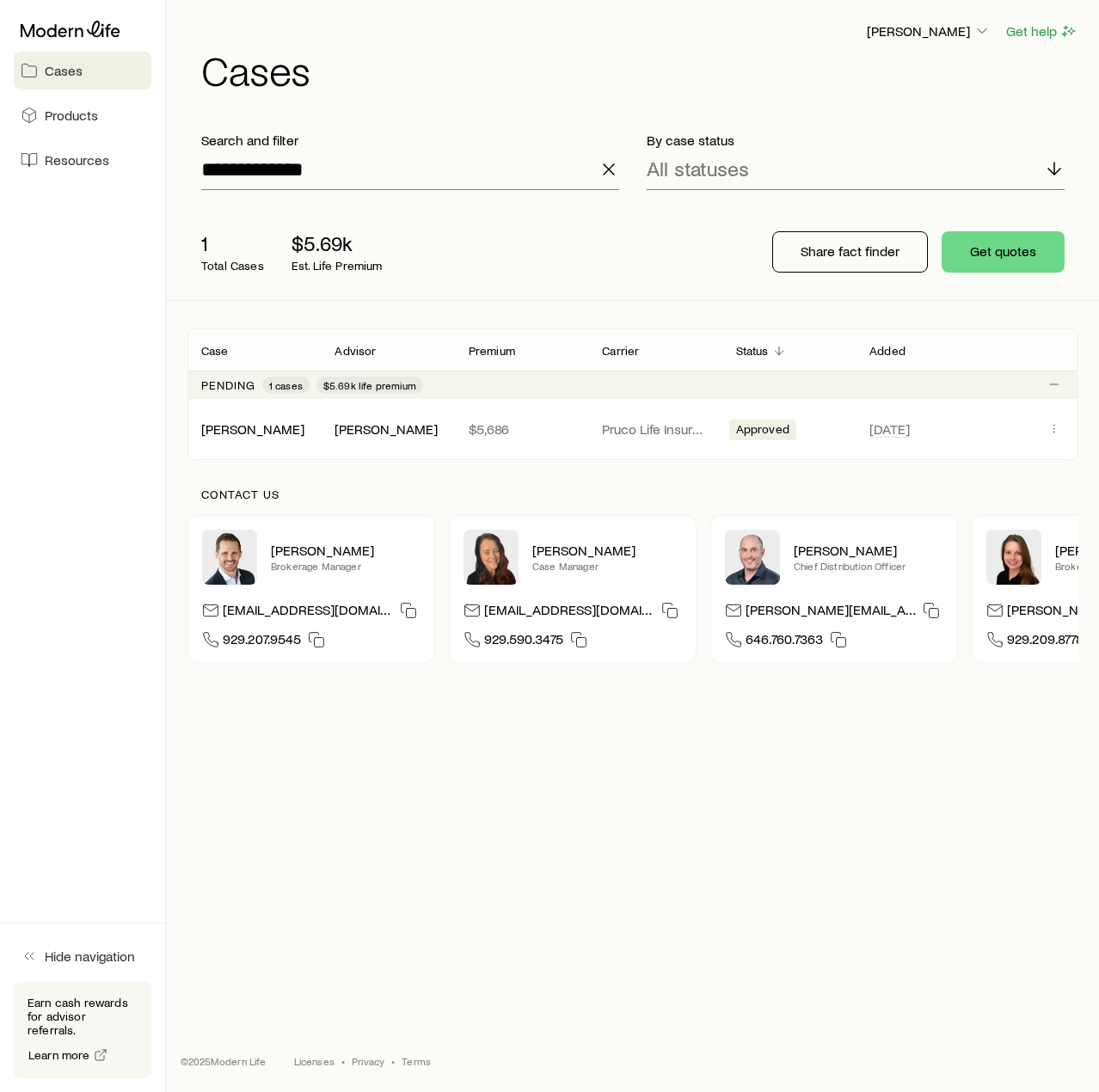
click at [1022, 71] on h1 "Cases" at bounding box center [640, 70] width 877 height 42
click at [78, 33] on icon at bounding box center [70, 29] width 100 height 17
click at [605, 172] on icon "button" at bounding box center [609, 170] width 21 height 21
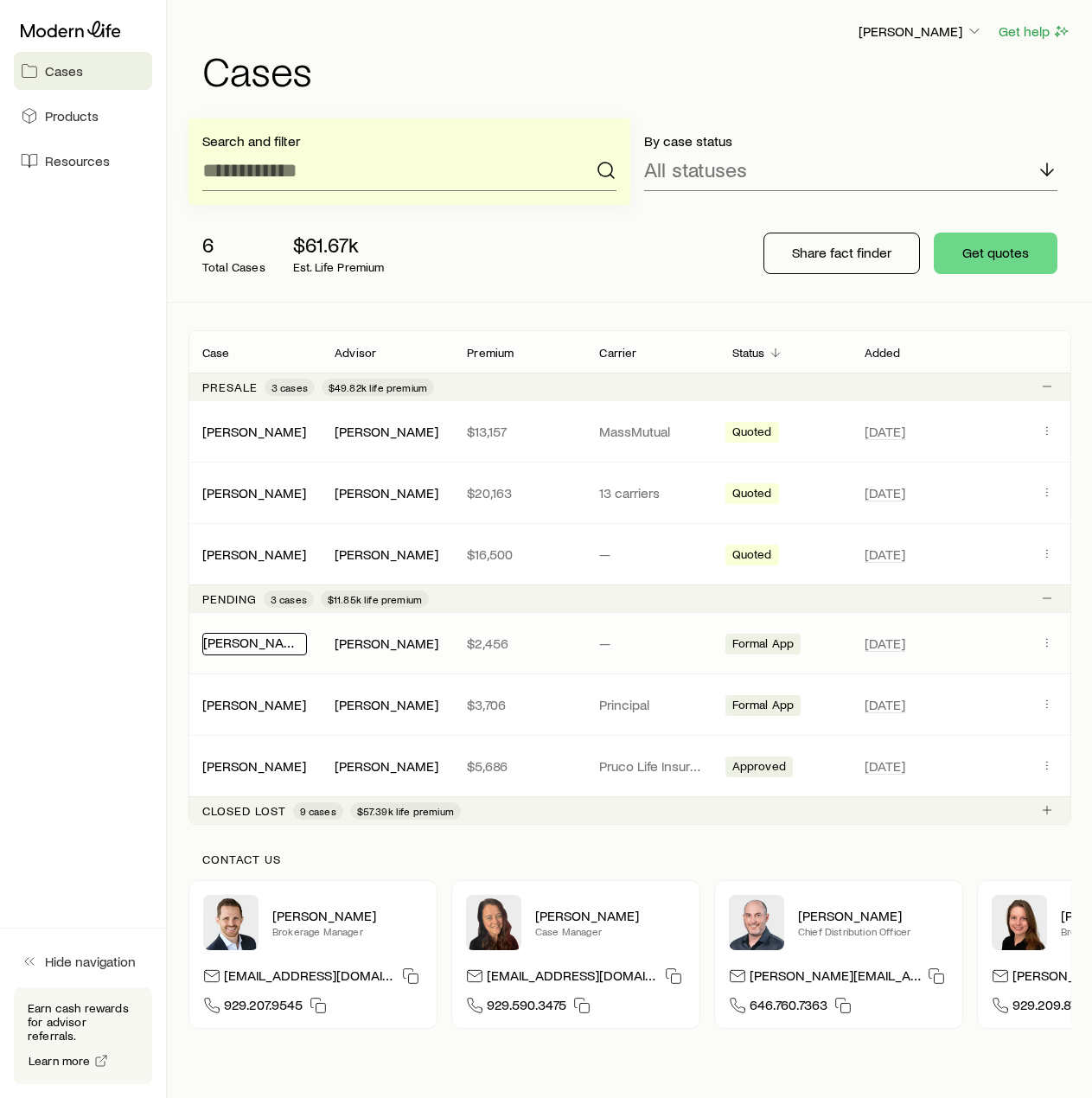
click at [249, 647] on link "[PERSON_NAME]" at bounding box center [254, 641] width 104 height 17
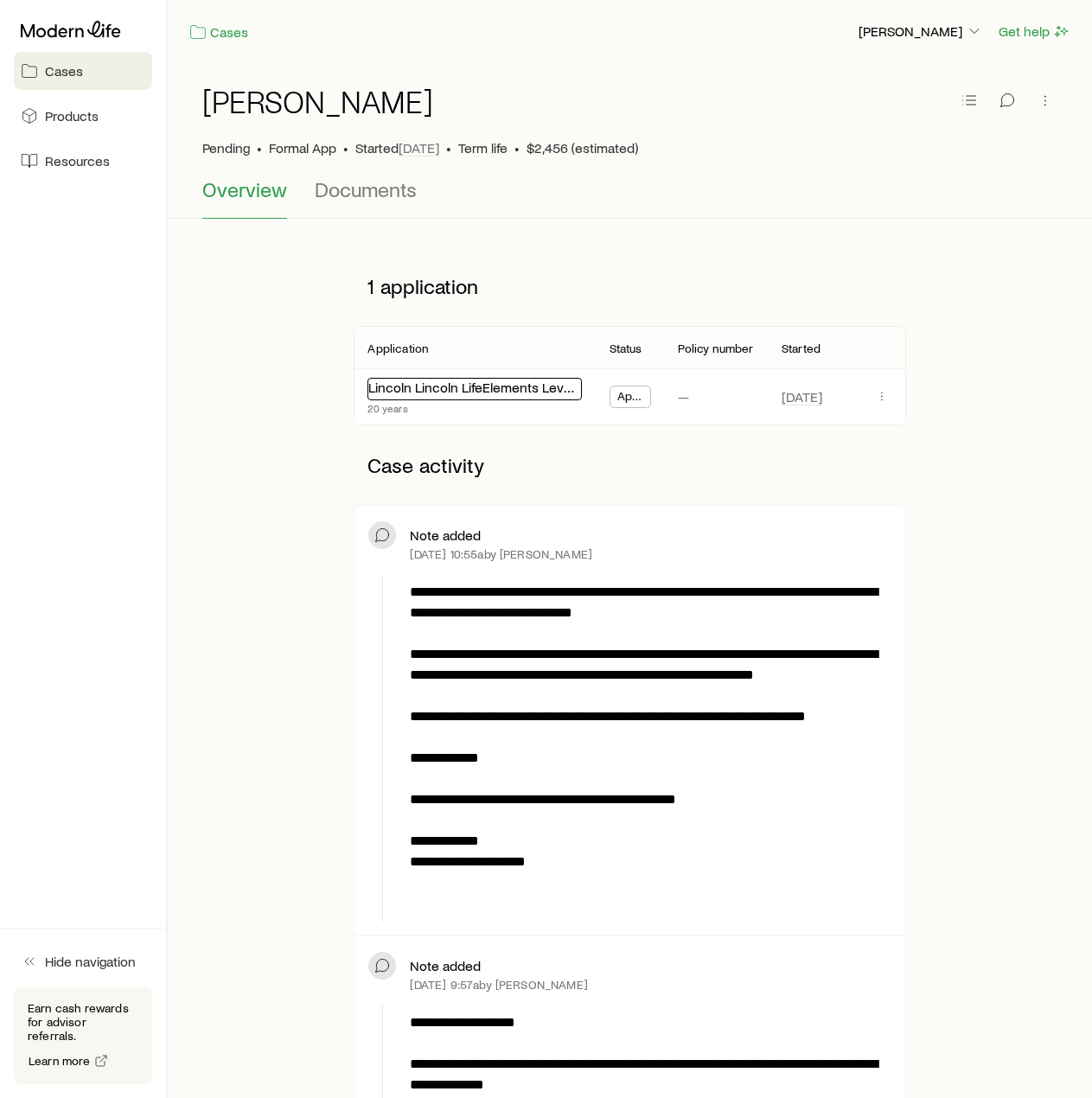
click at [465, 390] on link "Lincoln Lincoln LifeElements Level Term" at bounding box center [487, 387] width 238 height 17
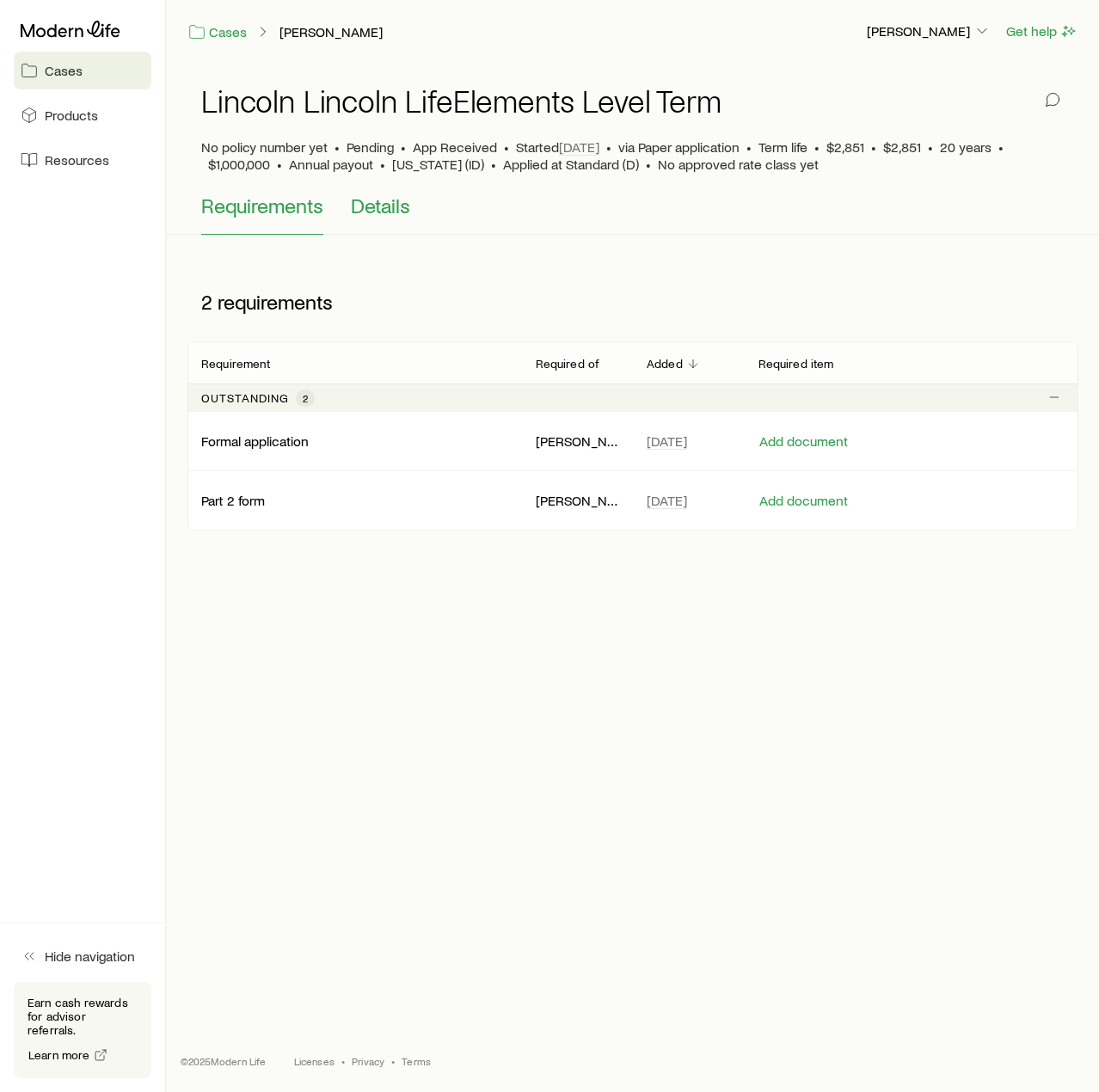
click at [387, 213] on span "Details" at bounding box center [380, 205] width 59 height 24
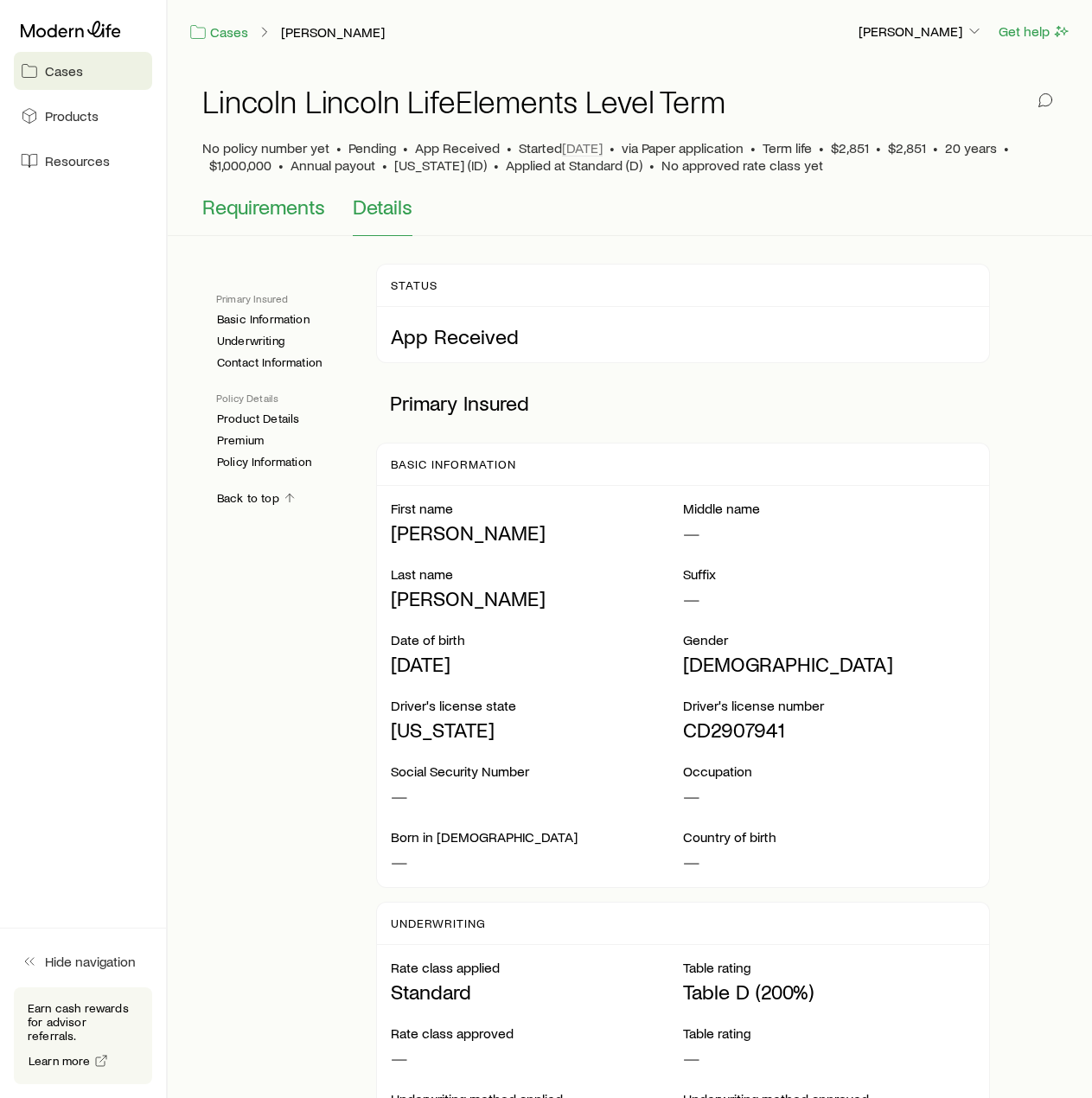
click at [294, 209] on span "Requirements" at bounding box center [263, 207] width 123 height 24
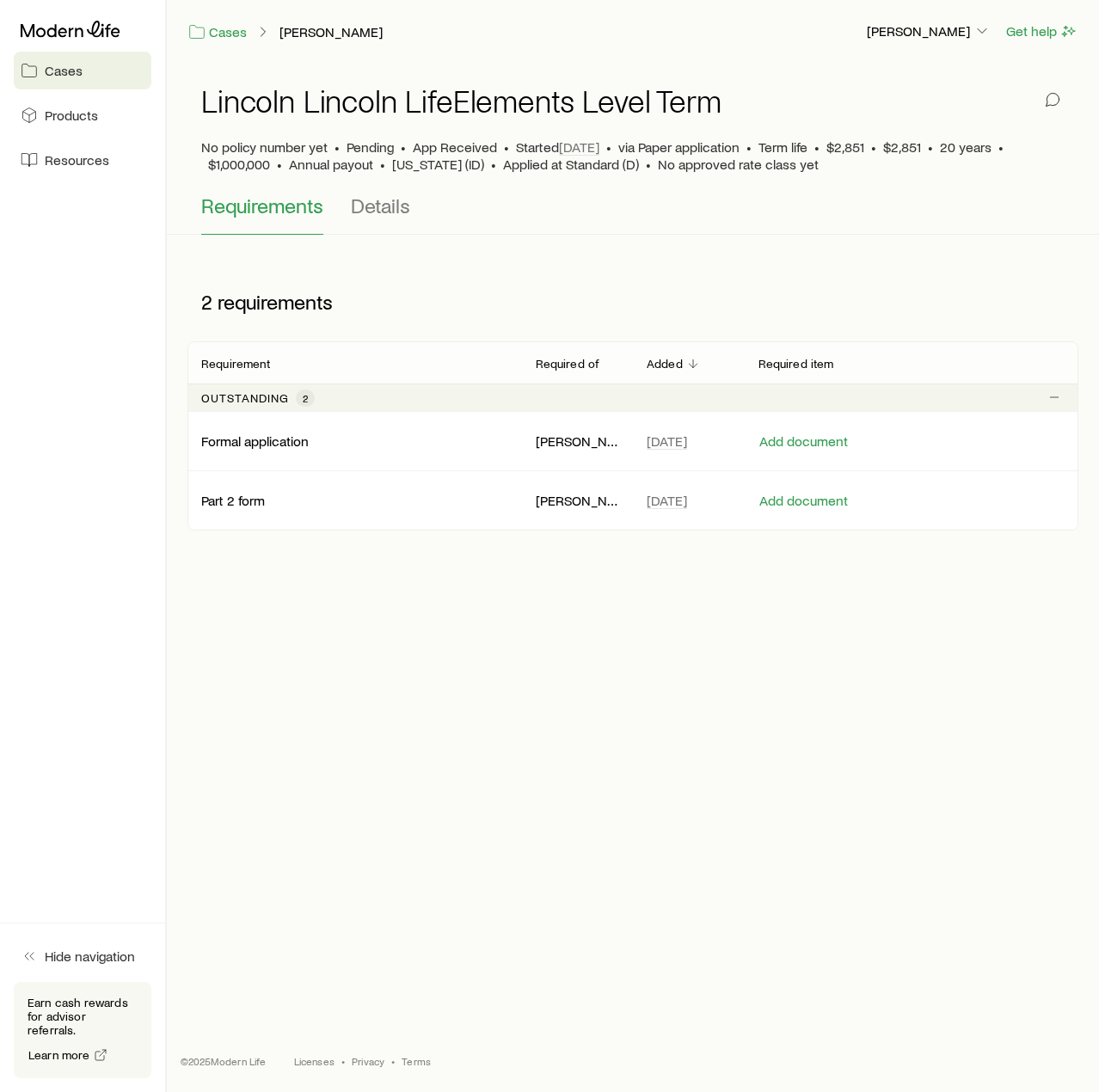
click at [29, 62] on icon at bounding box center [29, 70] width 17 height 17
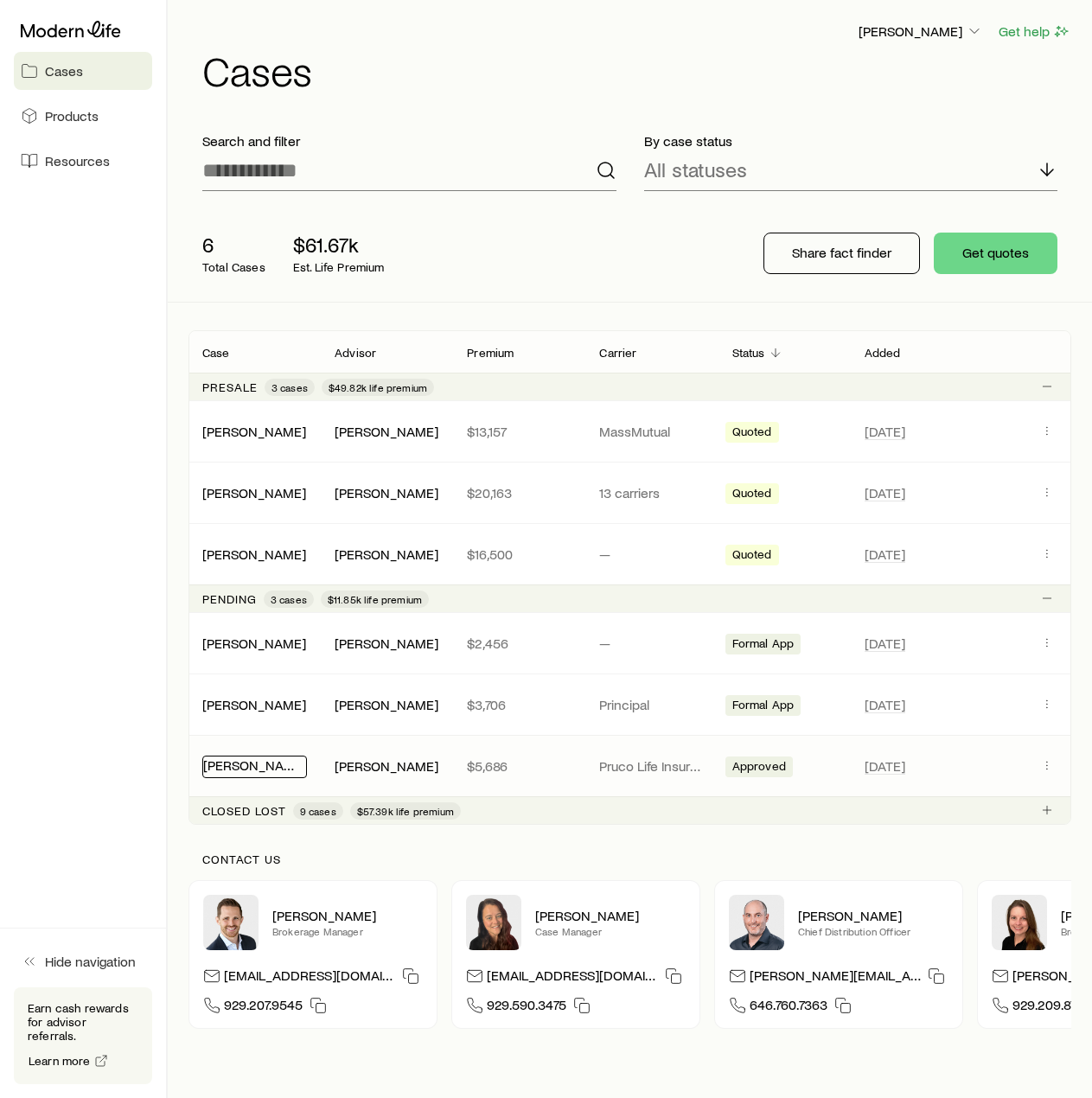
click at [248, 766] on link "[PERSON_NAME]" at bounding box center [254, 764] width 104 height 17
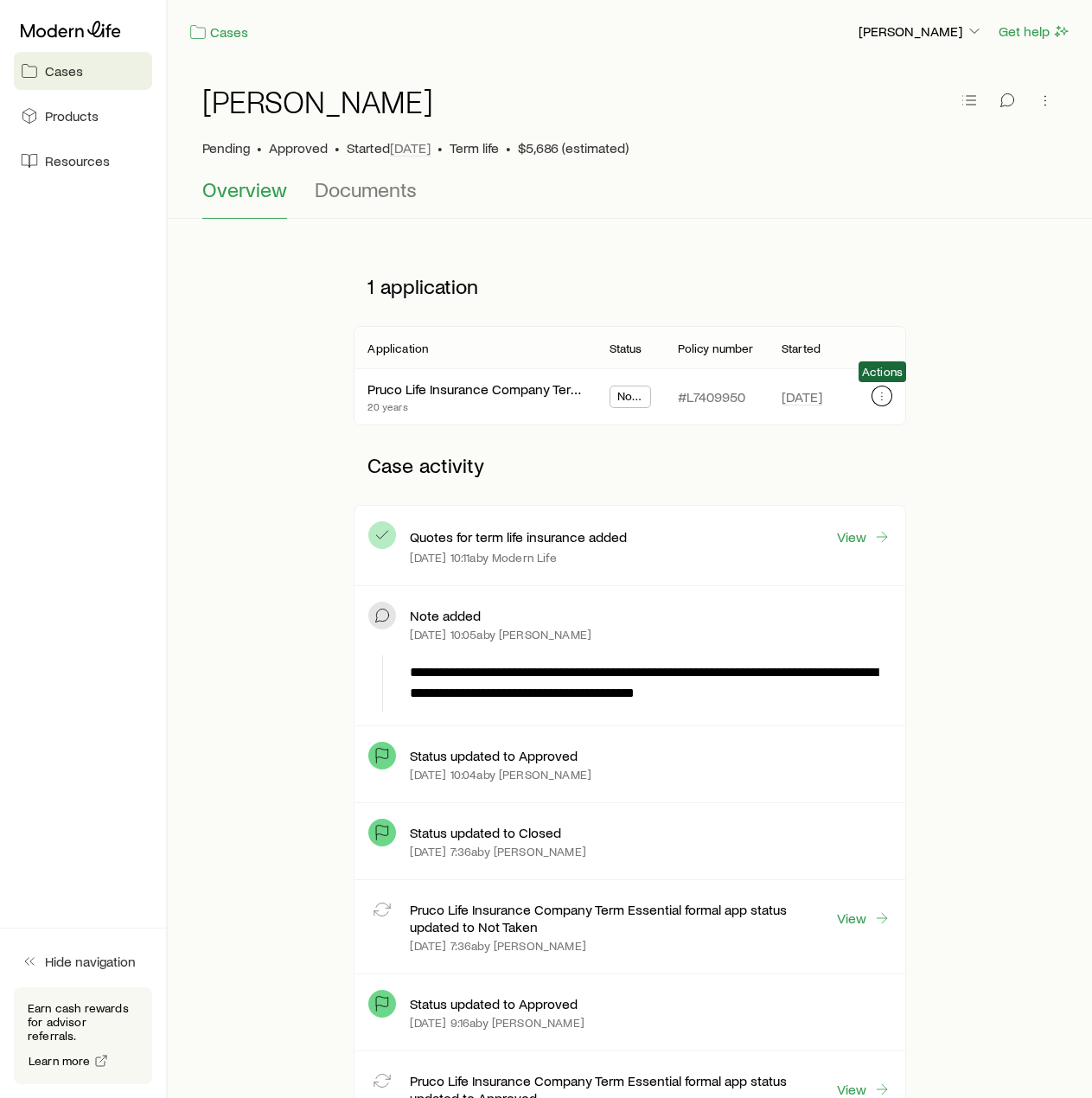
click at [889, 403] on button "button" at bounding box center [882, 396] width 21 height 21
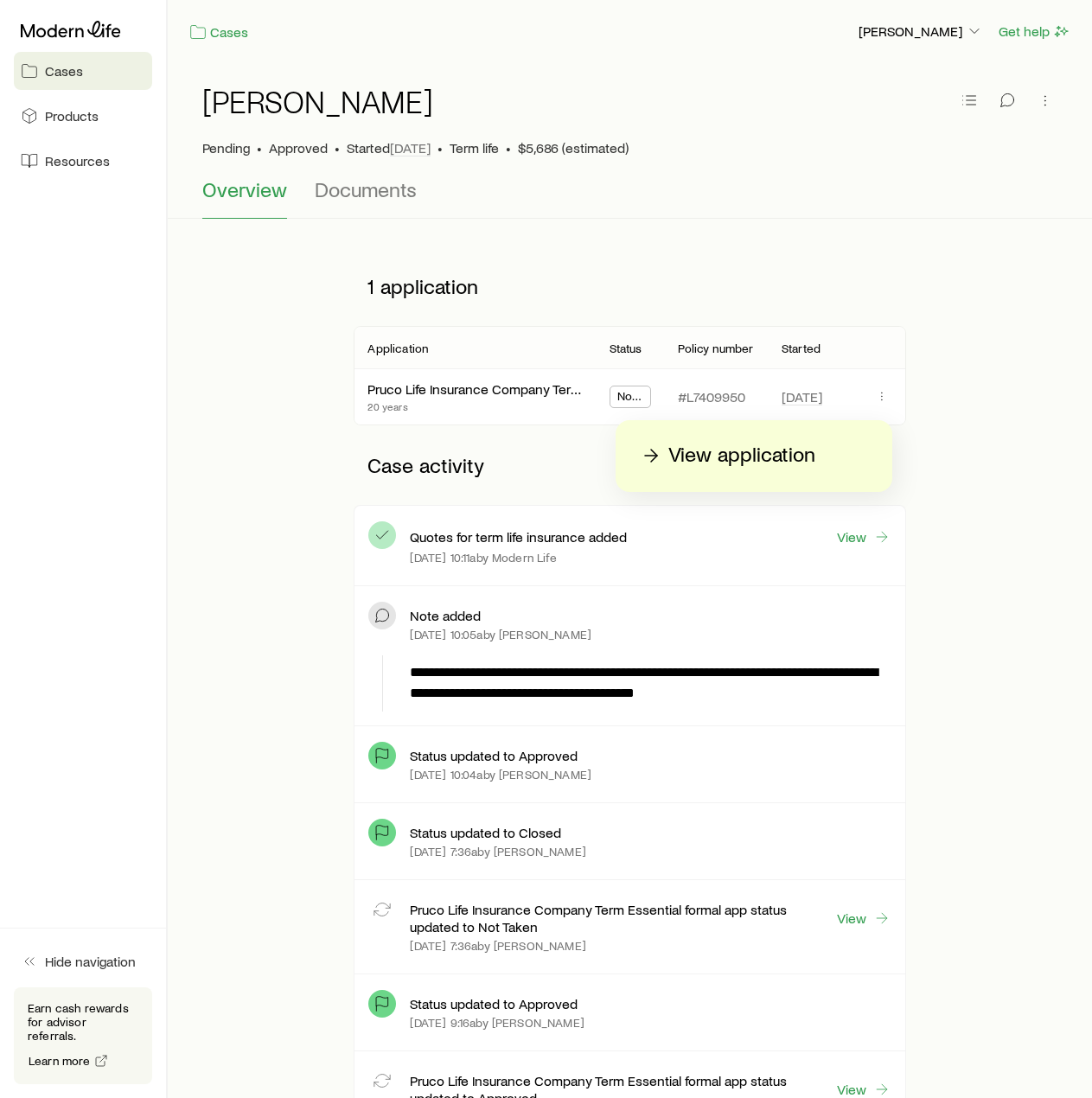
click at [777, 451] on p "View application" at bounding box center [742, 456] width 147 height 28
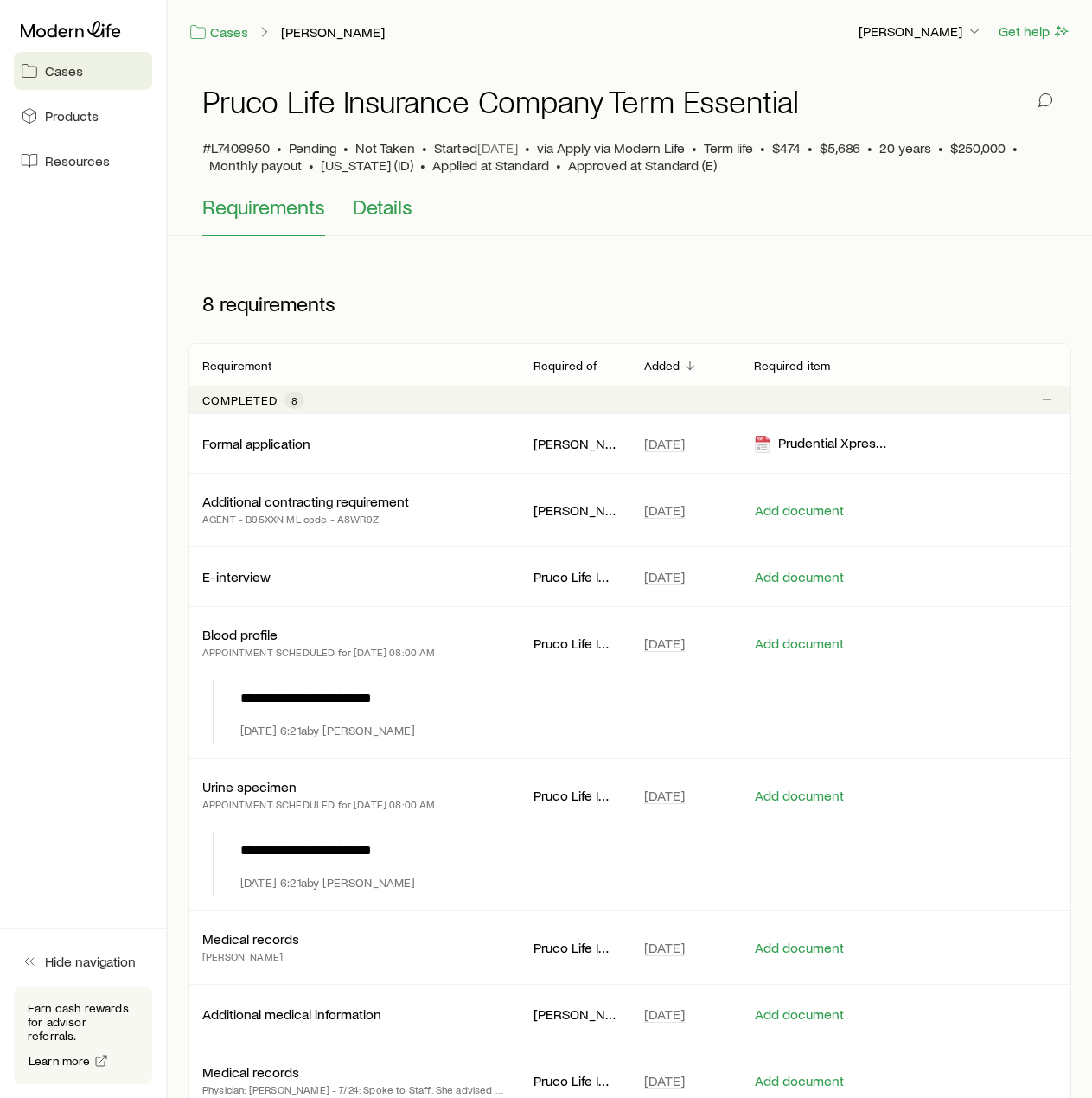
click at [386, 215] on span "Details" at bounding box center [383, 207] width 59 height 24
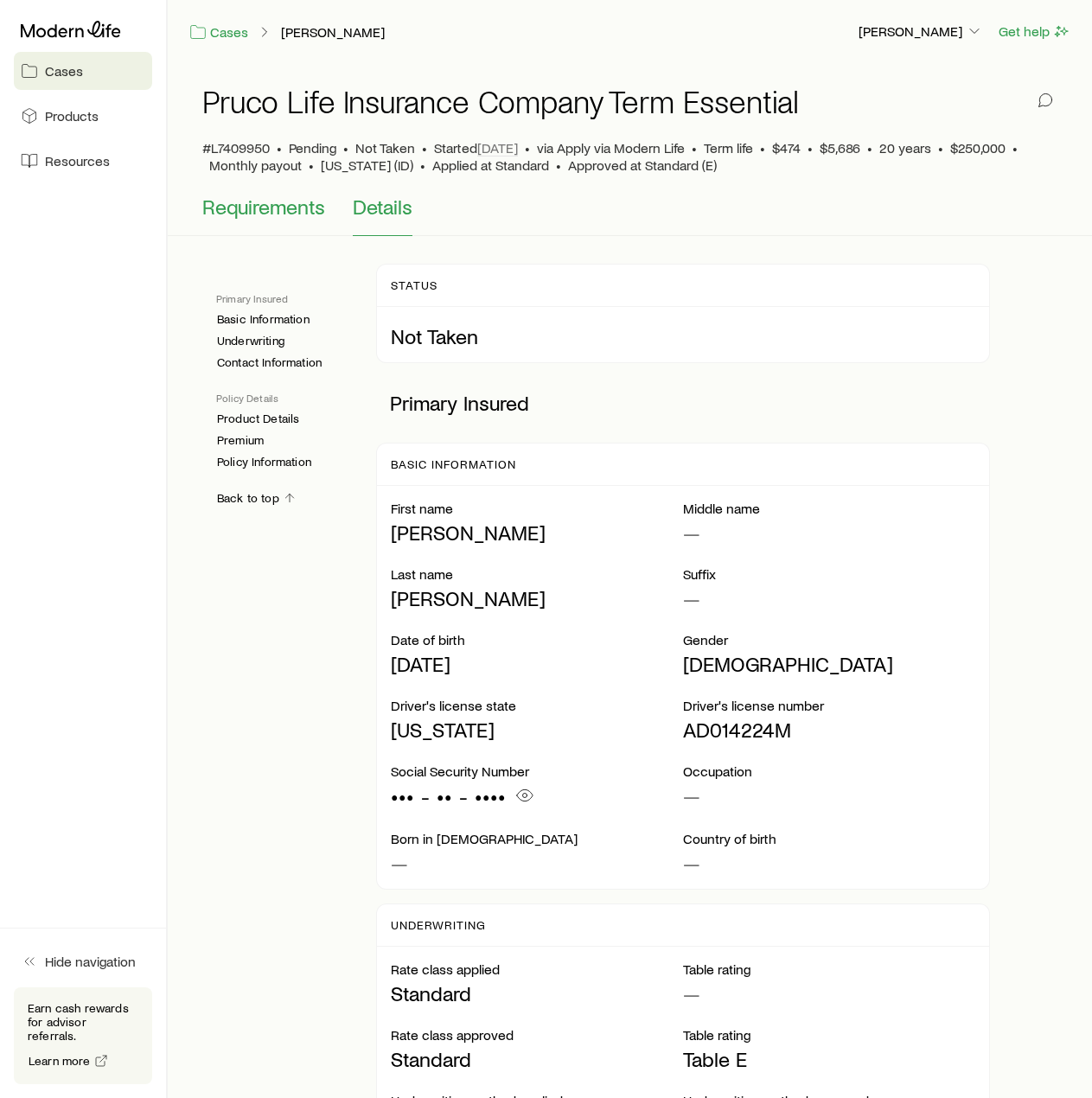
click at [286, 216] on span "Requirements" at bounding box center [263, 207] width 123 height 24
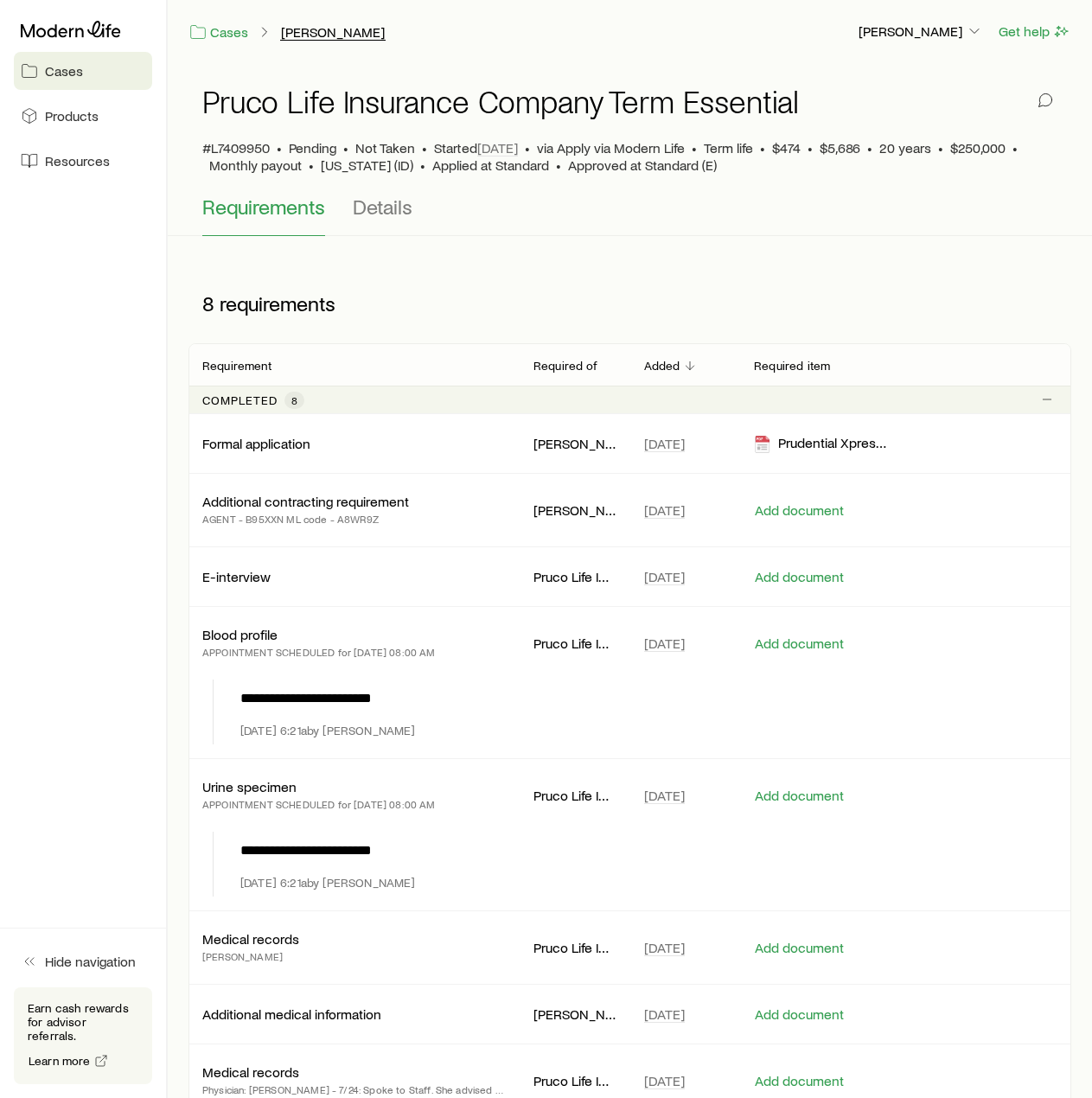
click at [325, 23] on div "Cases [PERSON_NAME]" at bounding box center [516, 31] width 655 height 22
click at [320, 28] on link "[PERSON_NAME]" at bounding box center [333, 32] width 105 height 17
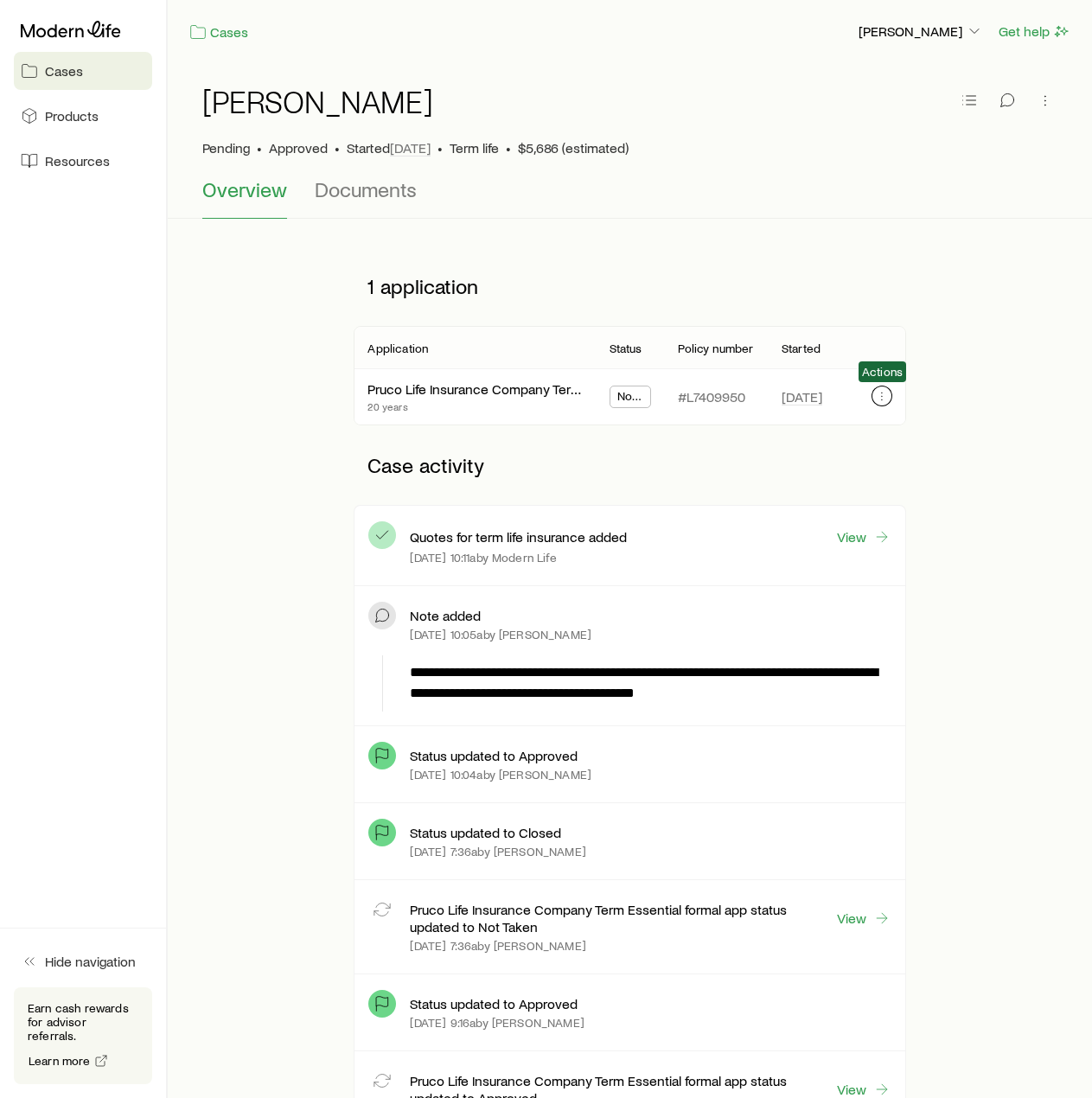
click at [877, 402] on icon "button" at bounding box center [882, 396] width 14 height 14
click at [384, 188] on span "Documents" at bounding box center [365, 189] width 102 height 24
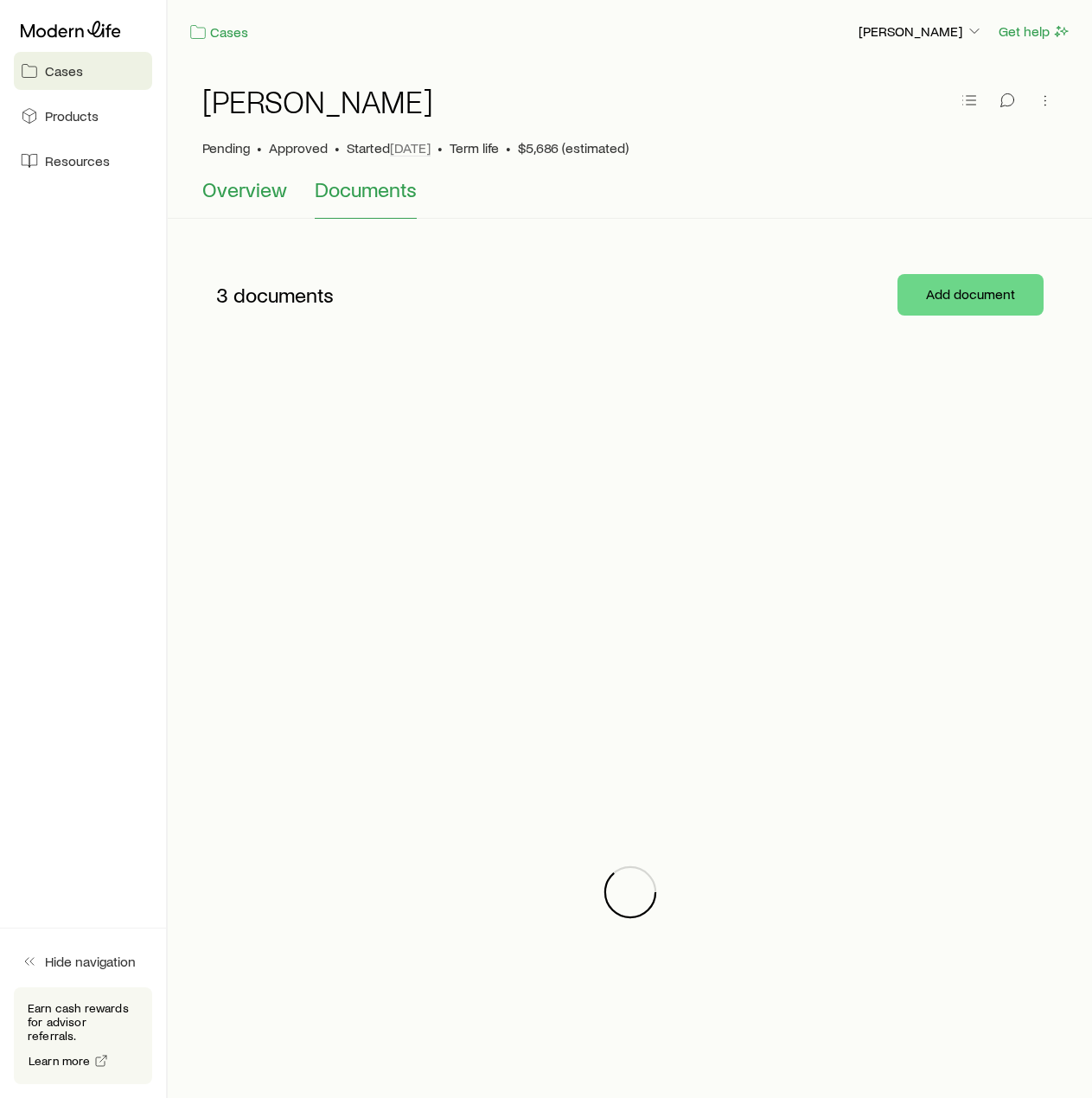
click at [243, 192] on span "Overview" at bounding box center [244, 189] width 85 height 24
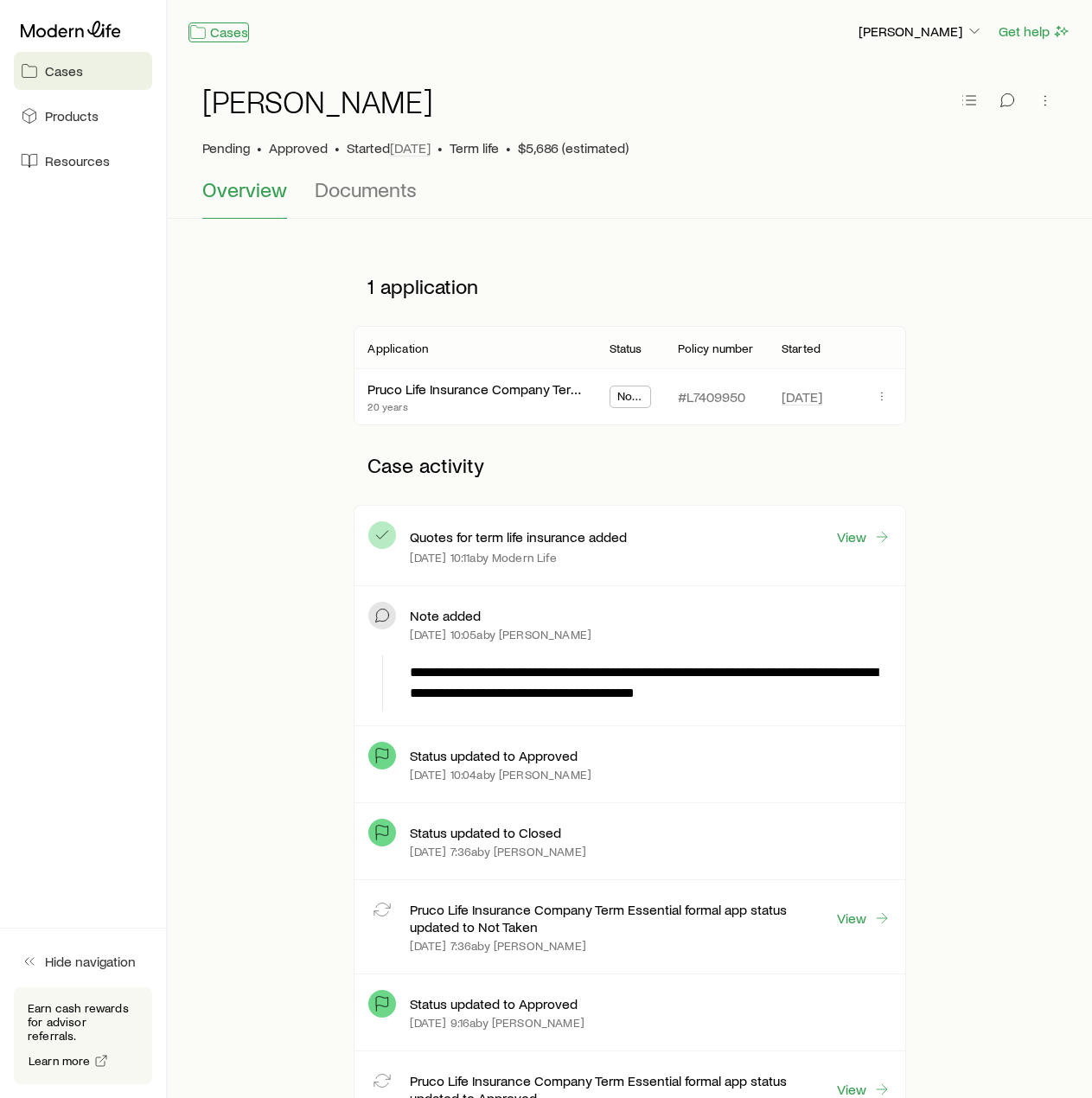
click at [233, 41] on link "Cases" at bounding box center [218, 32] width 60 height 20
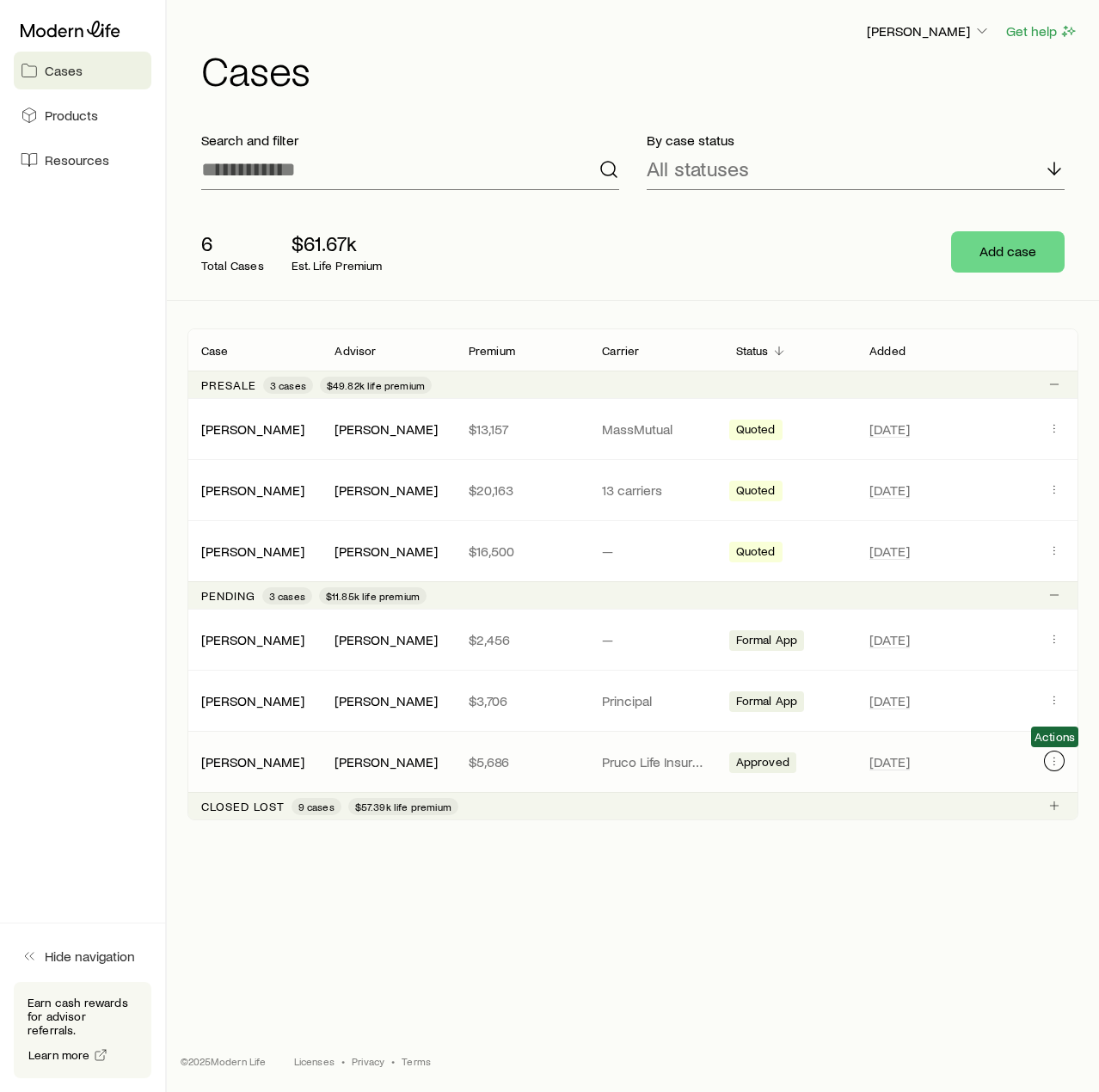
click at [1054, 764] on icon "Client cases" at bounding box center [1055, 761] width 14 height 14
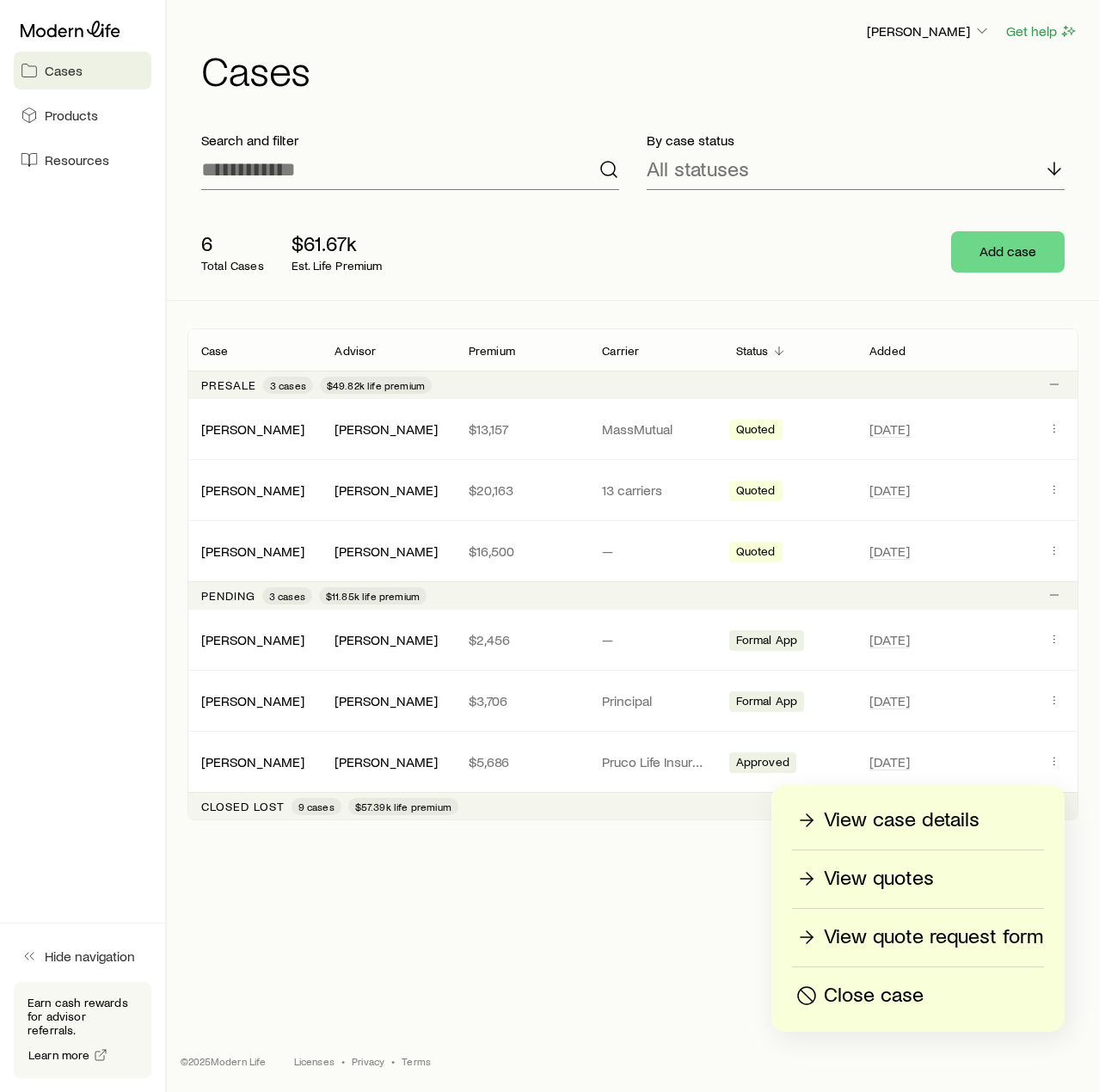
click at [912, 878] on p "View quotes" at bounding box center [879, 879] width 110 height 28
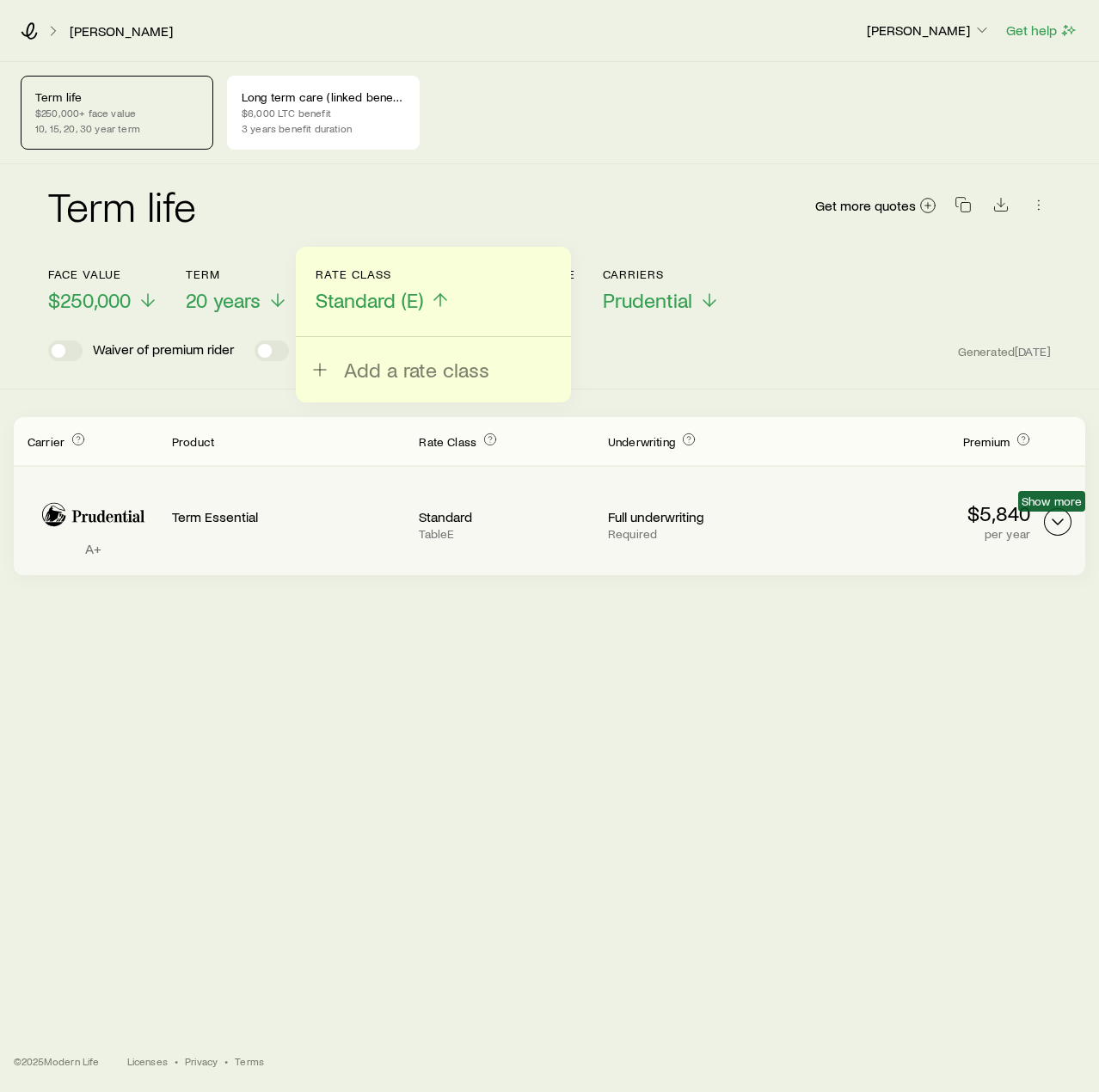
click at [1061, 521] on polyline "Term quotes" at bounding box center [1058, 522] width 10 height 5
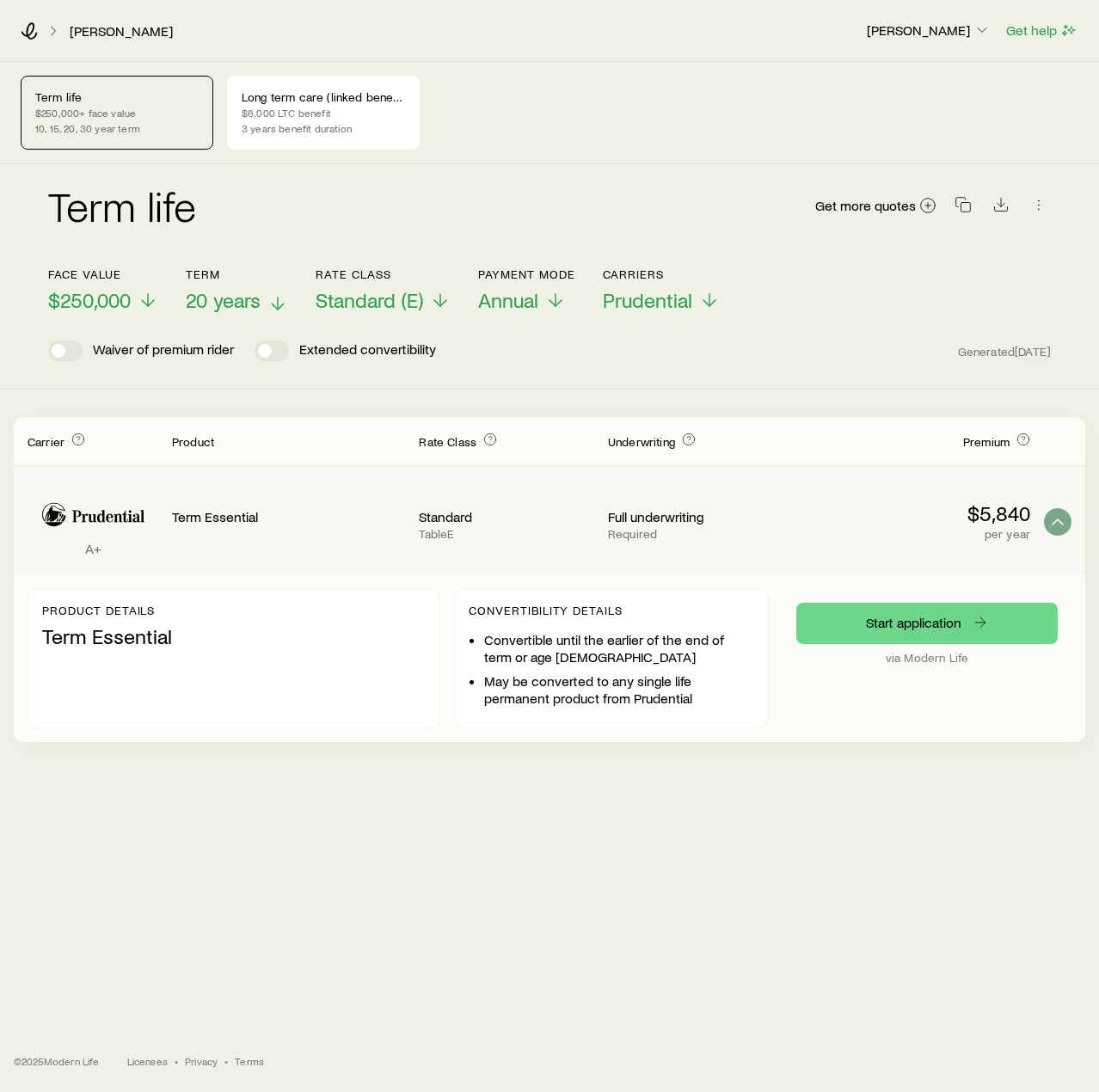
click at [250, 297] on span "20 years" at bounding box center [223, 300] width 75 height 24
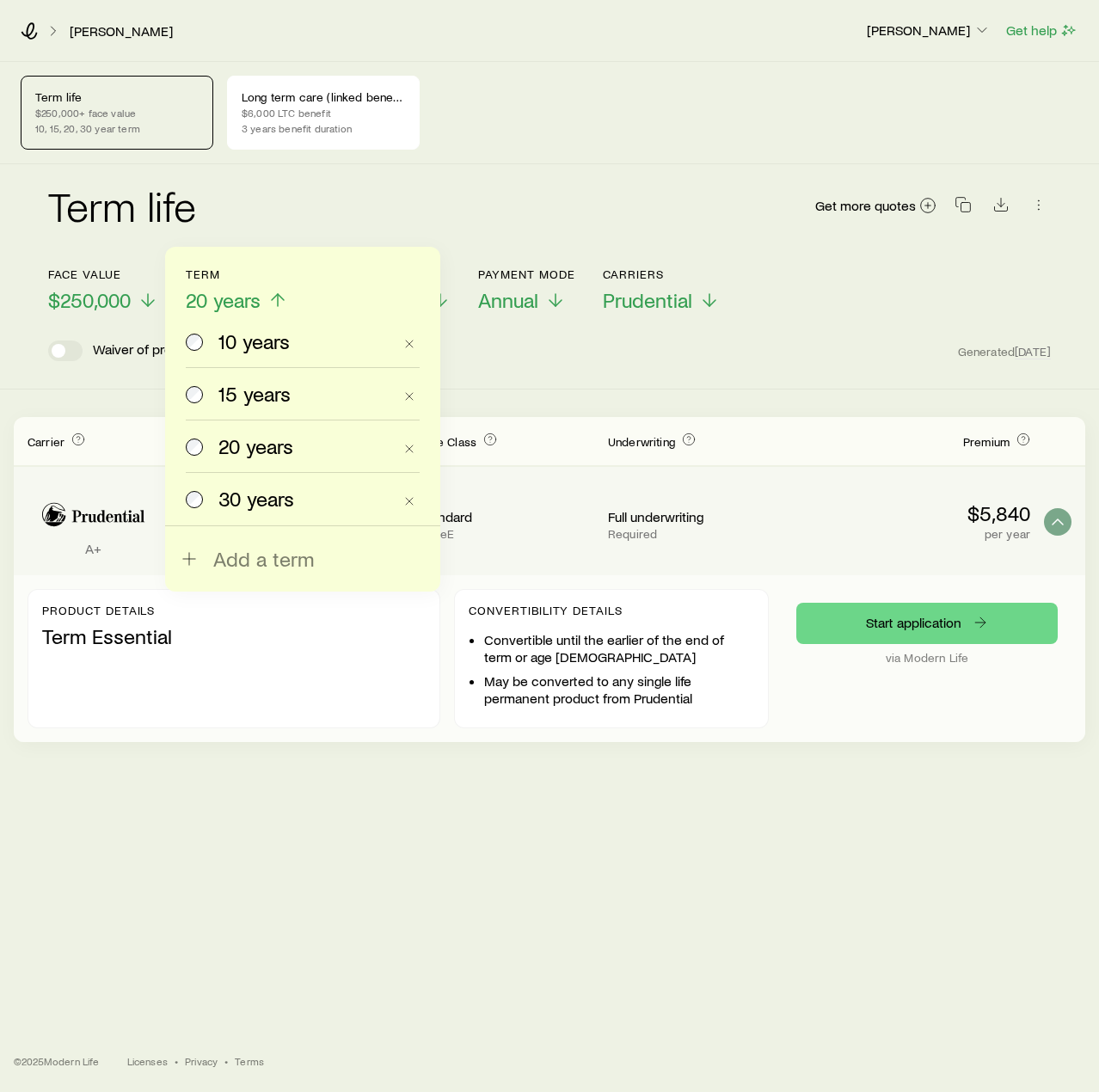
click at [252, 397] on span "15 years" at bounding box center [254, 394] width 72 height 24
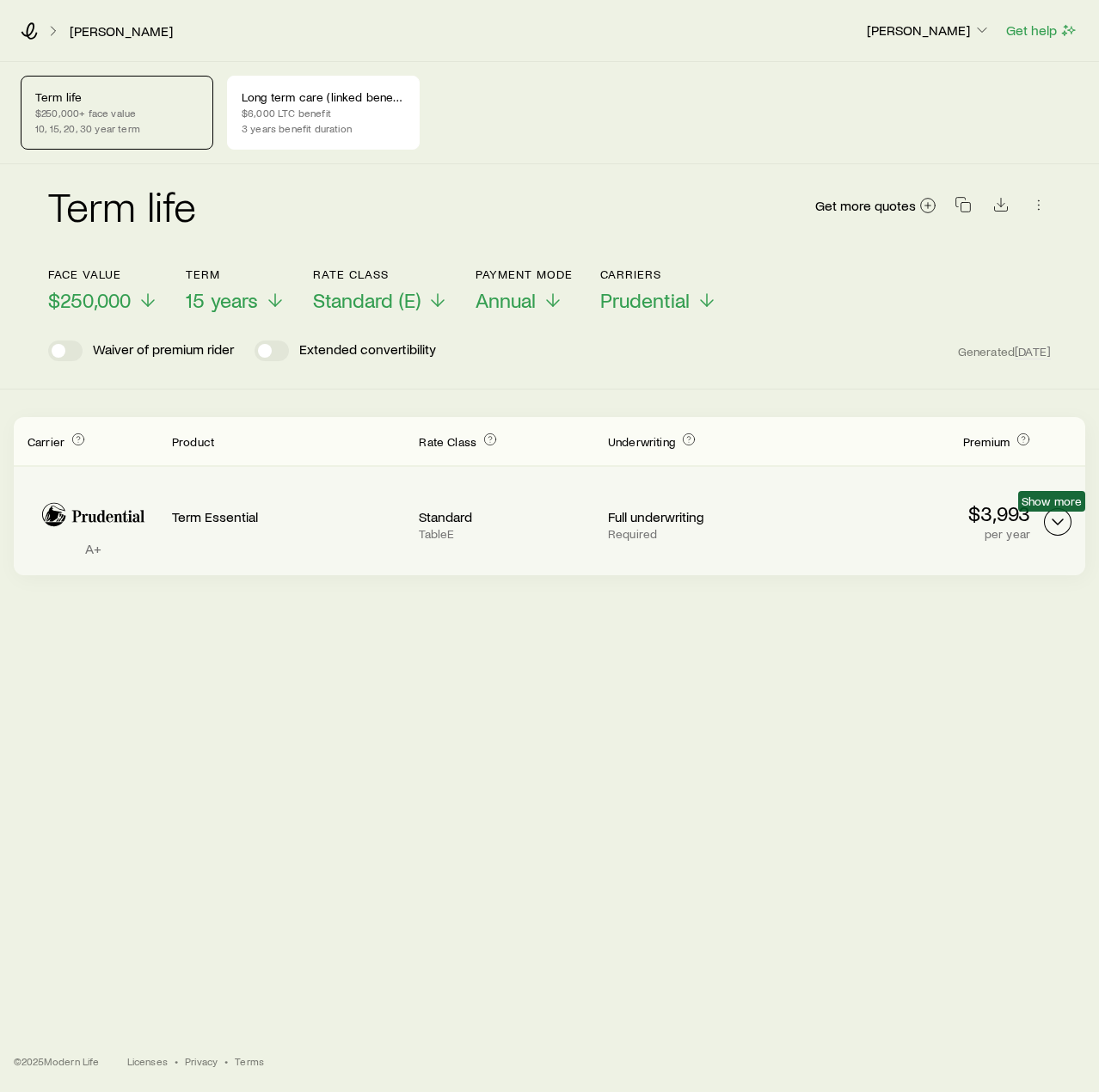
click at [1054, 523] on icon "Term quotes" at bounding box center [1058, 523] width 21 height 21
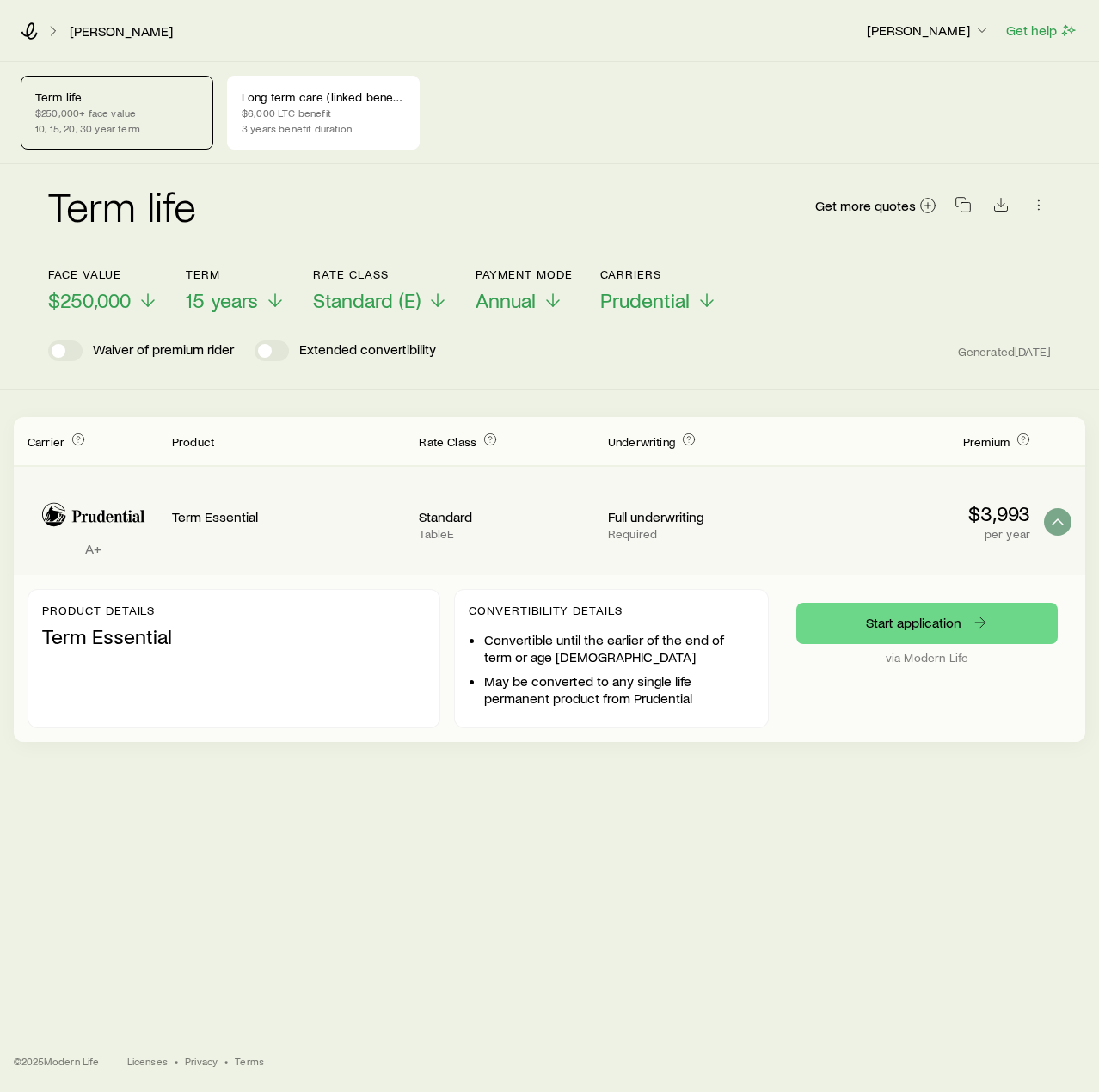
click at [113, 649] on div "Product details Term Essential" at bounding box center [234, 659] width 413 height 140
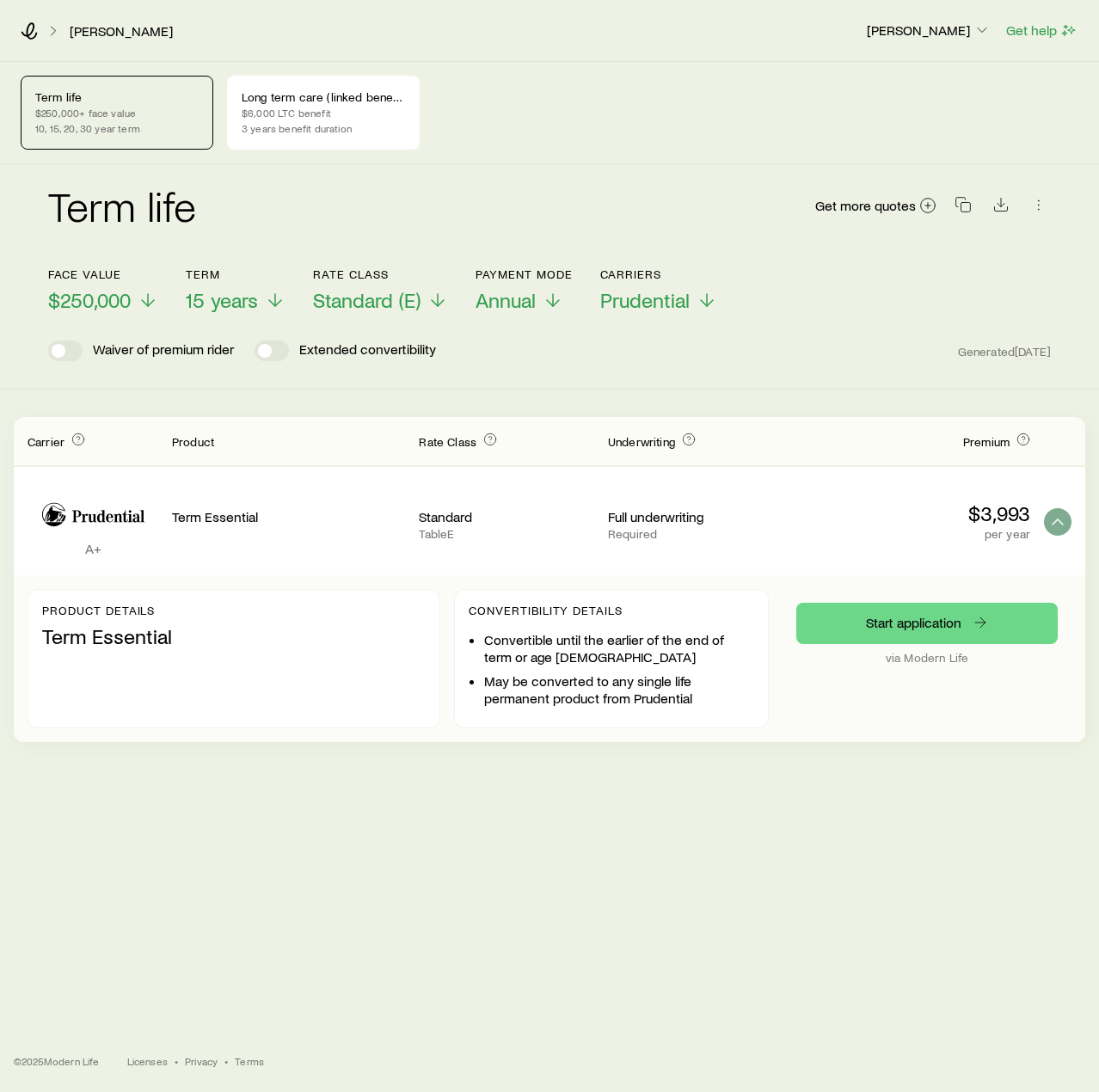
click at [120, 513] on icon "Term quotes" at bounding box center [93, 514] width 131 height 53
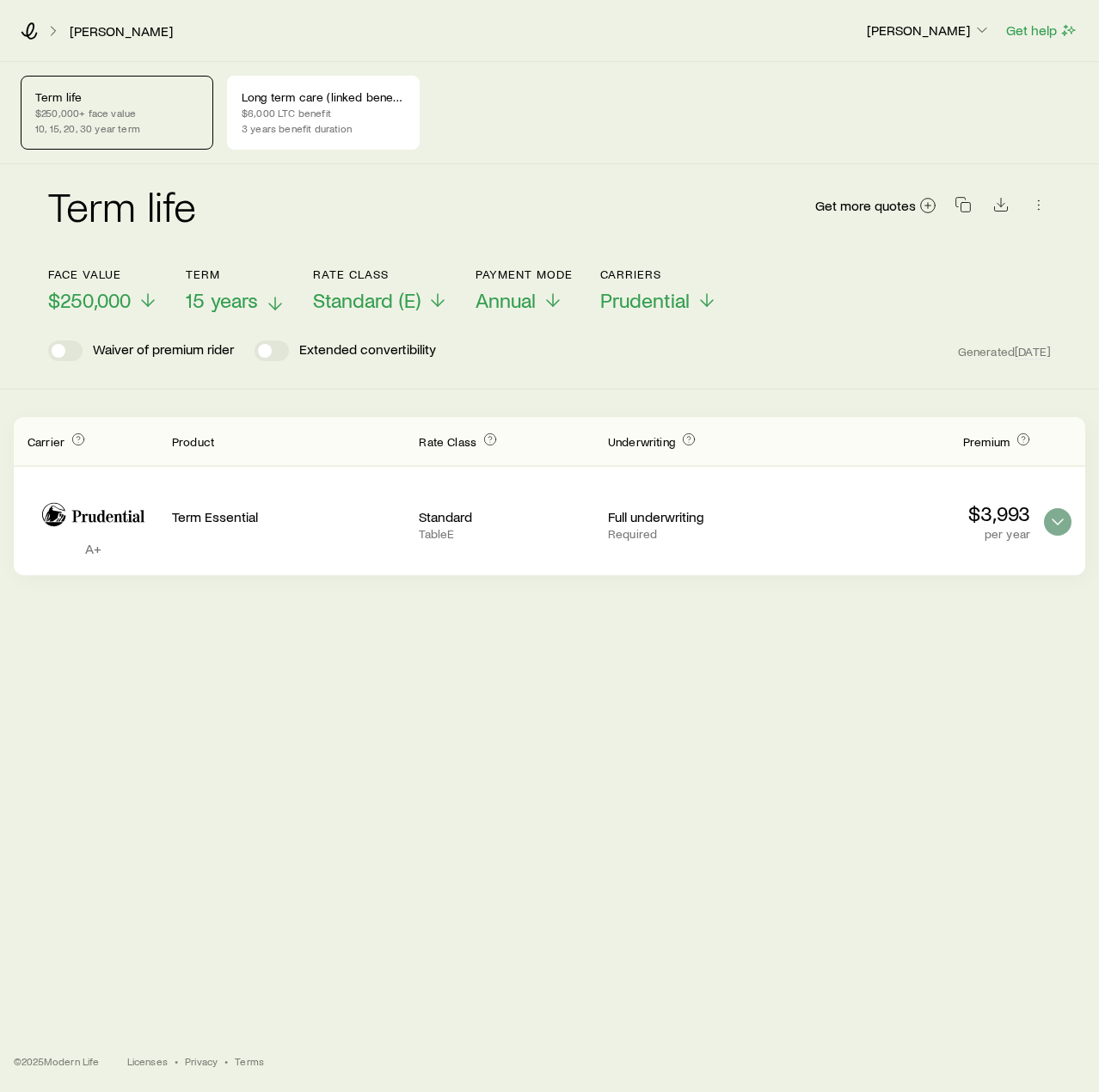
click at [230, 307] on span "15 years" at bounding box center [221, 300] width 72 height 24
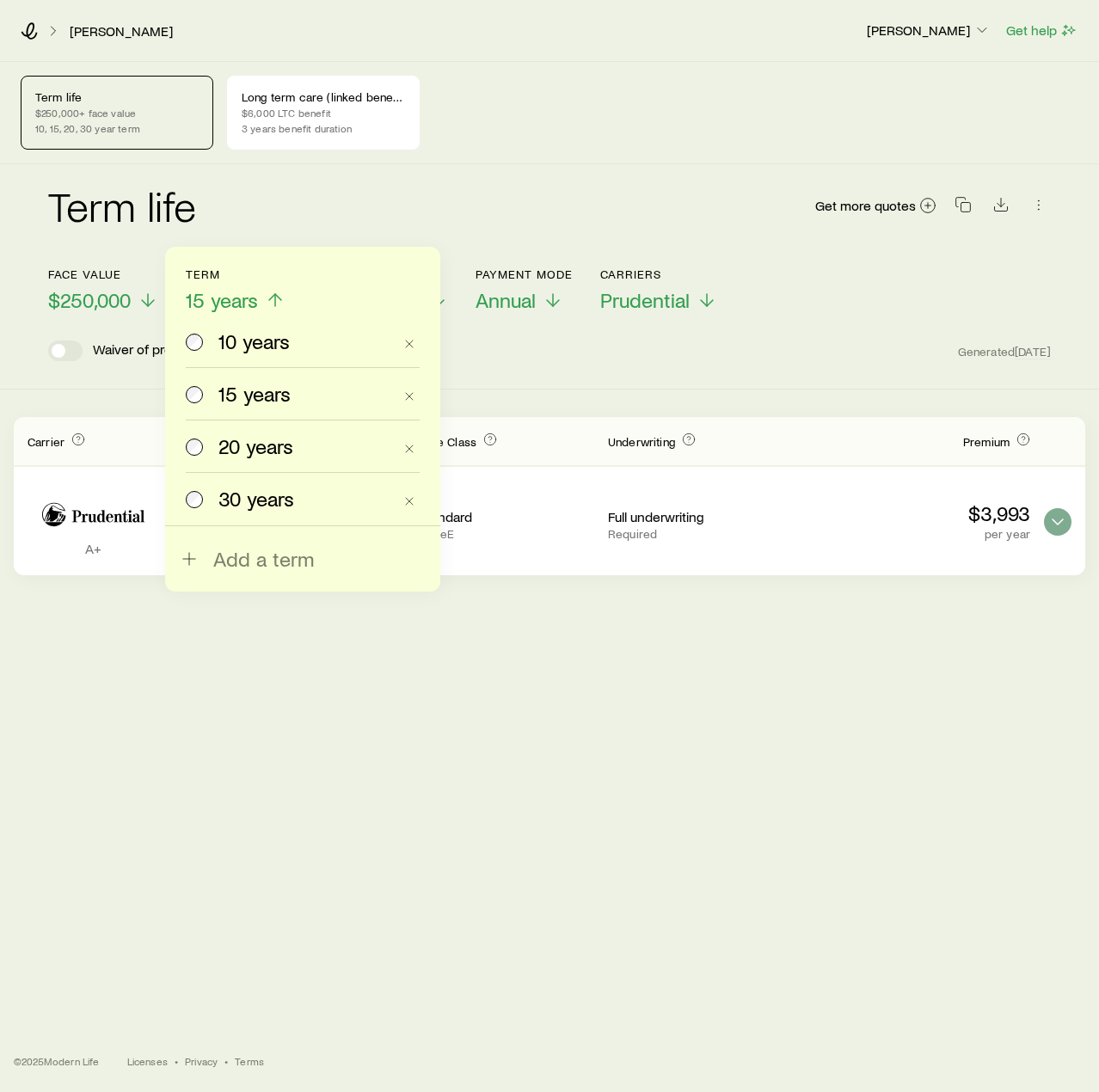
click at [257, 445] on span "20 years" at bounding box center [256, 446] width 75 height 24
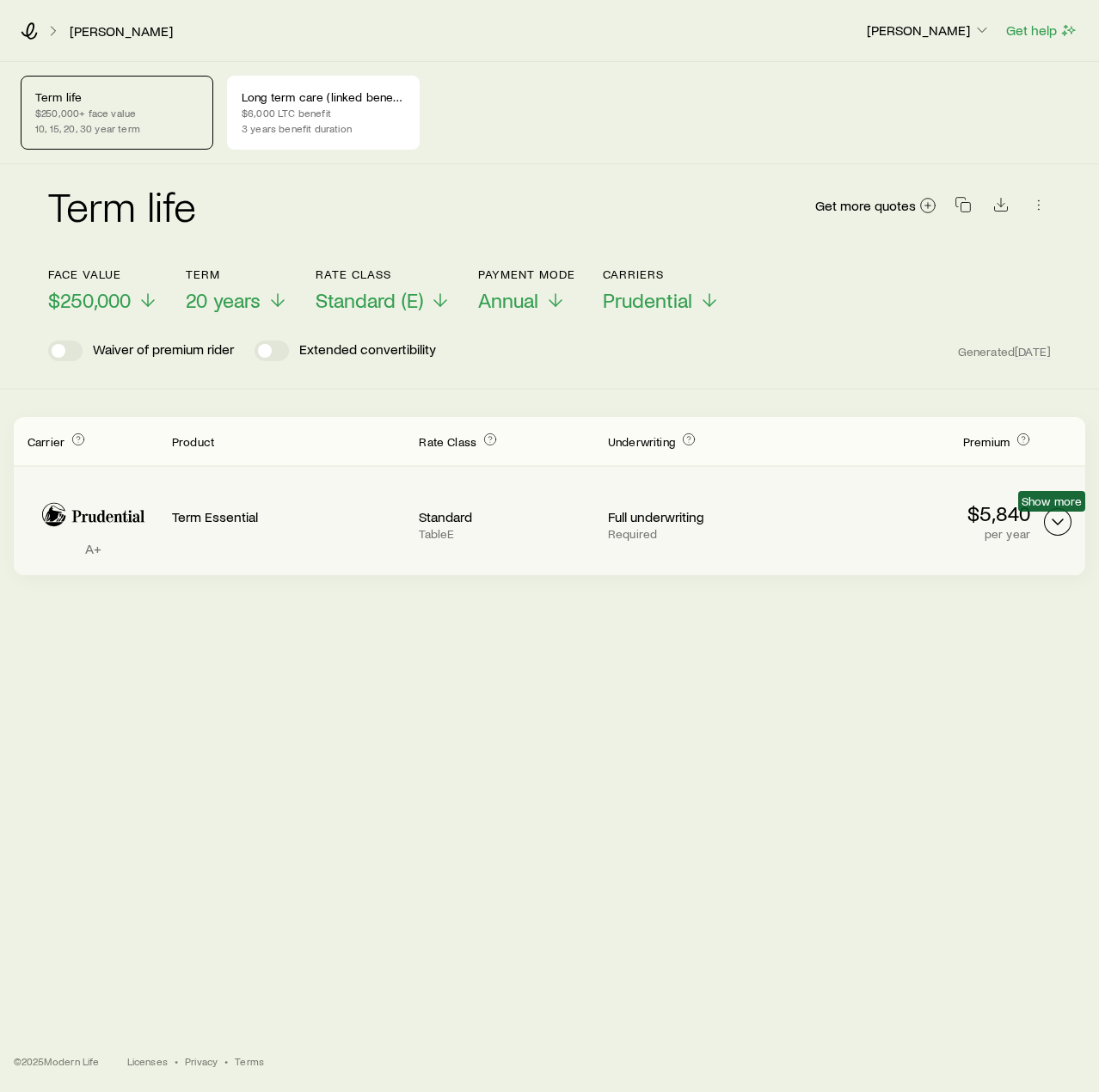
click at [1053, 525] on icon "Term quotes" at bounding box center [1058, 523] width 21 height 21
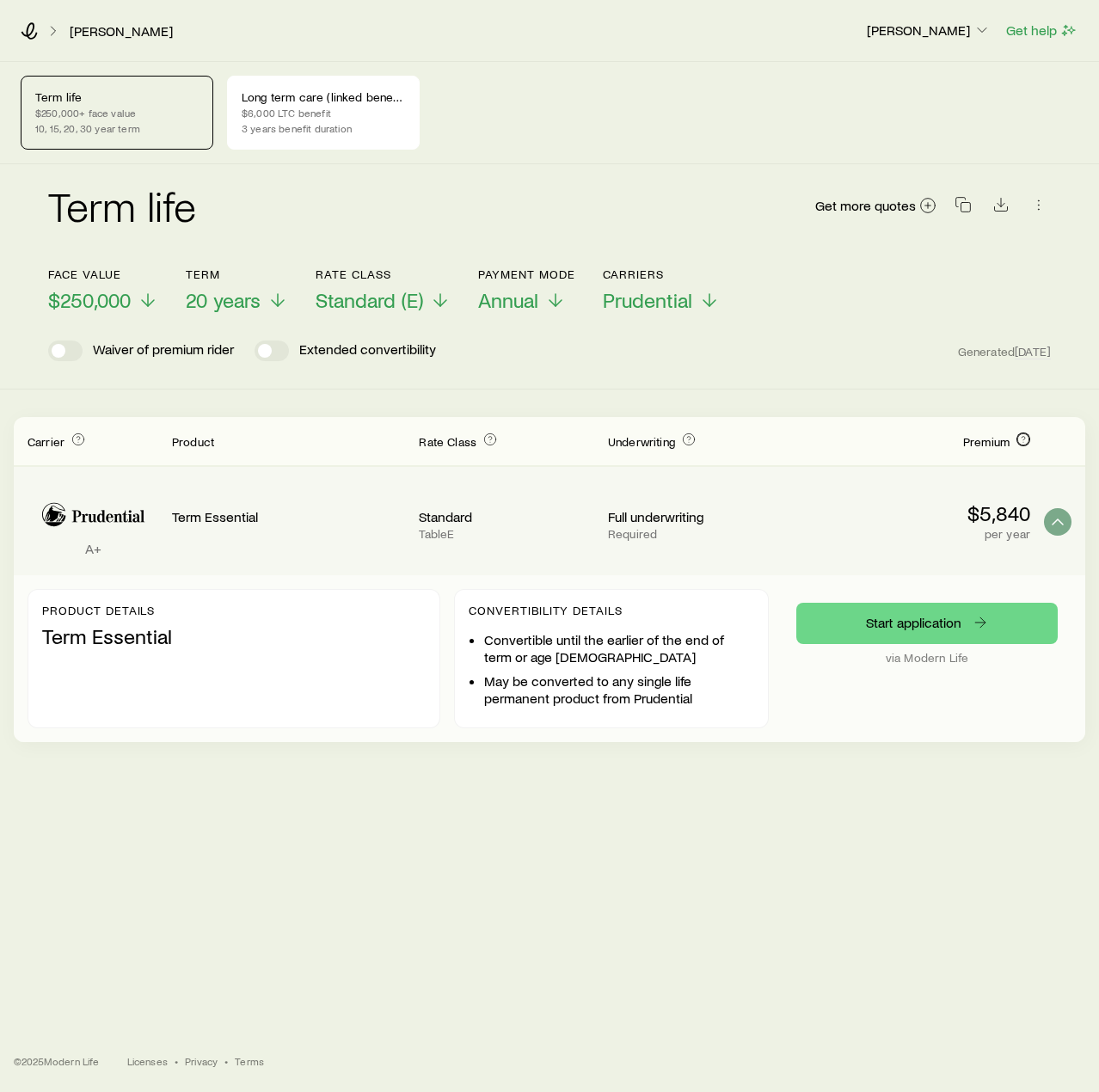
click at [1024, 444] on icon "Term quotes" at bounding box center [1024, 439] width 14 height 14
click at [450, 225] on div "Term life Get more quotes" at bounding box center [550, 215] width 1003 height 62
click at [227, 296] on span "20 years" at bounding box center [223, 300] width 75 height 24
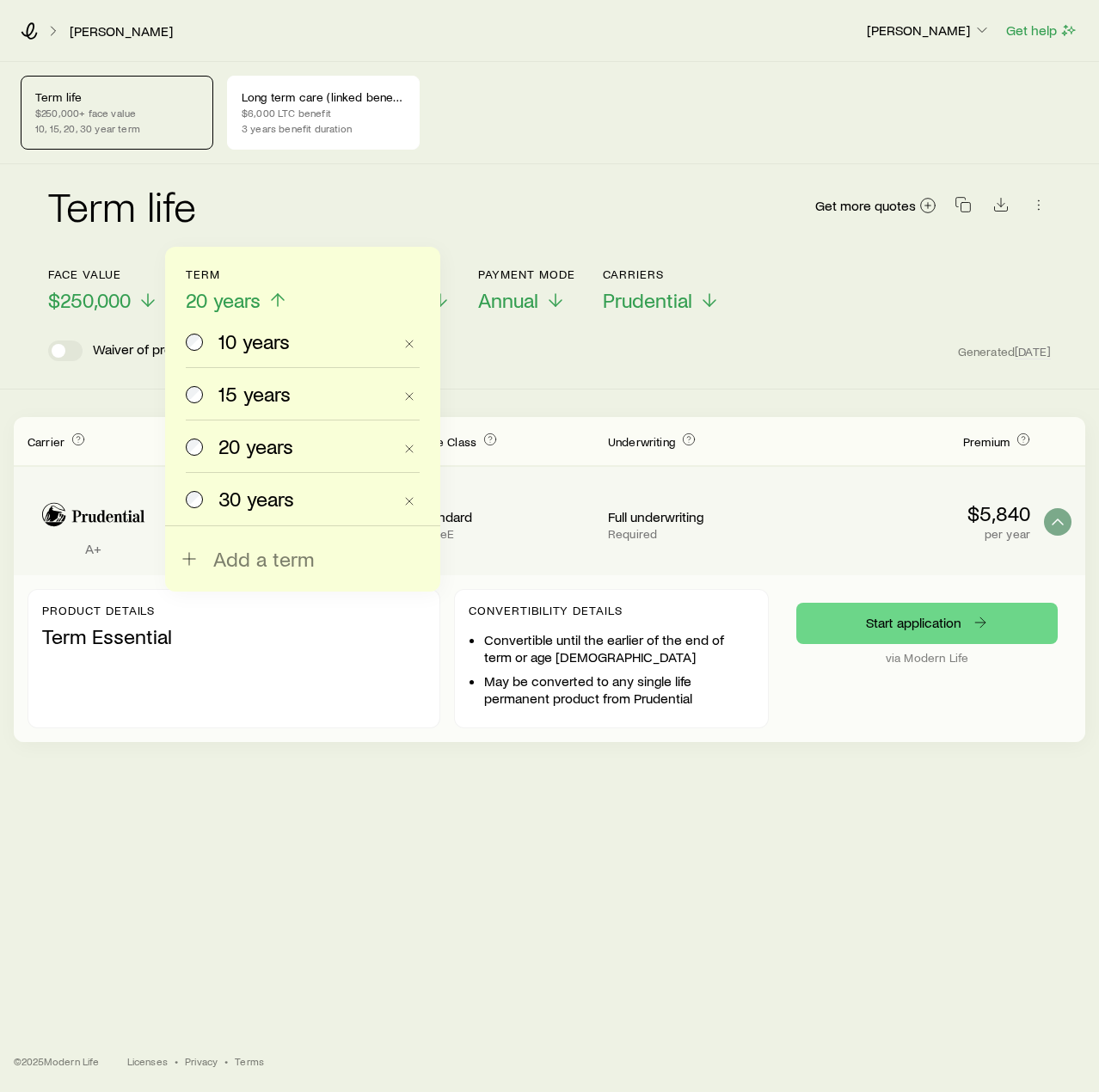
click at [221, 390] on span "15 years" at bounding box center [254, 394] width 72 height 24
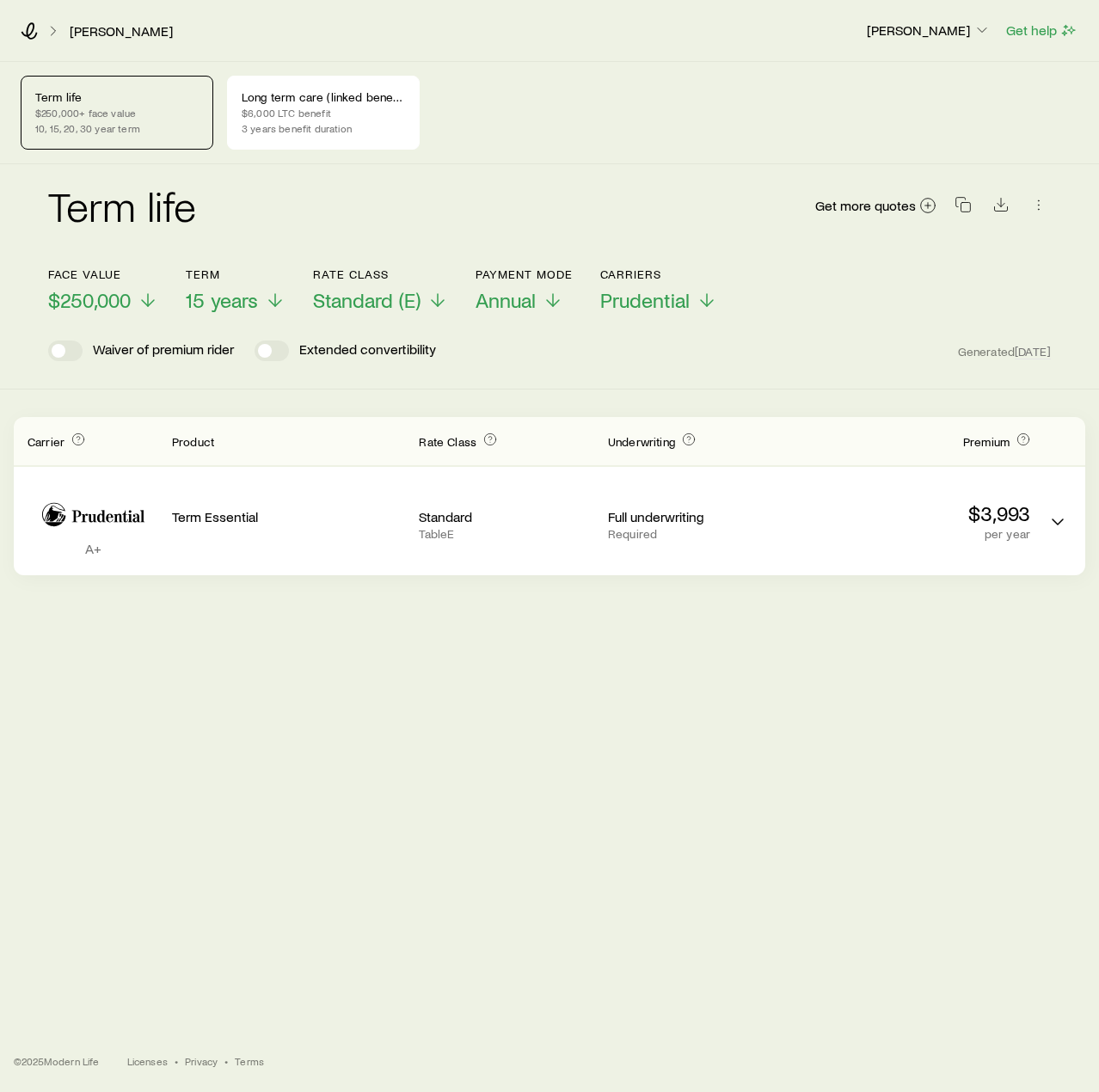
click at [507, 313] on header "Face value $250,000 Term 15 years Rate Class Standard (E) Payment Mode Annual C…" at bounding box center [550, 315] width 1003 height 94
click at [516, 308] on span "Annual" at bounding box center [505, 300] width 60 height 24
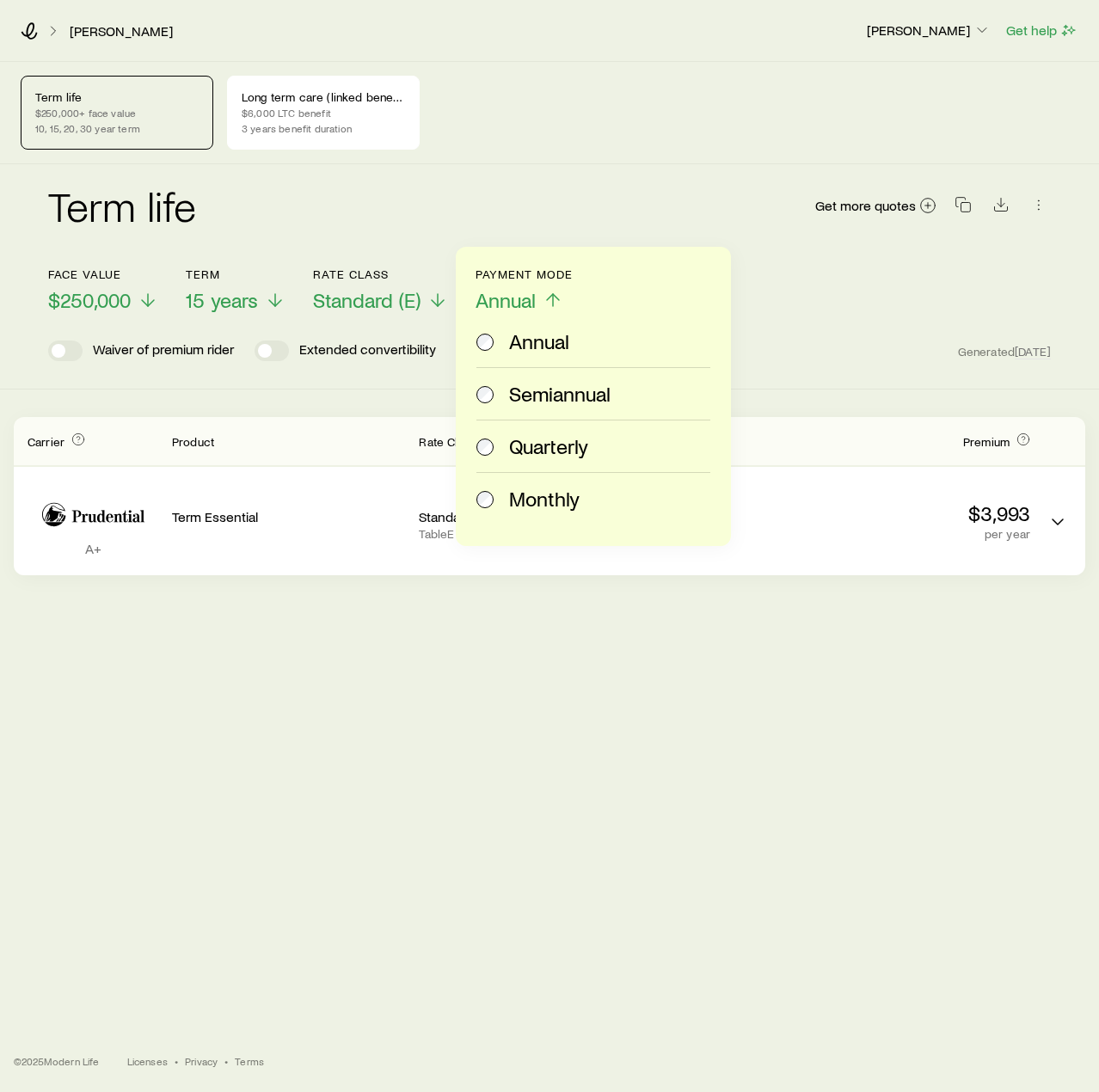
click at [523, 499] on span "Monthly" at bounding box center [544, 499] width 70 height 24
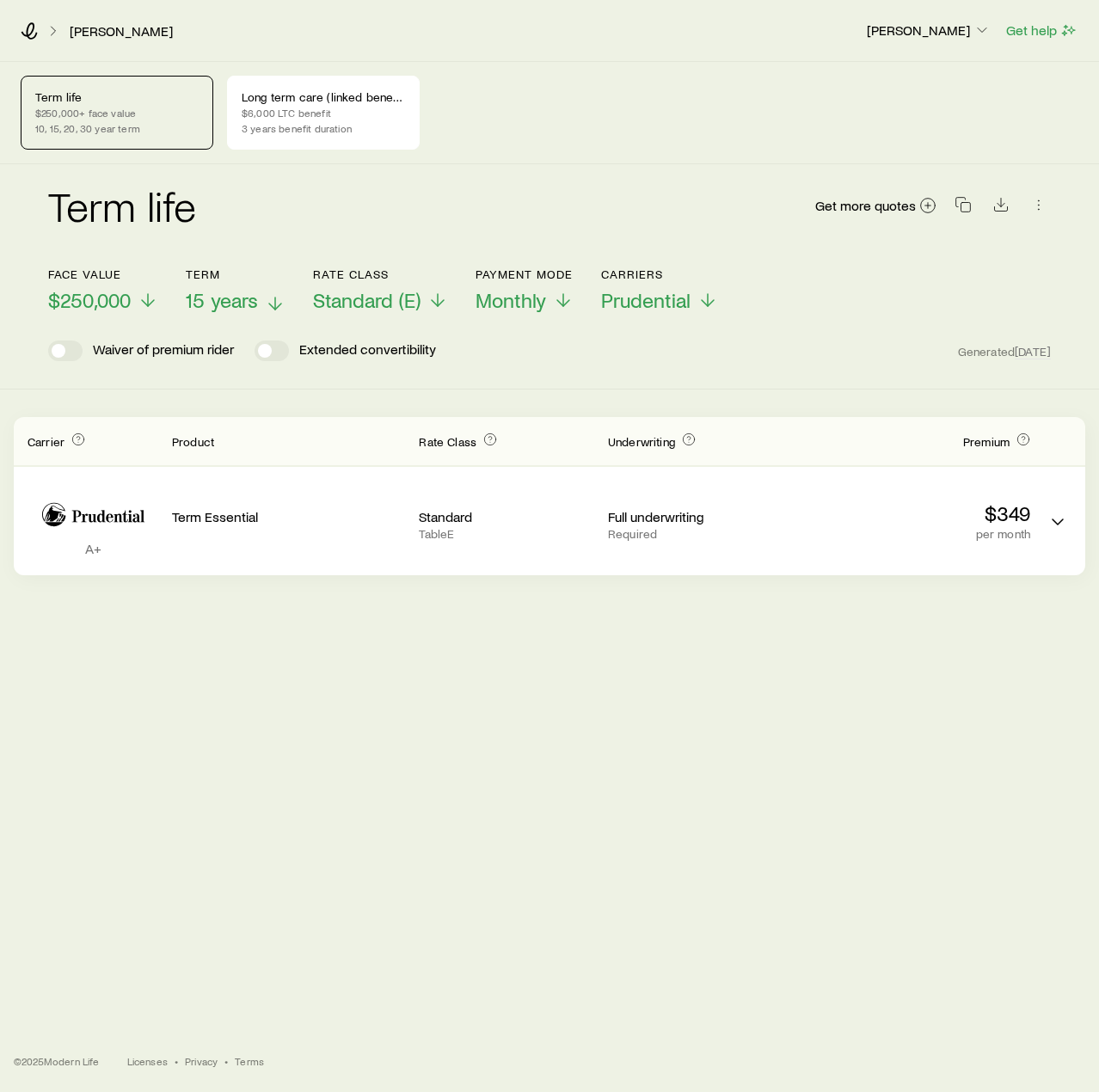
click at [263, 292] on p "15 years" at bounding box center [235, 300] width 100 height 24
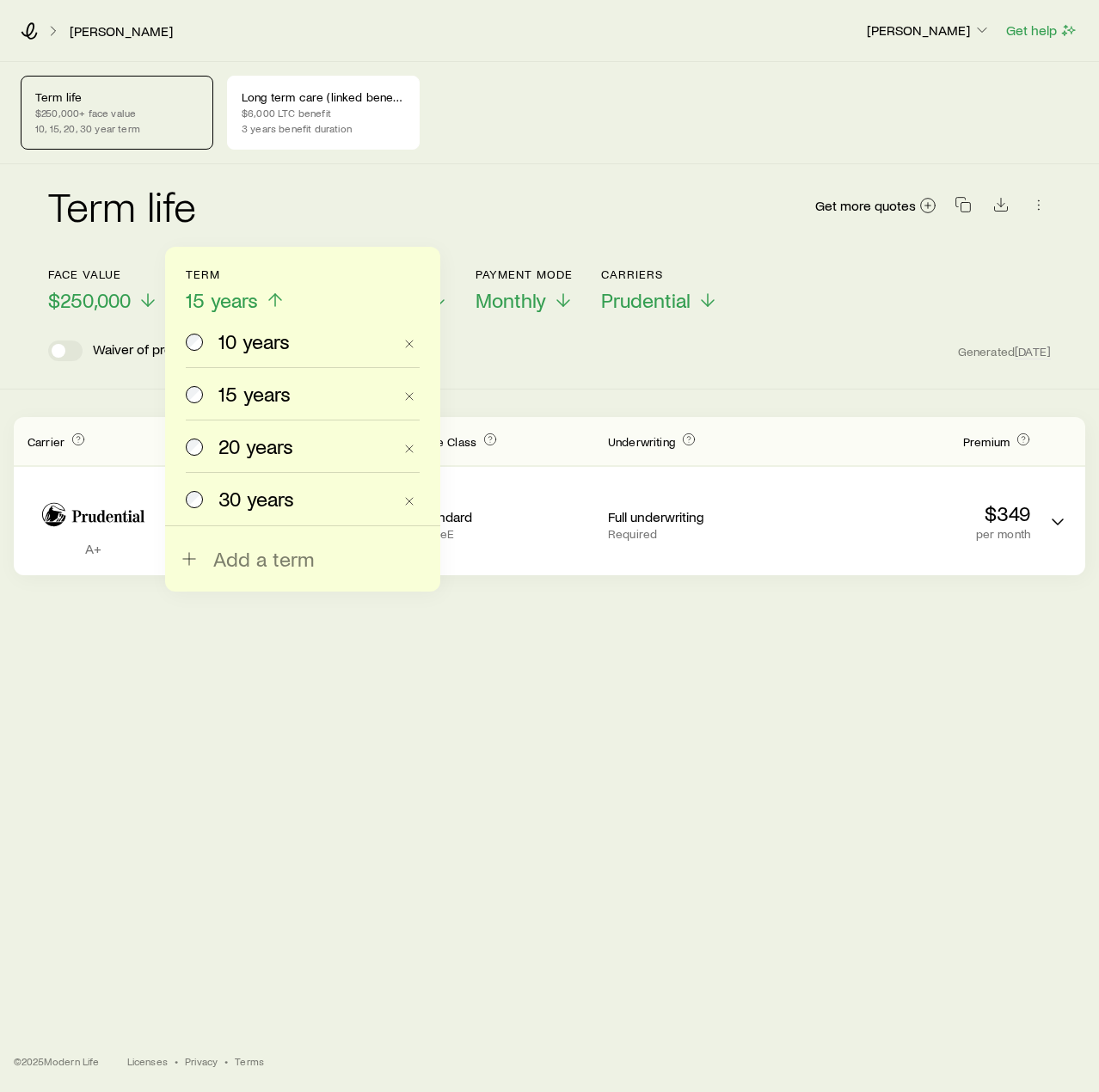
click at [249, 348] on span "10 years" at bounding box center [254, 341] width 71 height 24
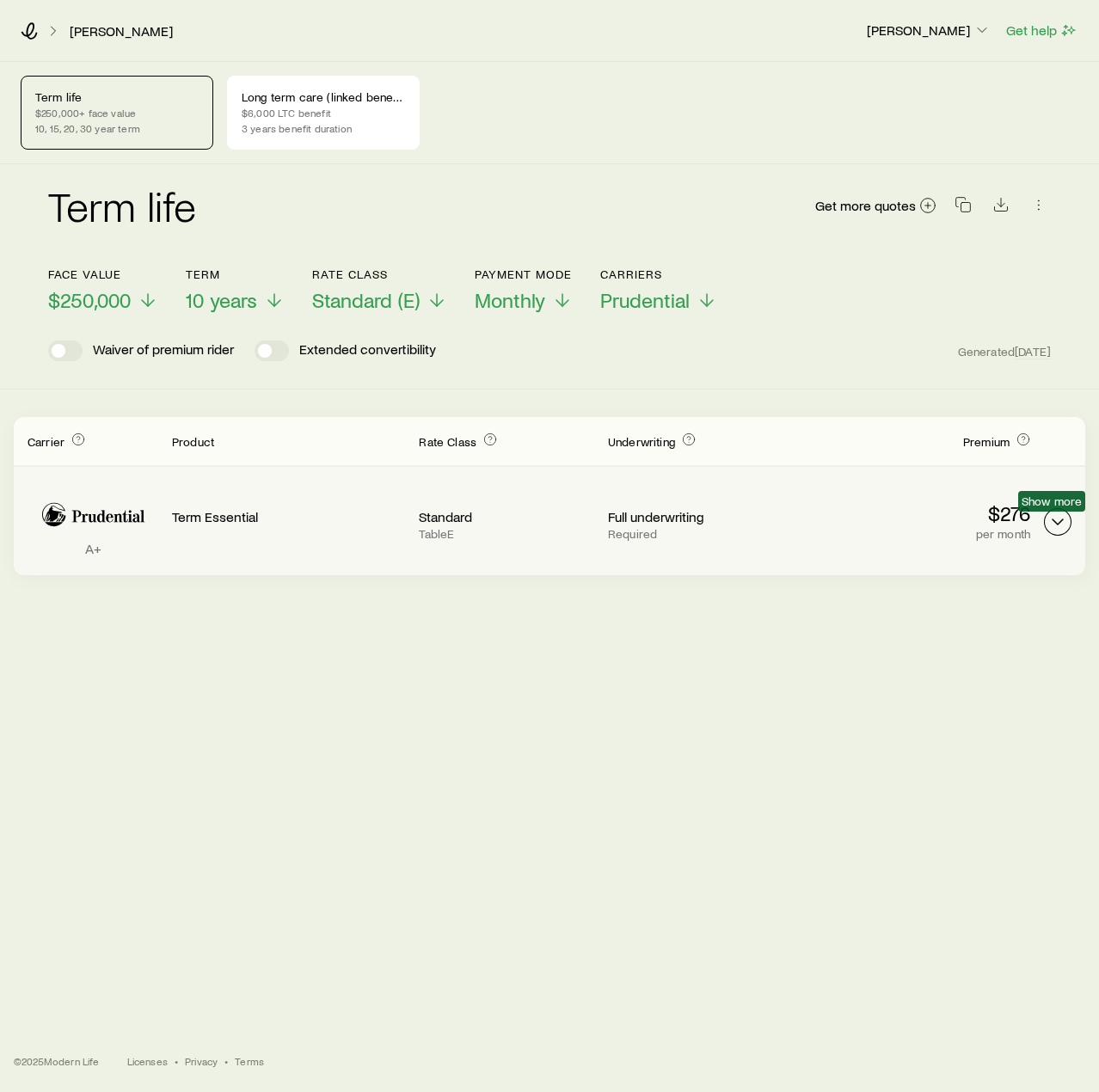
click at [1065, 515] on icon "Term quotes" at bounding box center [1058, 523] width 21 height 21
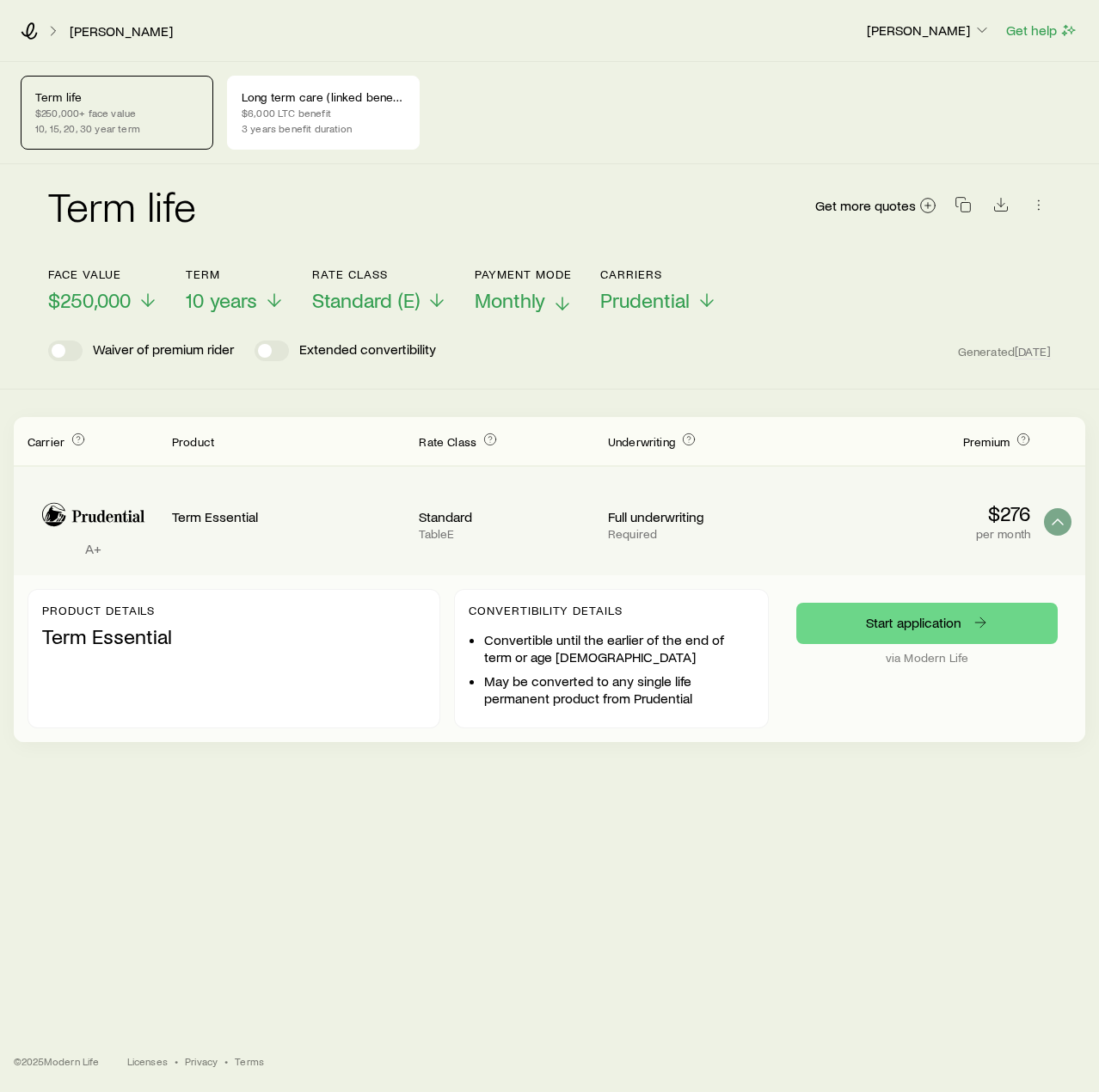
click at [515, 298] on span "Monthly" at bounding box center [510, 300] width 70 height 24
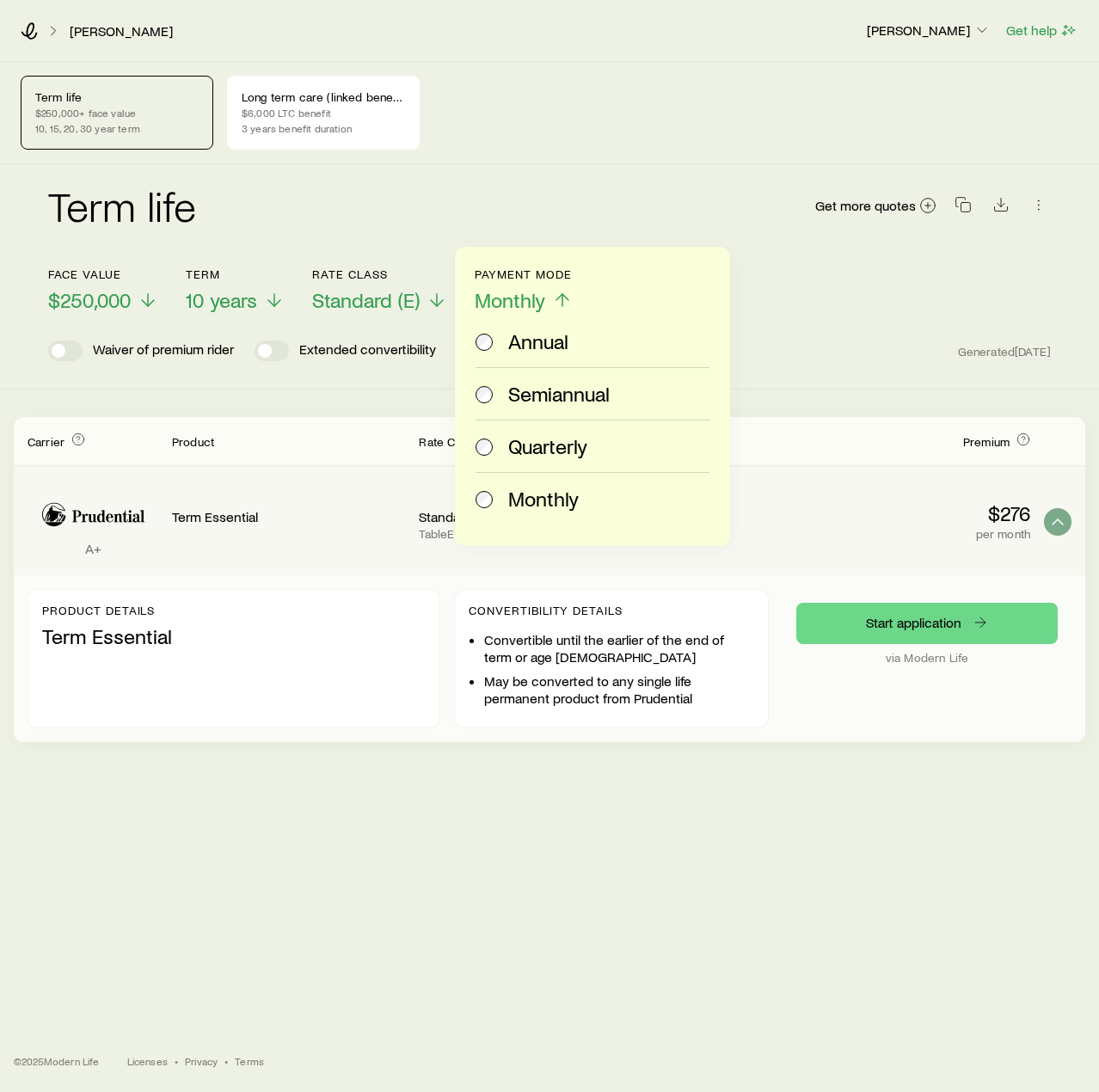
click at [503, 341] on div "Annual" at bounding box center [589, 341] width 227 height 24
